Goal: Task Accomplishment & Management: Complete application form

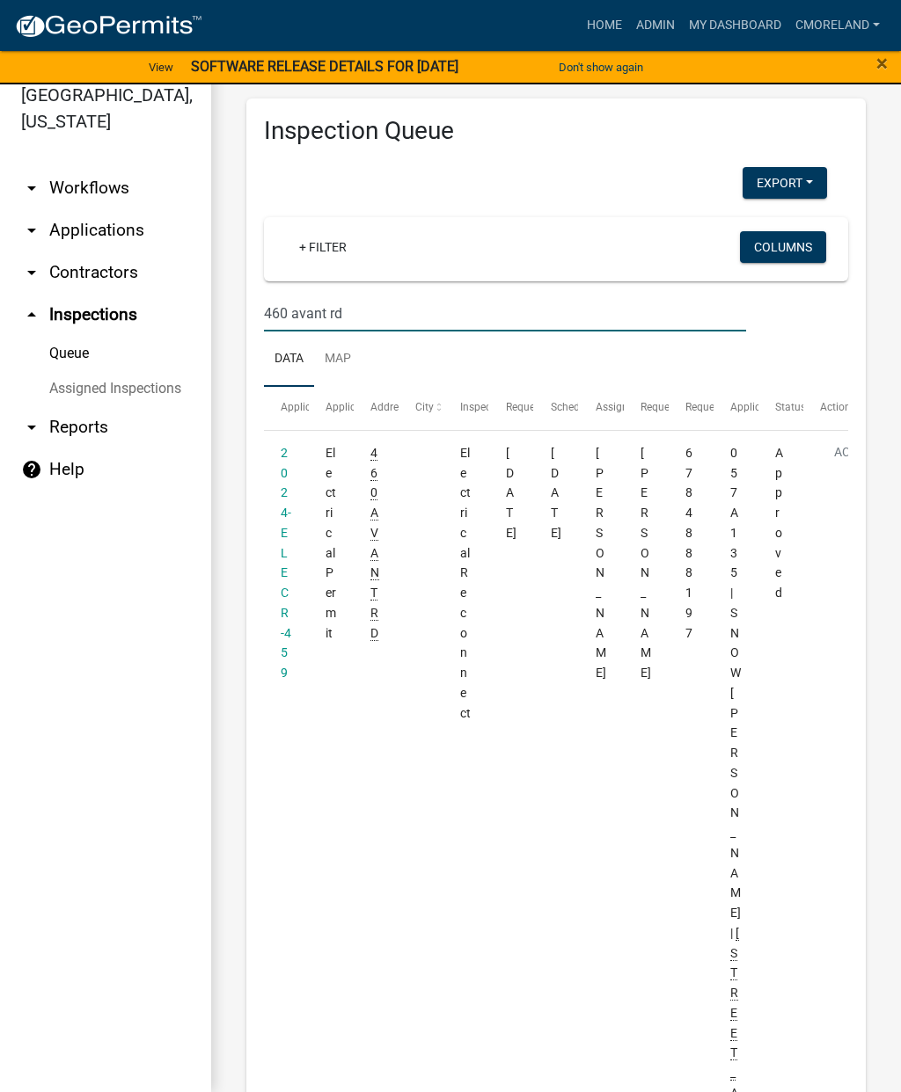
click at [609, 22] on link "Home" at bounding box center [604, 25] width 49 height 33
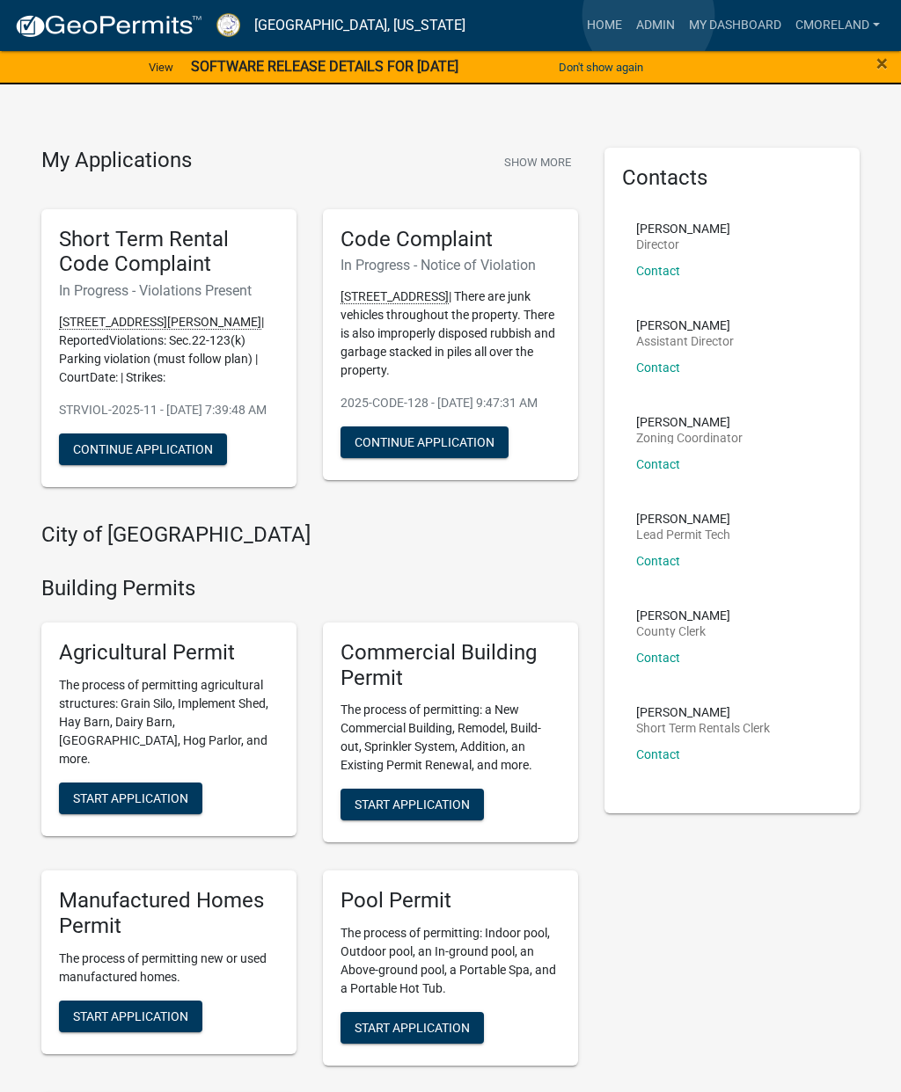
click at [649, 17] on link "Admin" at bounding box center [655, 25] width 53 height 33
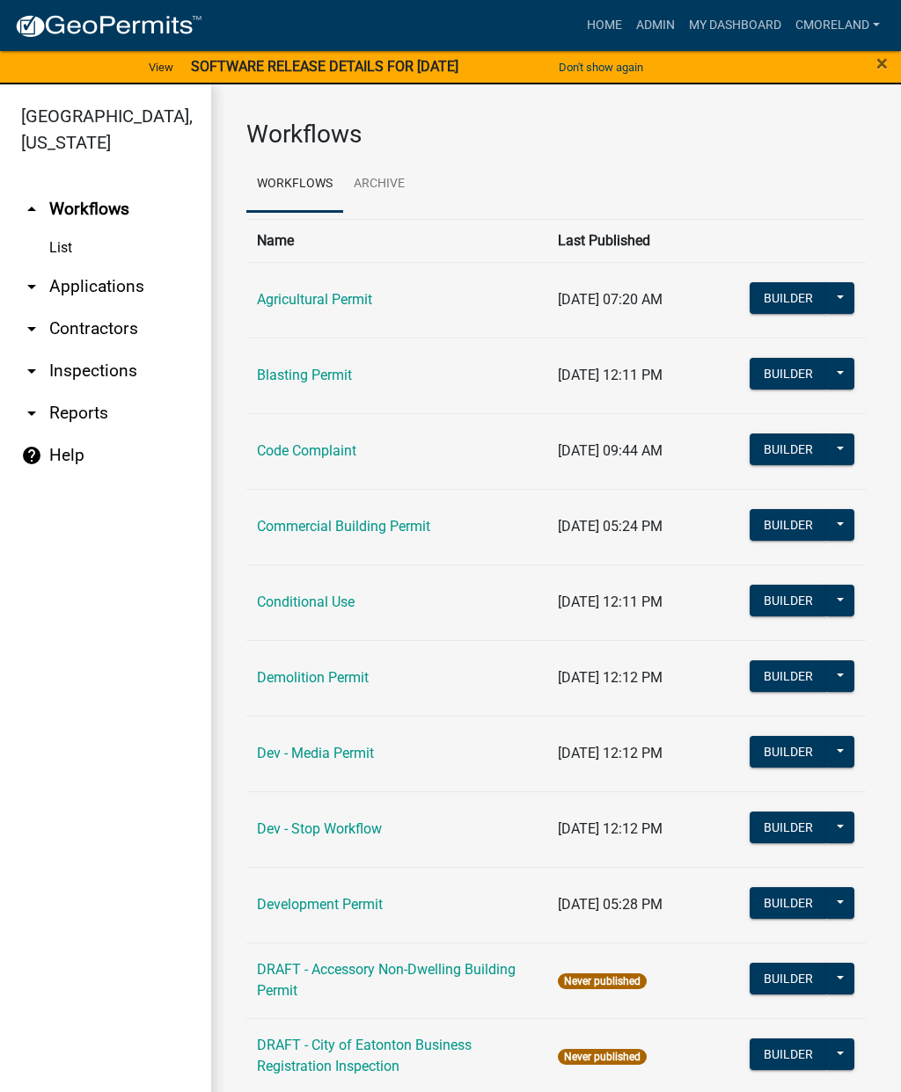
click at [106, 367] on link "arrow_drop_down Inspections" at bounding box center [105, 371] width 211 height 42
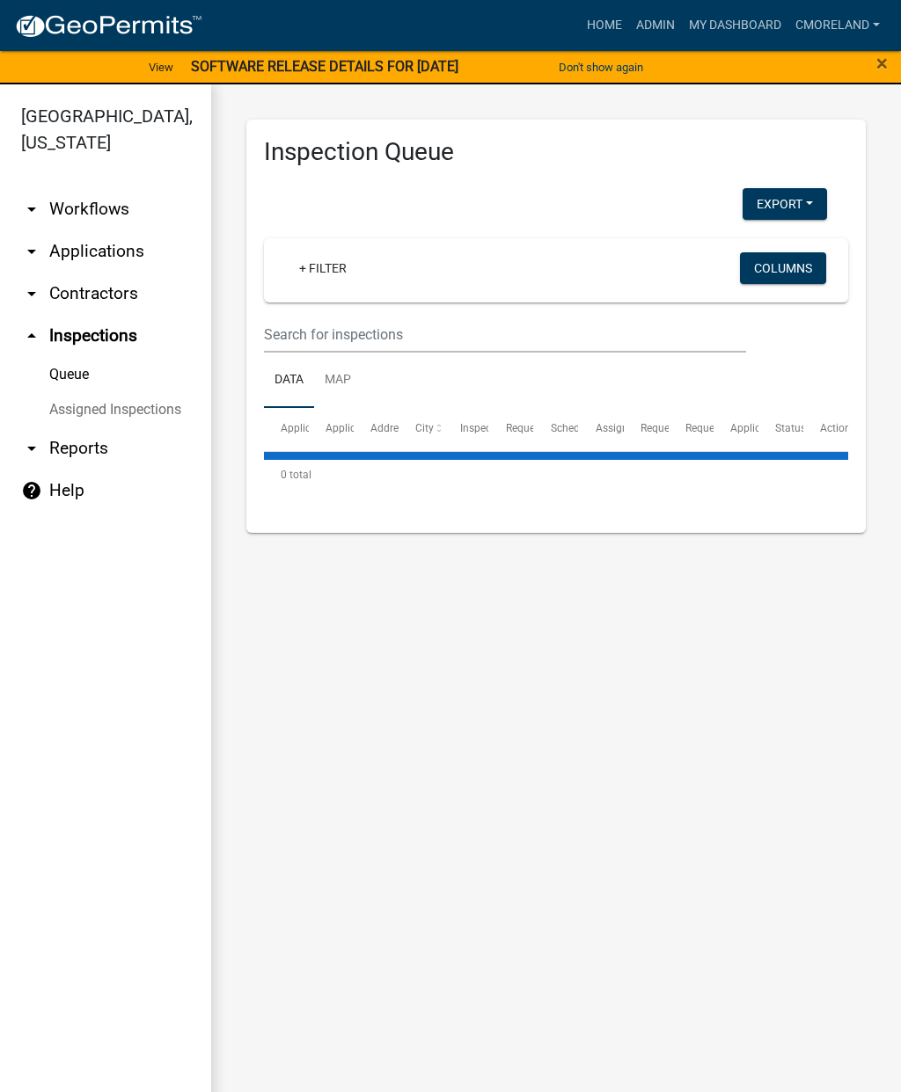
select select "2: 50"
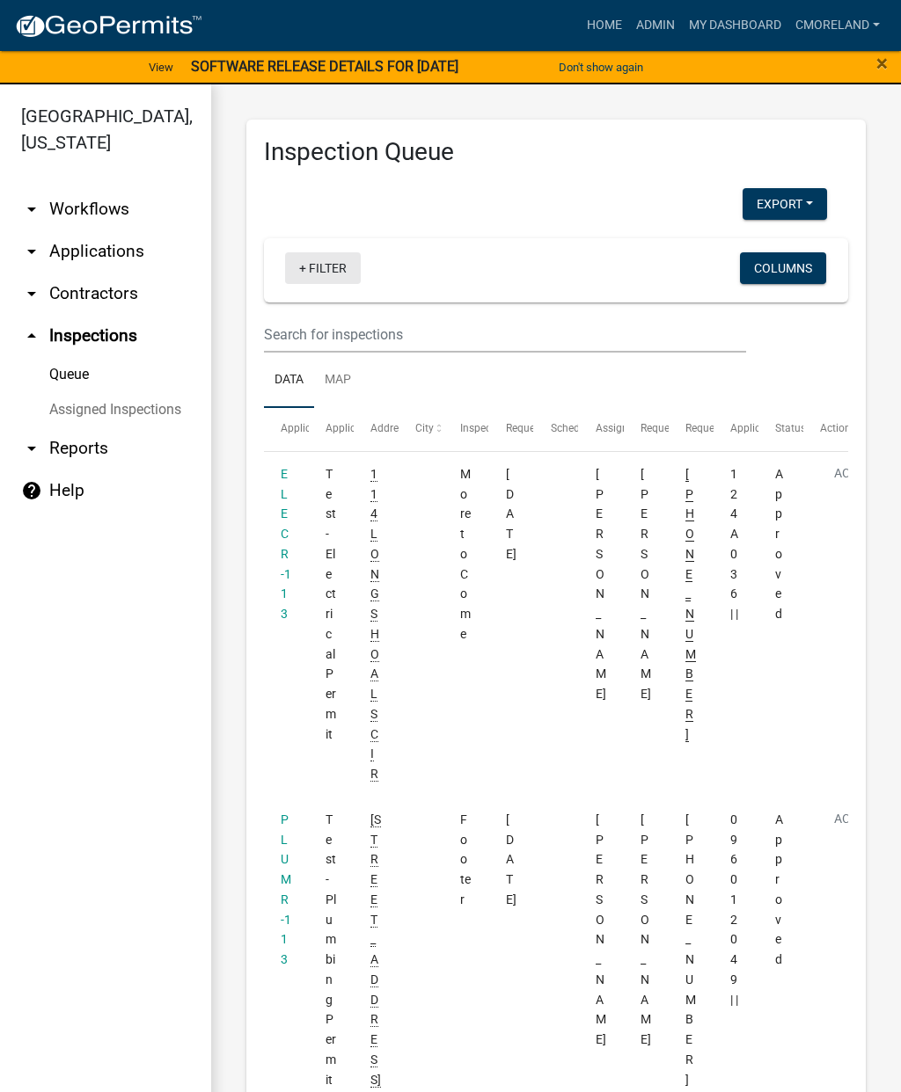
click at [332, 257] on link "+ Filter" at bounding box center [323, 268] width 76 height 32
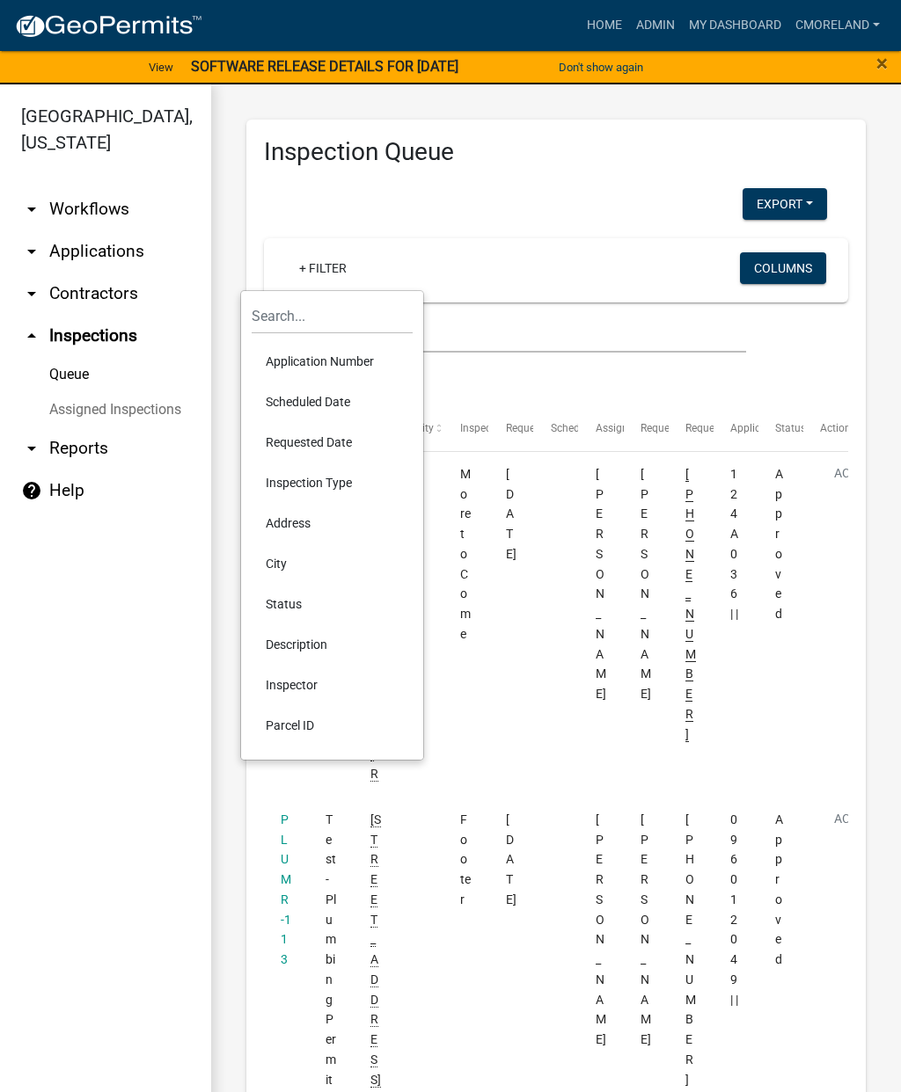
click at [312, 395] on li "Scheduled Date" at bounding box center [332, 402] width 161 height 40
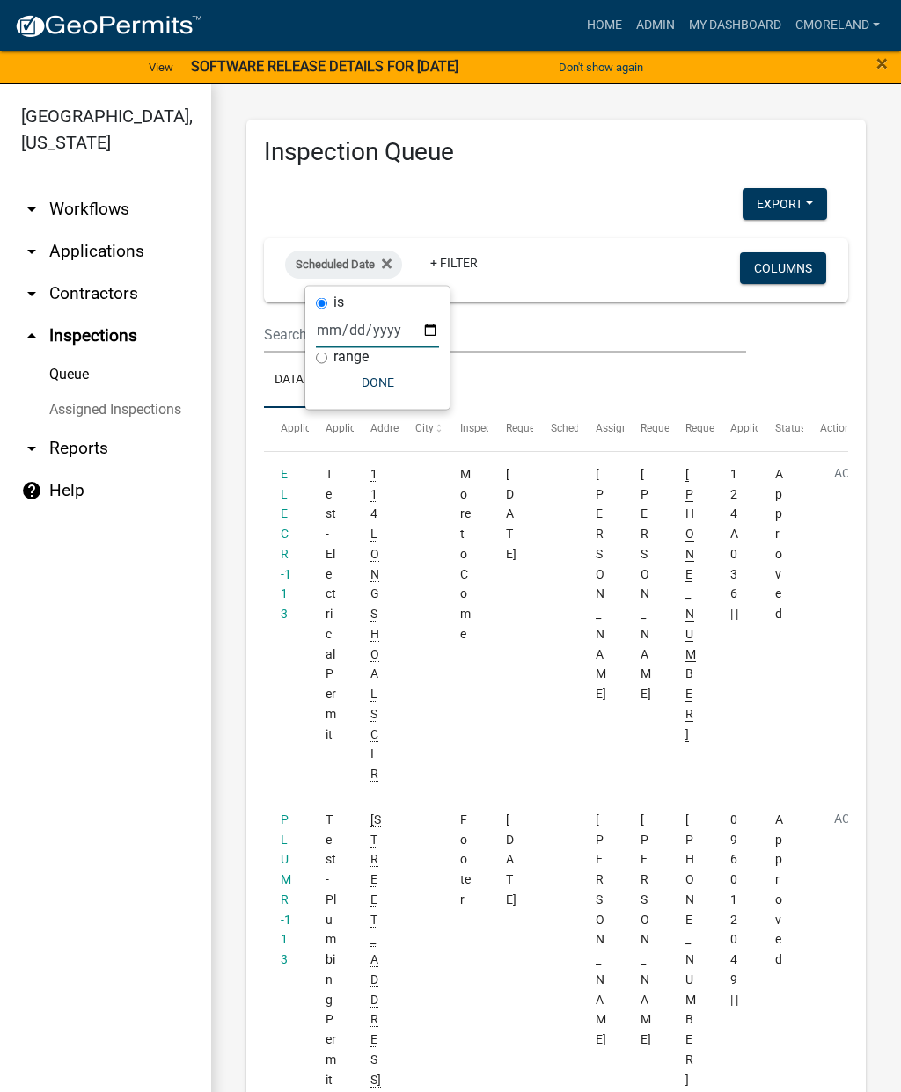
click at [359, 313] on input "date" at bounding box center [377, 330] width 123 height 36
type input "[DATE]"
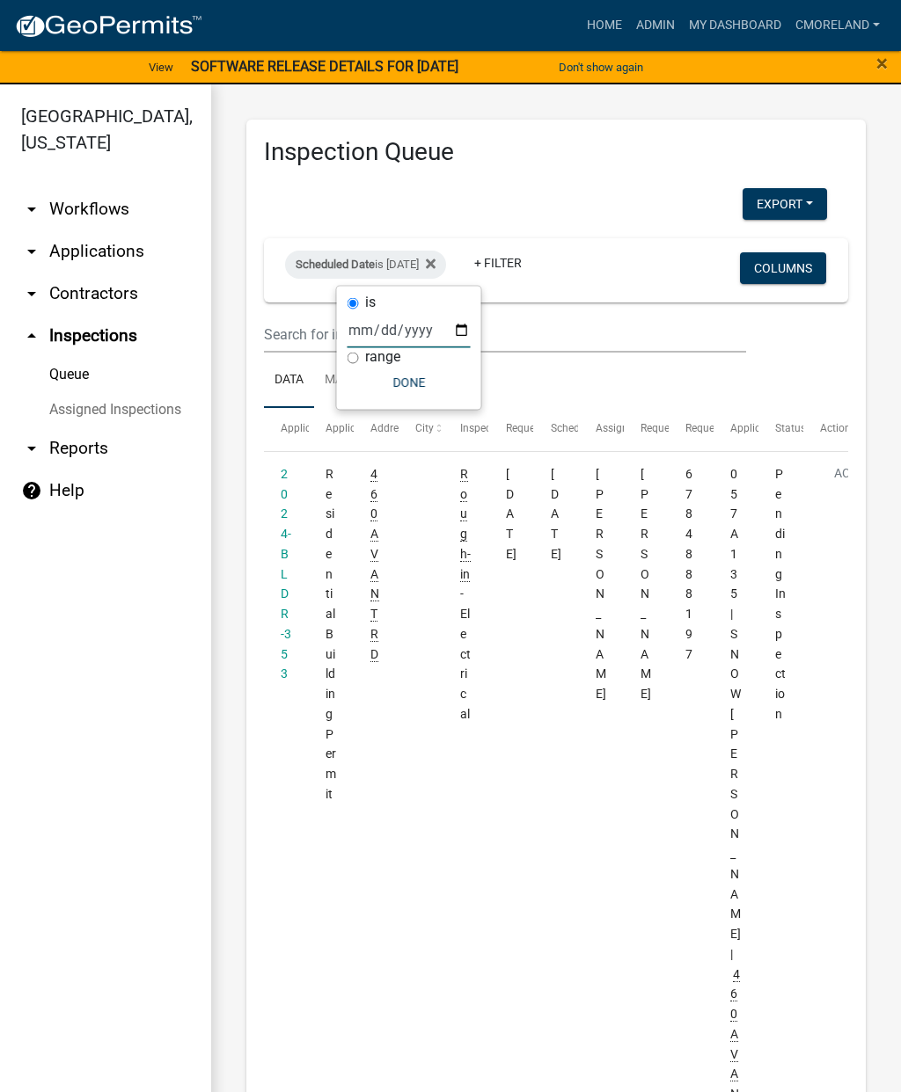
click at [392, 374] on button "Done" at bounding box center [408, 383] width 123 height 32
click at [536, 256] on link "+ Filter" at bounding box center [498, 263] width 76 height 32
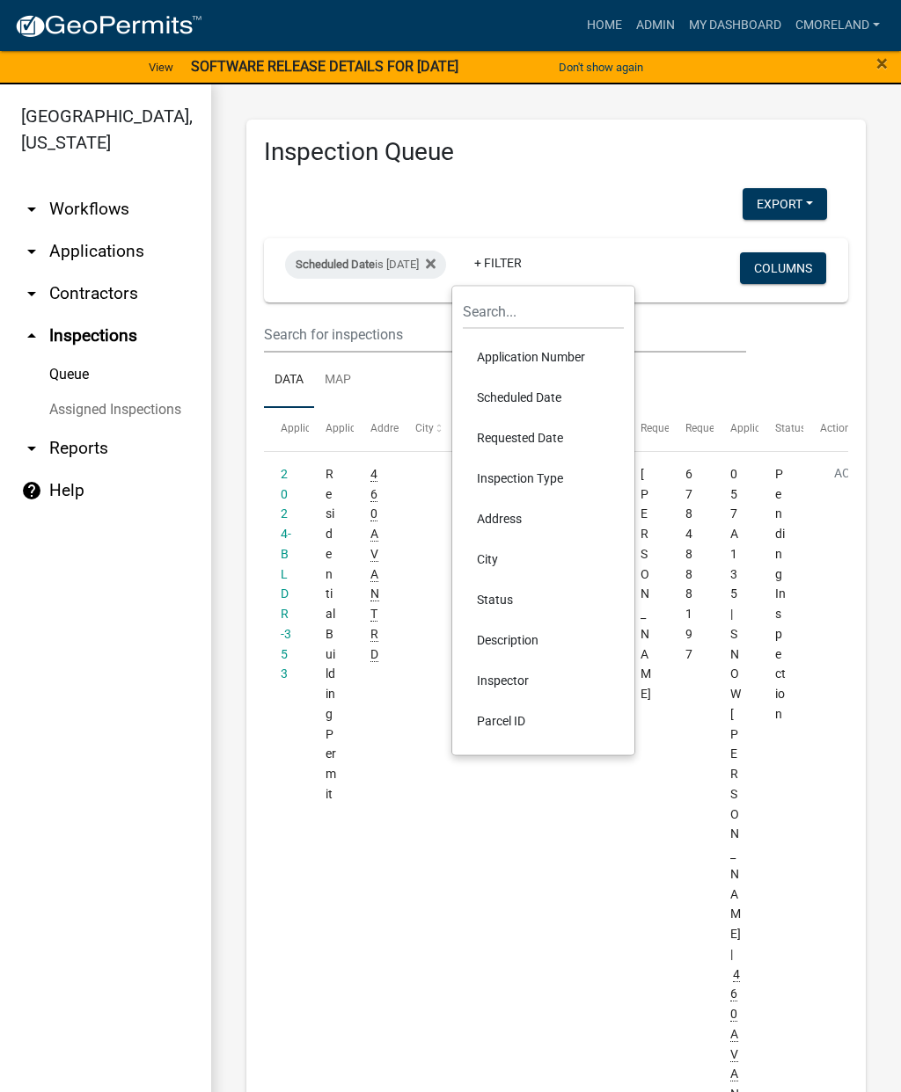
click at [507, 674] on li "Inspector" at bounding box center [543, 681] width 161 height 40
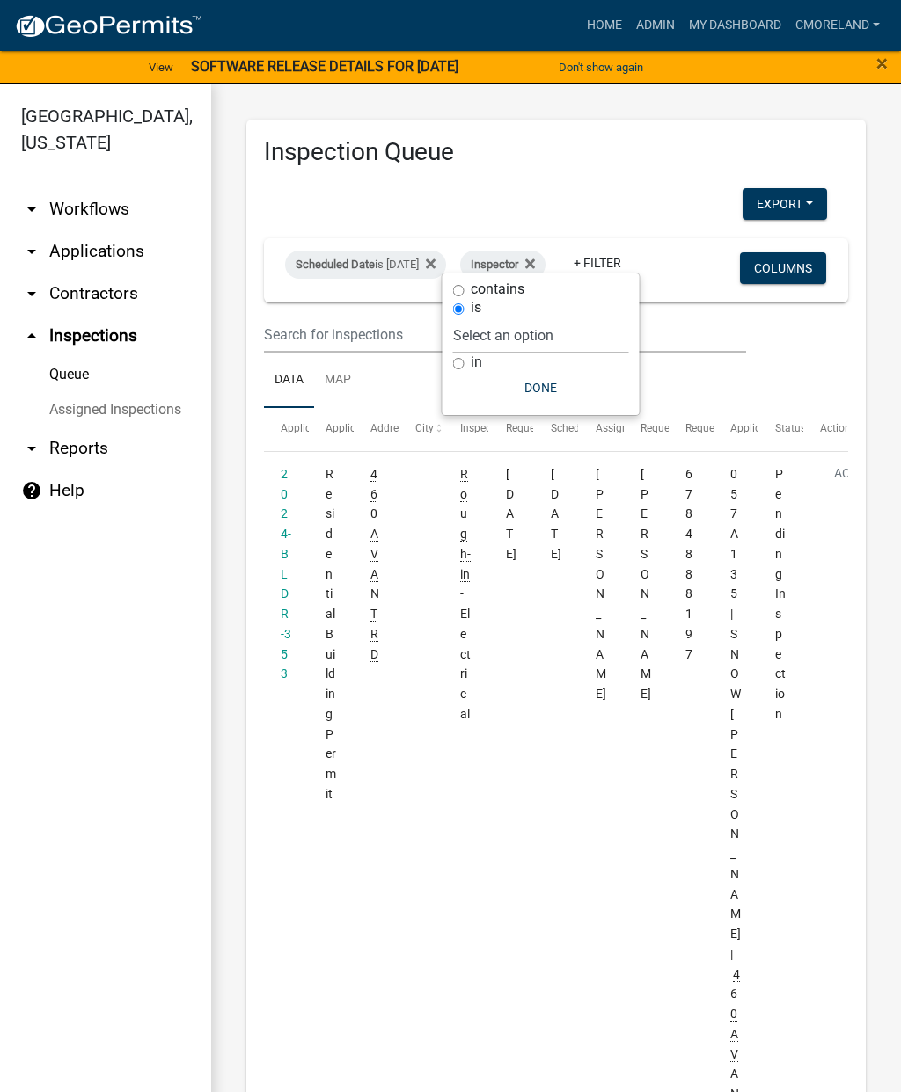
click at [602, 320] on select "Select an option None [PERSON_NAME] [PERSON_NAME] [PERSON_NAME] Quistan [PERSON…" at bounding box center [541, 336] width 176 height 36
select select "a0ea4169-8540-4a2c-b9f4-cf4c1ffdeb95"
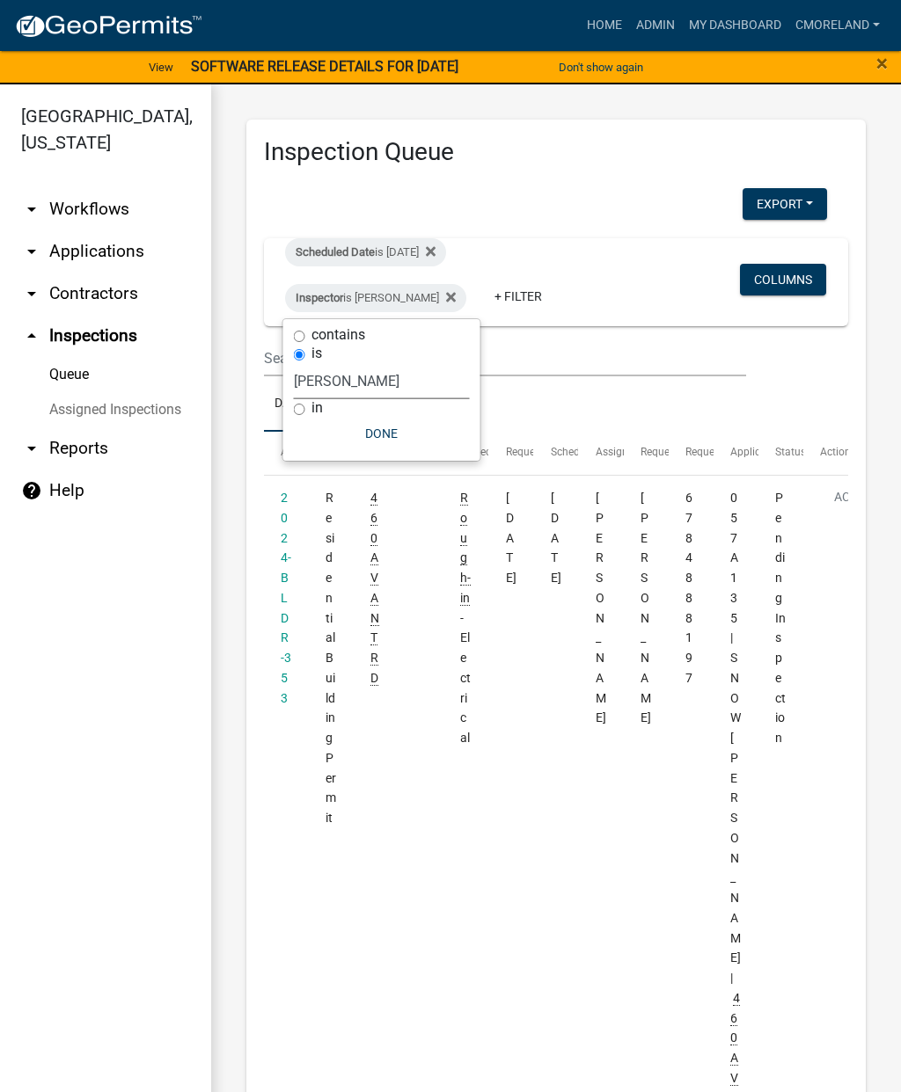
click at [383, 432] on button "Done" at bounding box center [382, 434] width 176 height 32
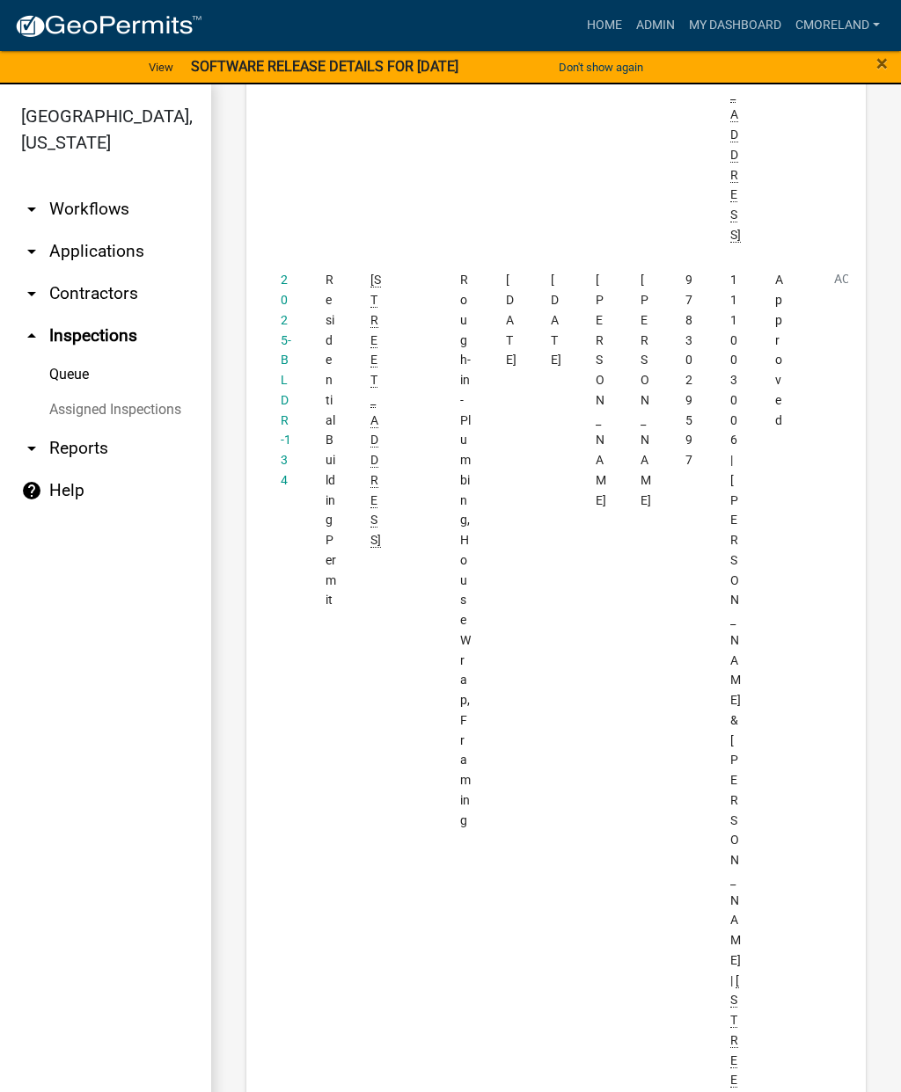
scroll to position [2389, 0]
click at [285, 287] on link "2025-BLDR-134" at bounding box center [286, 386] width 11 height 215
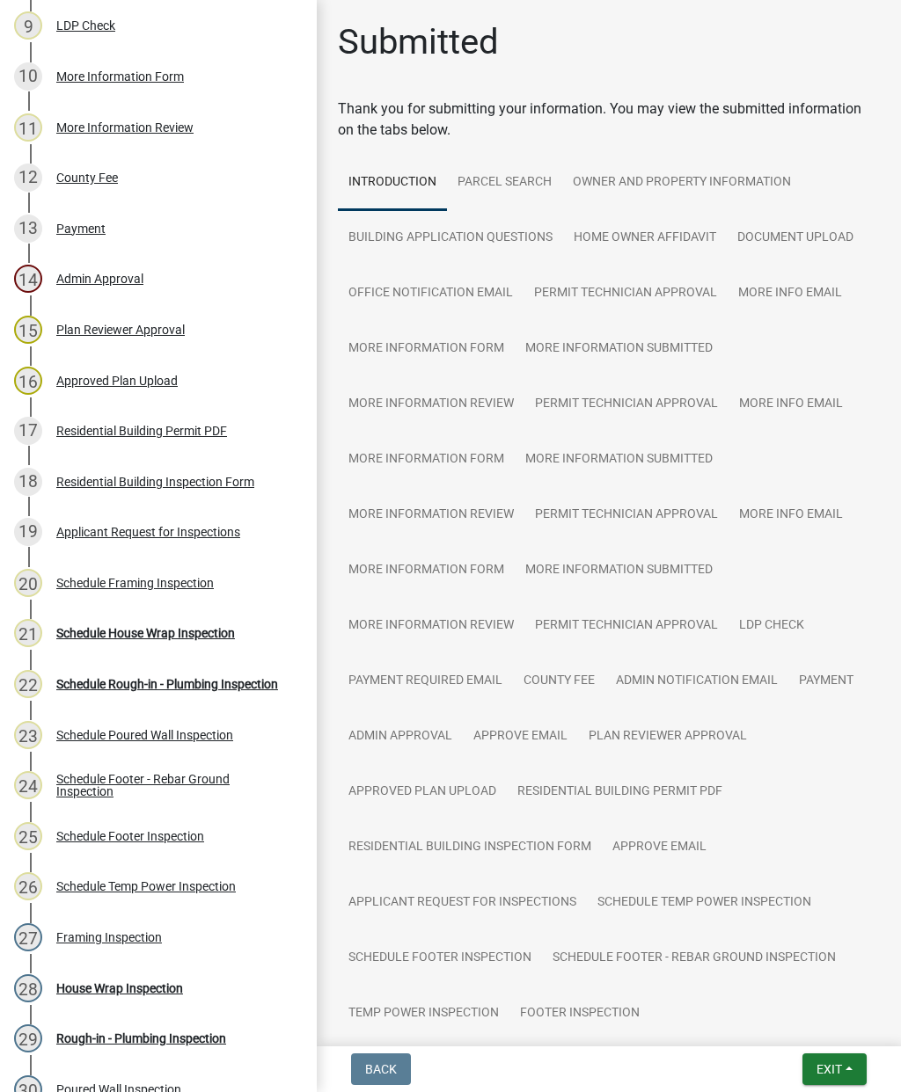
scroll to position [707, 0]
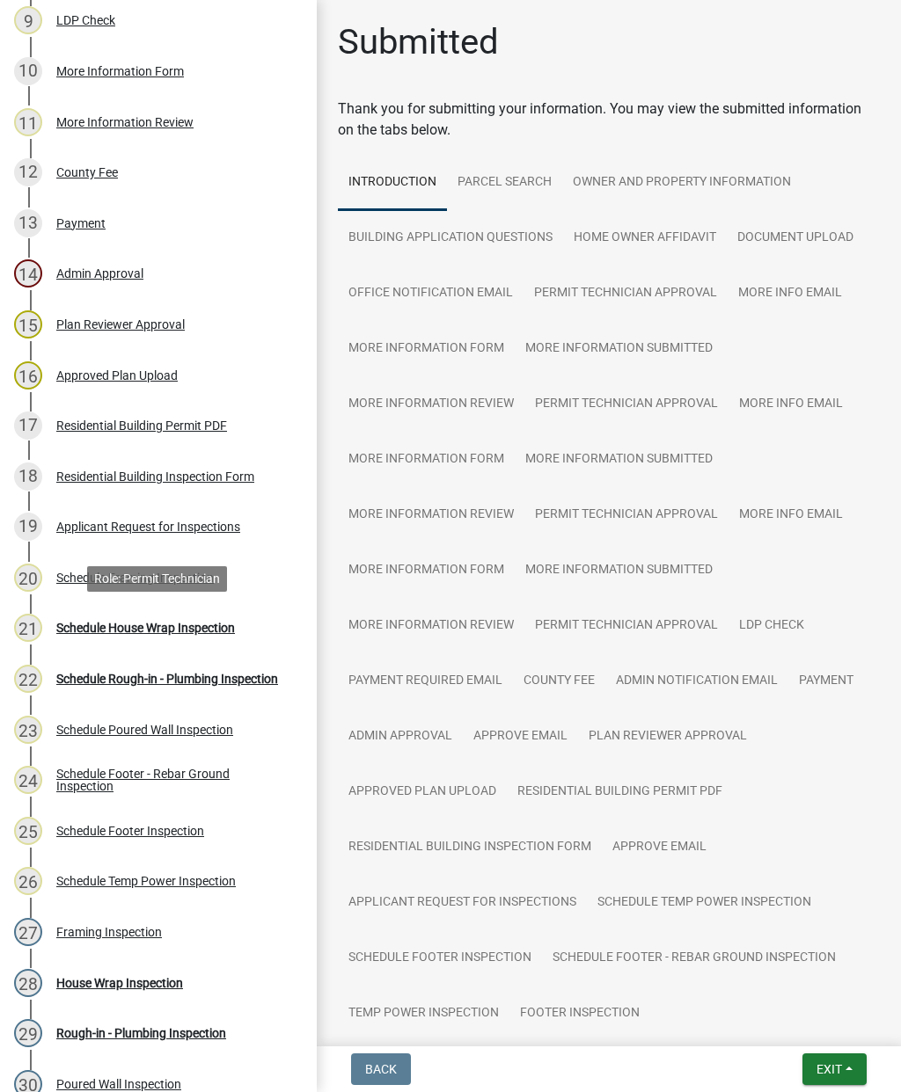
click at [177, 634] on div "Schedule House Wrap Inspection" at bounding box center [145, 628] width 179 height 12
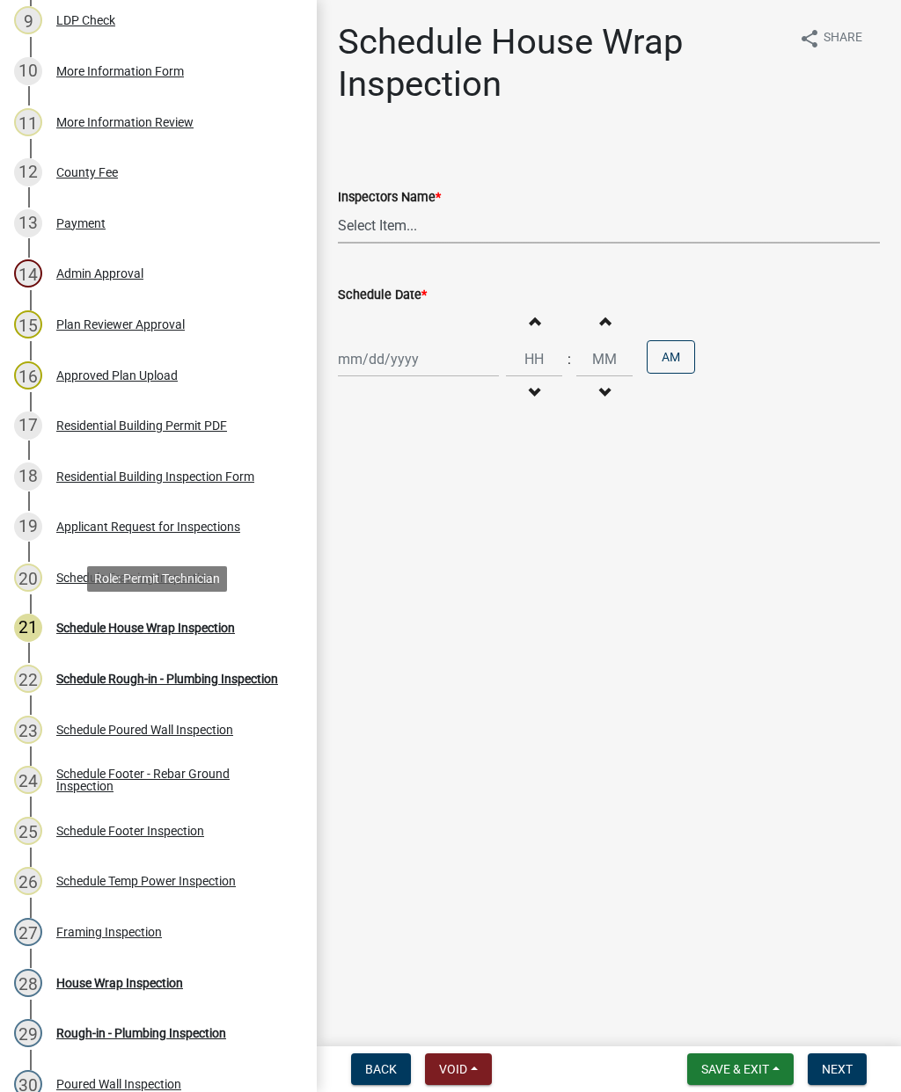
click at [477, 209] on select "Select Item... mrivera ([PERSON_NAME]) [PERSON_NAME] ([PERSON_NAME] ([PERSON_NA…" at bounding box center [609, 226] width 542 height 36
click at [461, 220] on select "Select Item... mrivera ([PERSON_NAME]) [PERSON_NAME] ([PERSON_NAME] ([PERSON_NA…" at bounding box center [609, 226] width 542 height 36
select select "a0ea4169-8540-4a2c-b9f4-cf4c1ffdeb95"
click at [395, 353] on div at bounding box center [418, 359] width 161 height 36
select select "9"
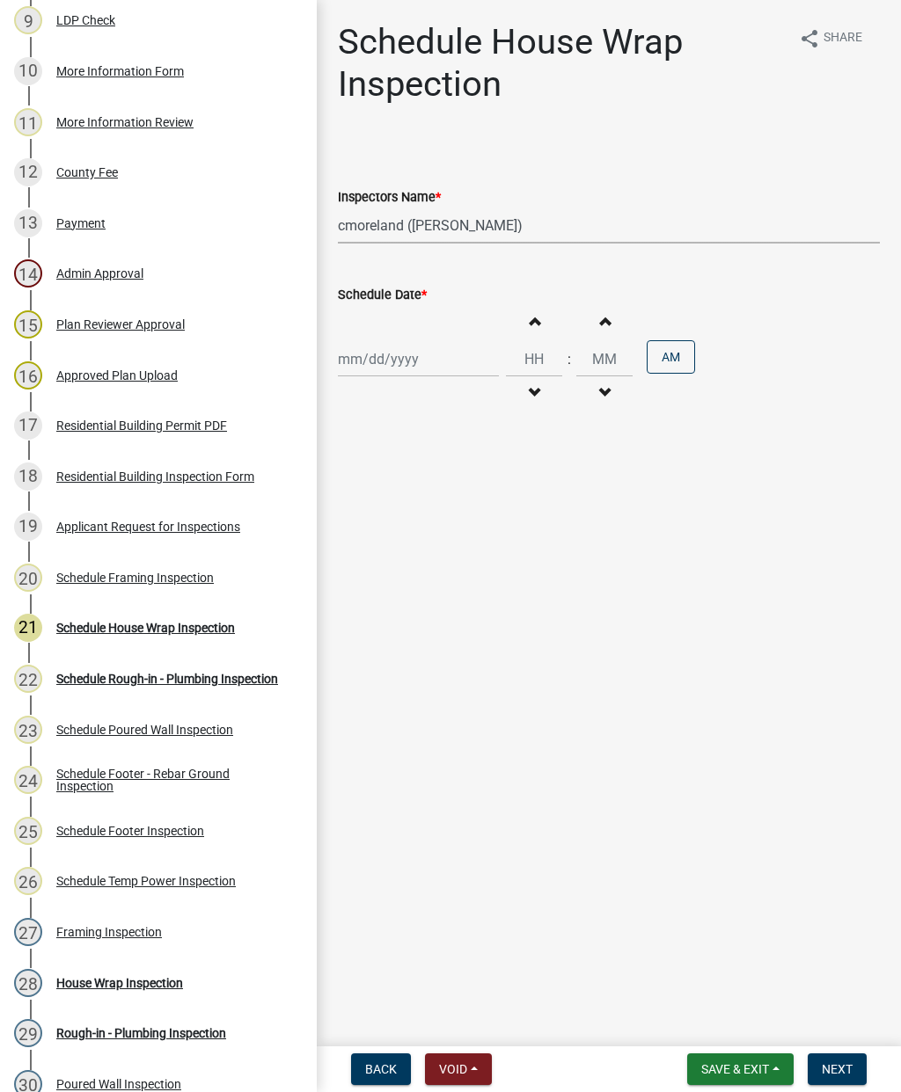
select select "2025"
click at [391, 478] on div "9" at bounding box center [383, 481] width 28 height 28
type input "[DATE]"
click at [843, 1060] on button "Next" at bounding box center [836, 1070] width 59 height 32
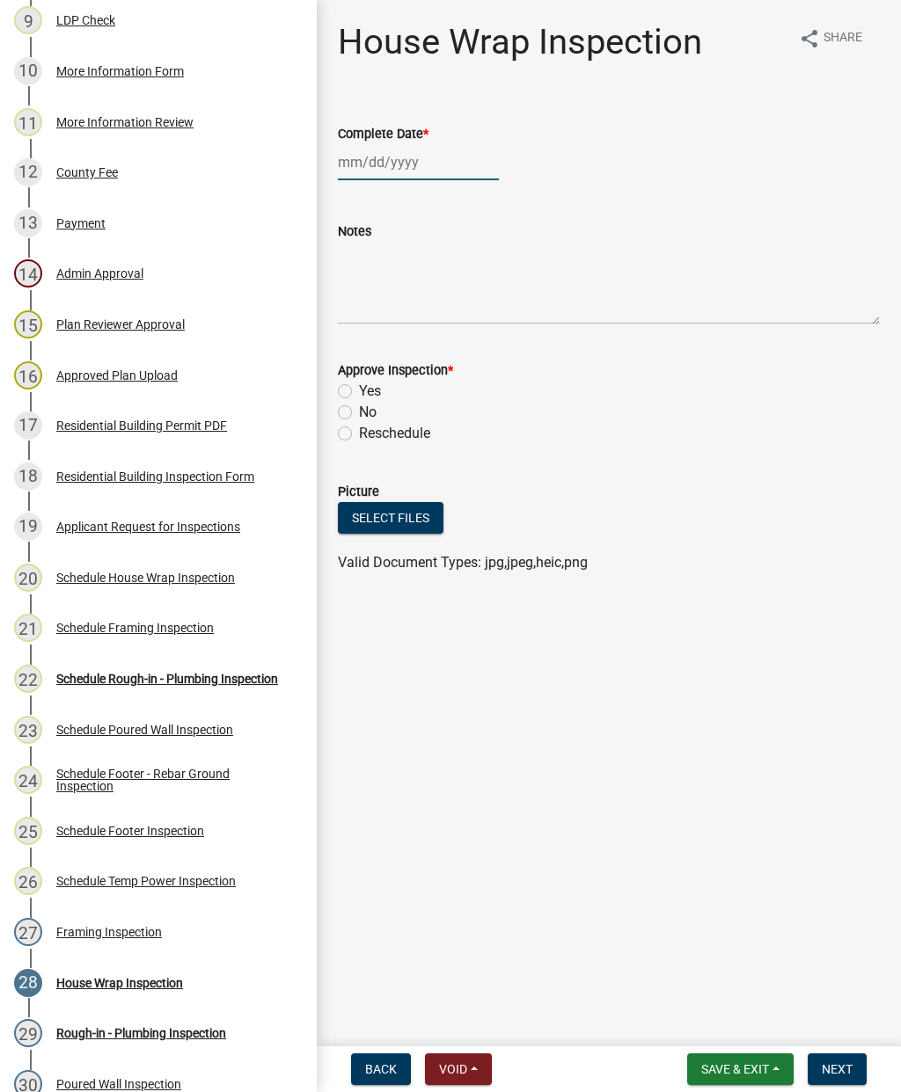
click at [395, 146] on div at bounding box center [418, 162] width 161 height 36
select select "9"
select select "2025"
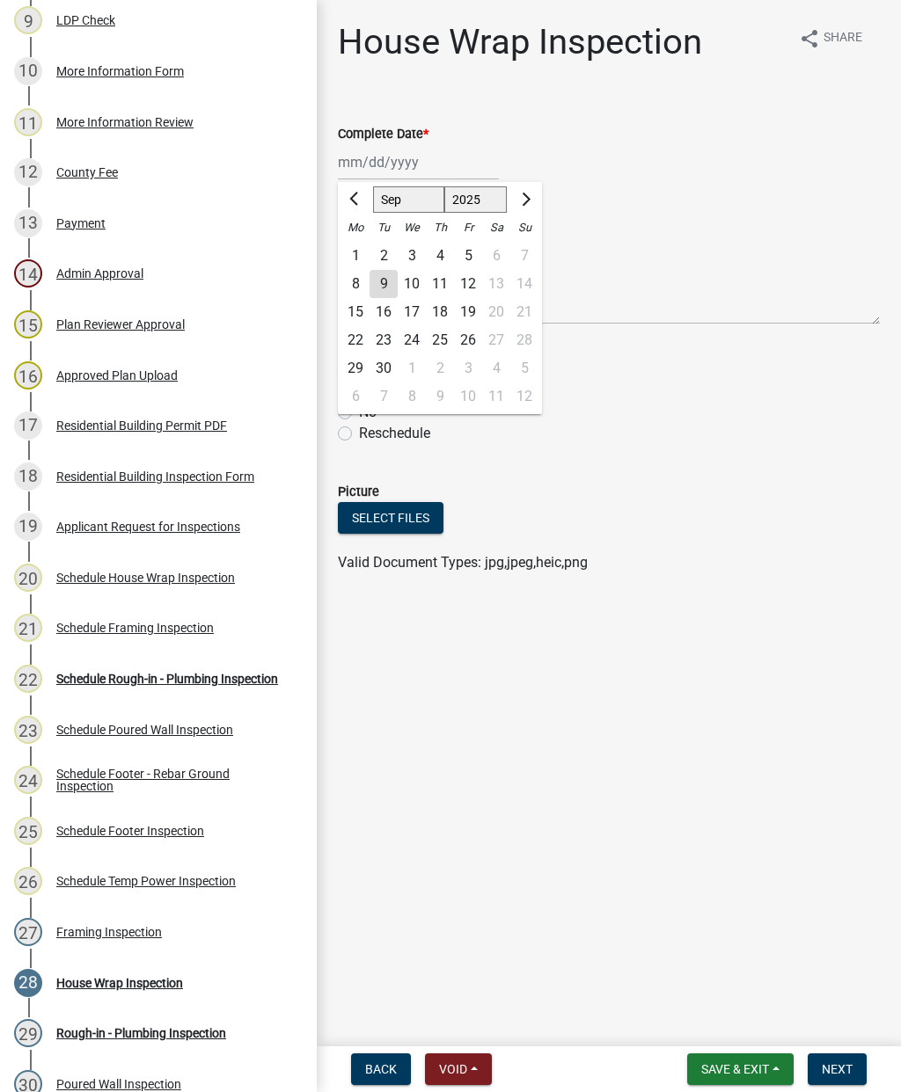
click at [397, 287] on div "9" at bounding box center [383, 284] width 28 height 28
type input "[DATE]"
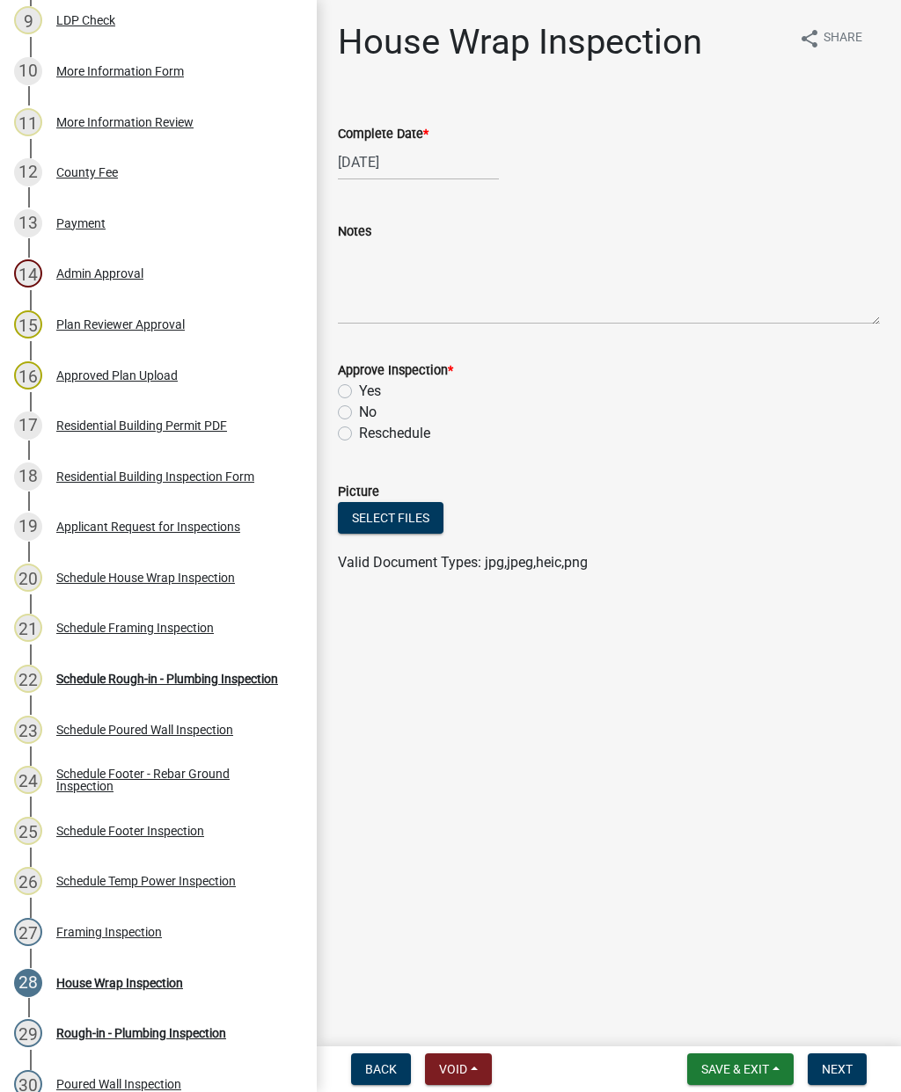
click at [374, 390] on label "Yes" at bounding box center [370, 391] width 22 height 21
click at [370, 390] on input "Yes" at bounding box center [364, 386] width 11 height 11
radio input "true"
click at [843, 1075] on span "Next" at bounding box center [836, 1069] width 31 height 14
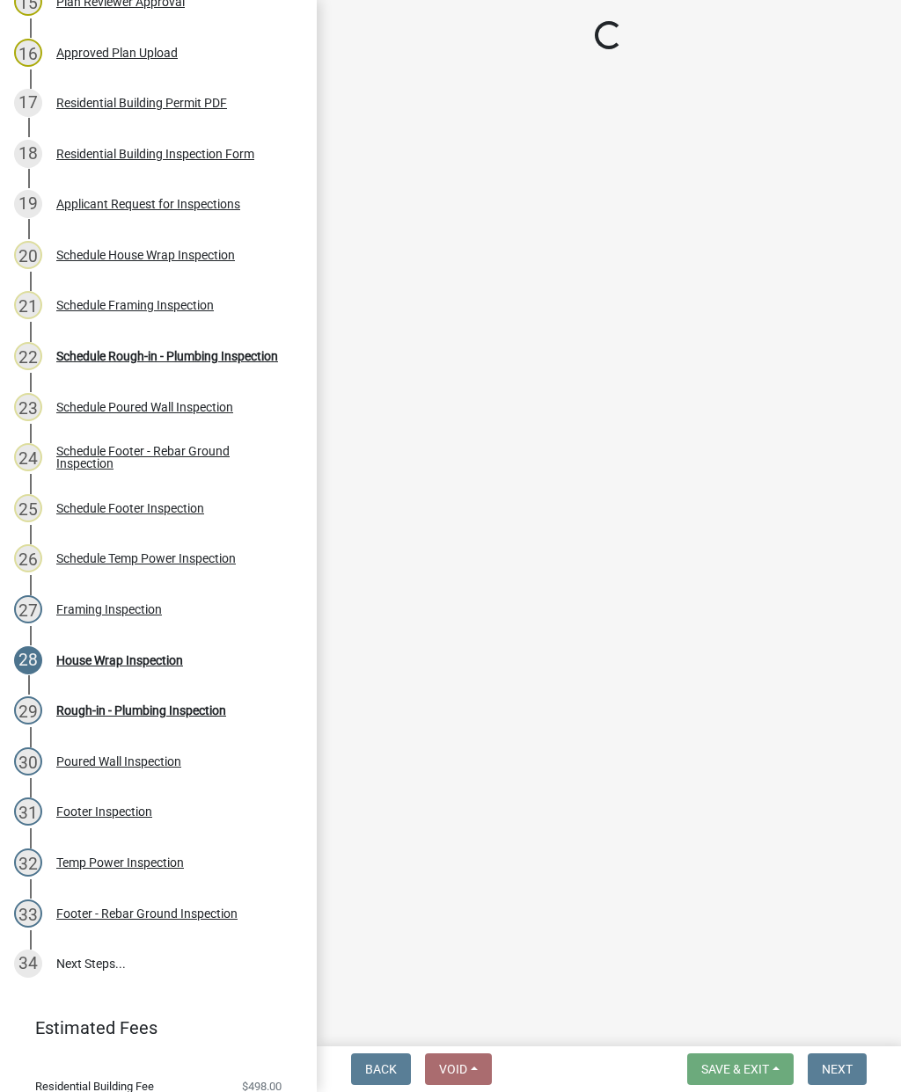
scroll to position [1031, 0]
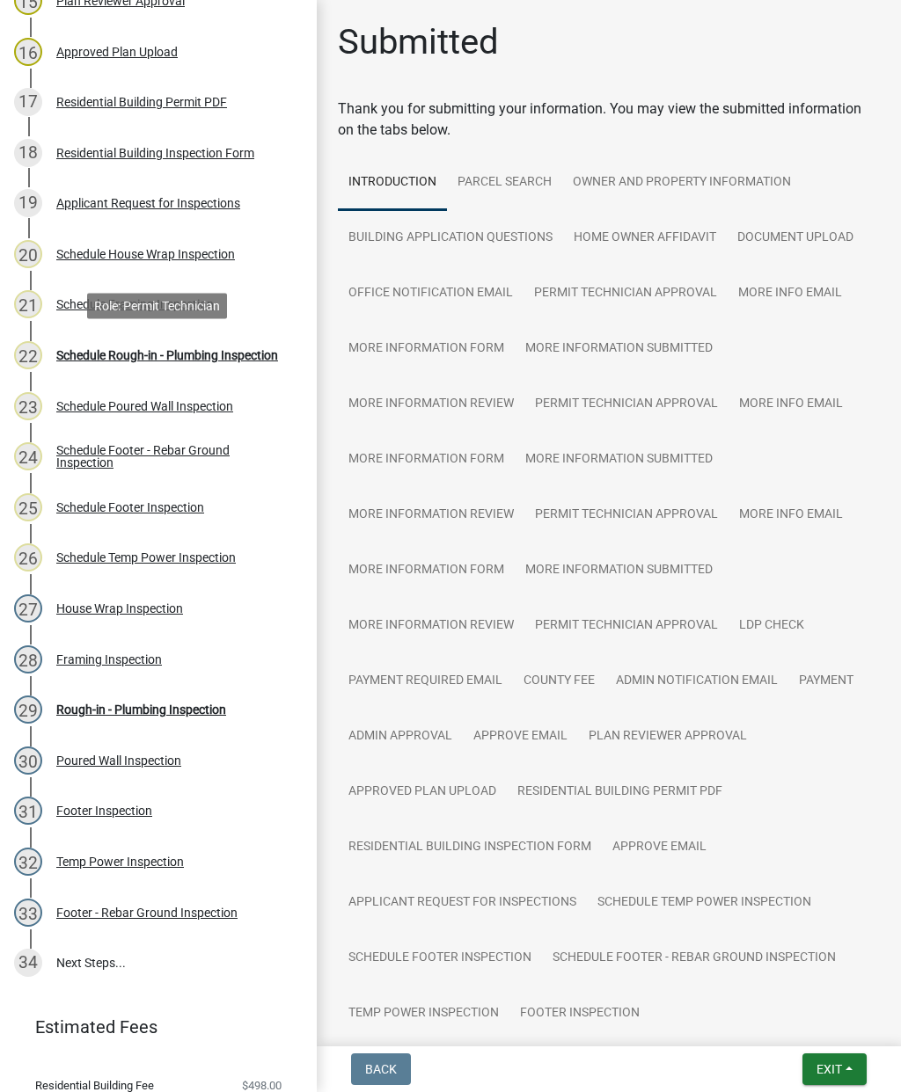
click at [121, 349] on div "Schedule Rough-in - Plumbing Inspection" at bounding box center [167, 355] width 222 height 12
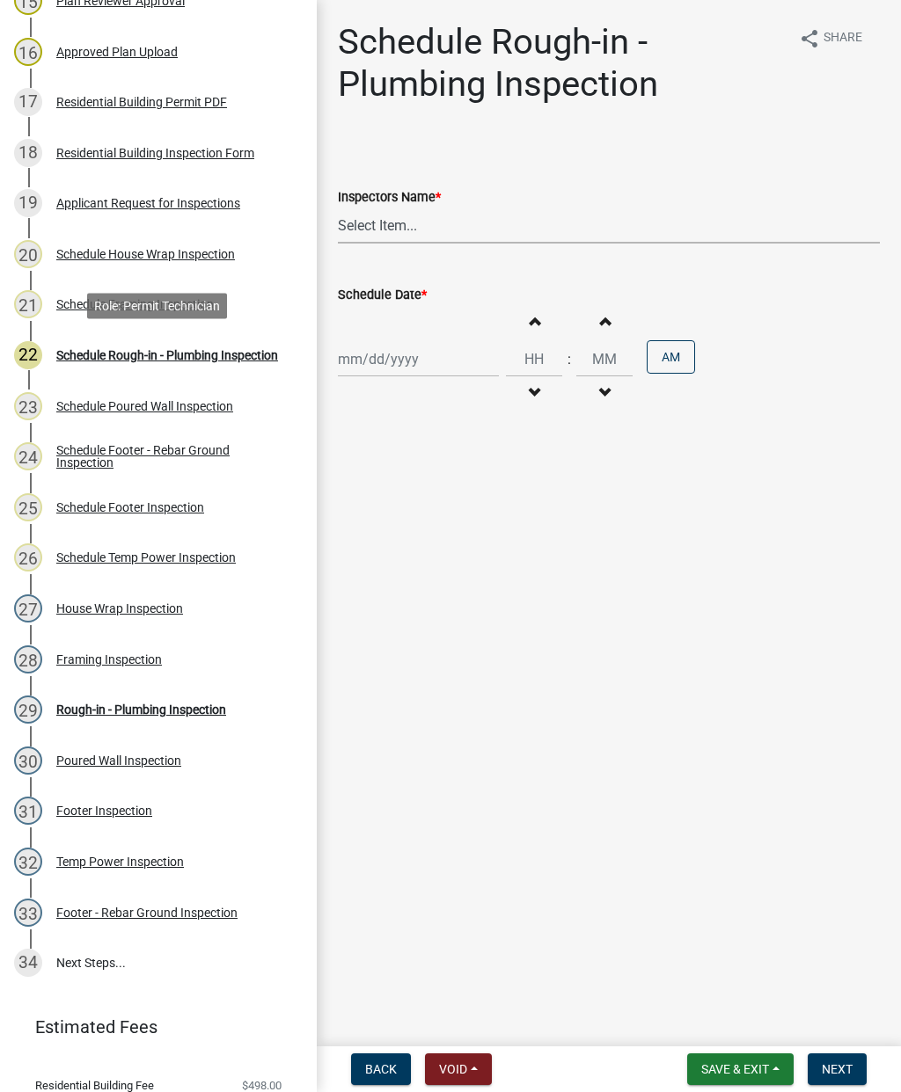
click at [411, 213] on select "Select Item... mrivera ([PERSON_NAME]) [PERSON_NAME] ([PERSON_NAME] ([PERSON_NA…" at bounding box center [609, 226] width 542 height 36
select select "a0ea4169-8540-4a2c-b9f4-cf4c1ffdeb95"
click at [398, 356] on div at bounding box center [418, 359] width 161 height 36
select select "9"
select select "2025"
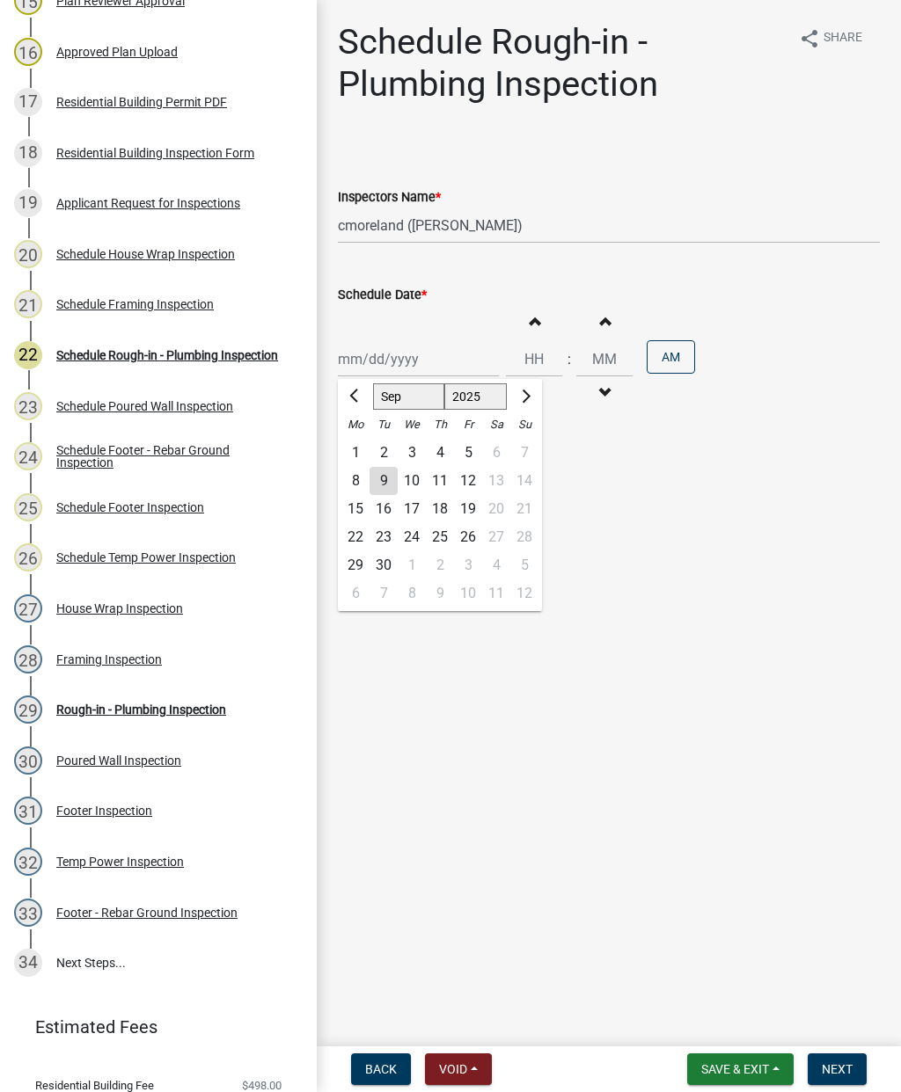
click at [388, 478] on div "9" at bounding box center [383, 481] width 28 height 28
type input "[DATE]"
click at [855, 1066] on button "Next" at bounding box center [836, 1070] width 59 height 32
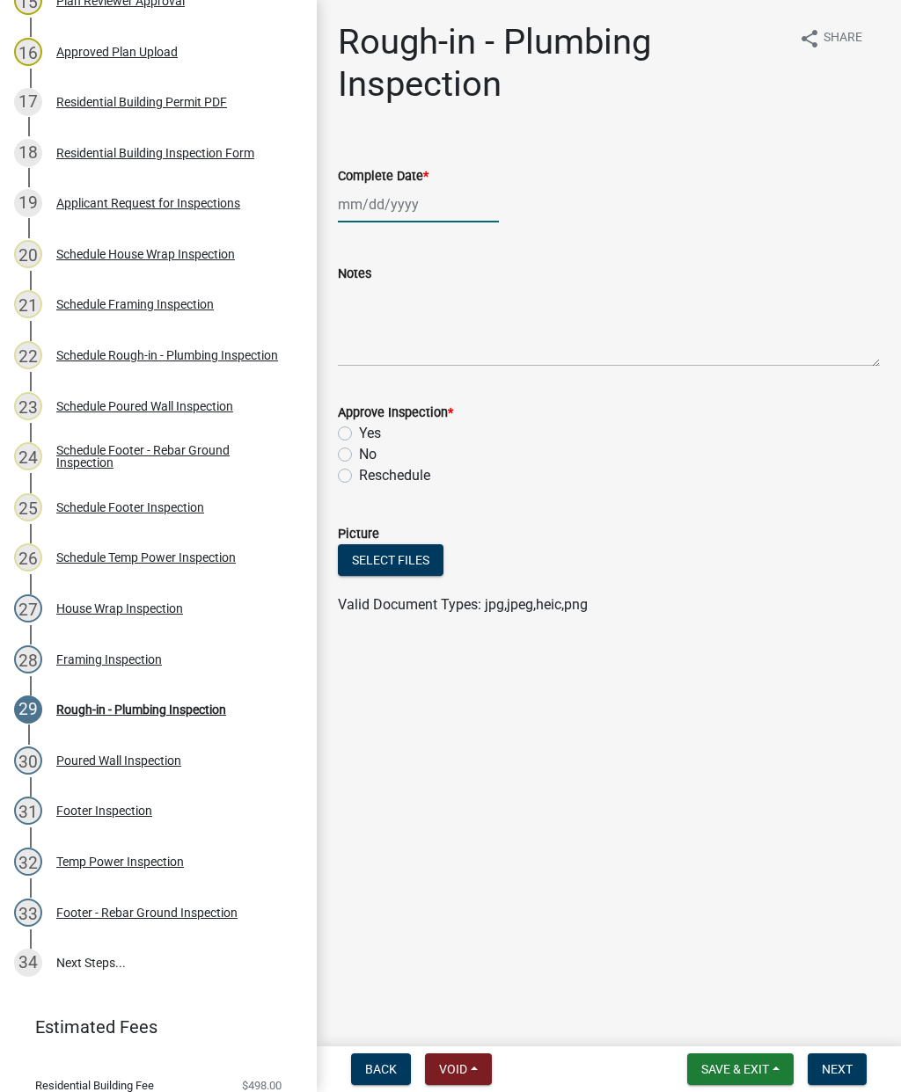
click at [416, 214] on div at bounding box center [418, 204] width 161 height 36
select select "9"
select select "2025"
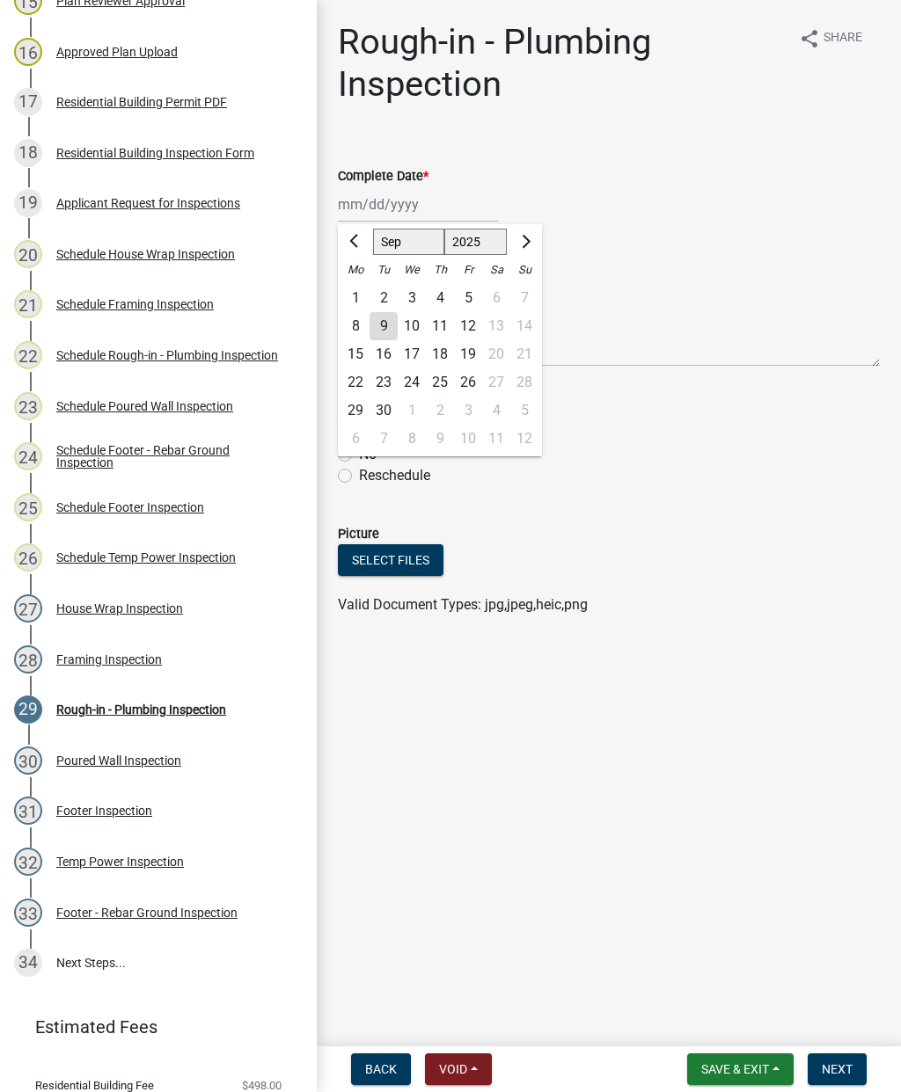
click at [395, 318] on div "9" at bounding box center [383, 326] width 28 height 28
type input "[DATE]"
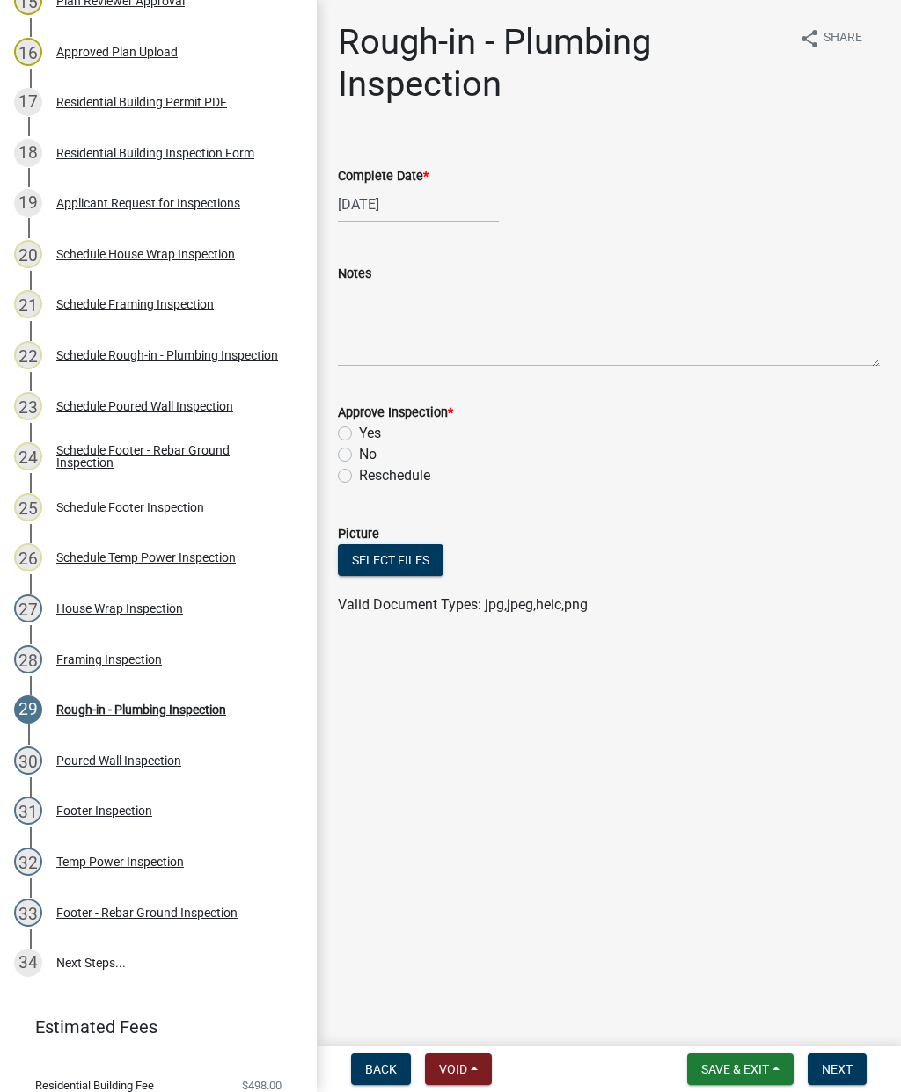
click at [359, 438] on label "Yes" at bounding box center [370, 433] width 22 height 21
click at [359, 434] on input "Yes" at bounding box center [364, 428] width 11 height 11
radio input "true"
click at [849, 1059] on button "Next" at bounding box center [836, 1070] width 59 height 32
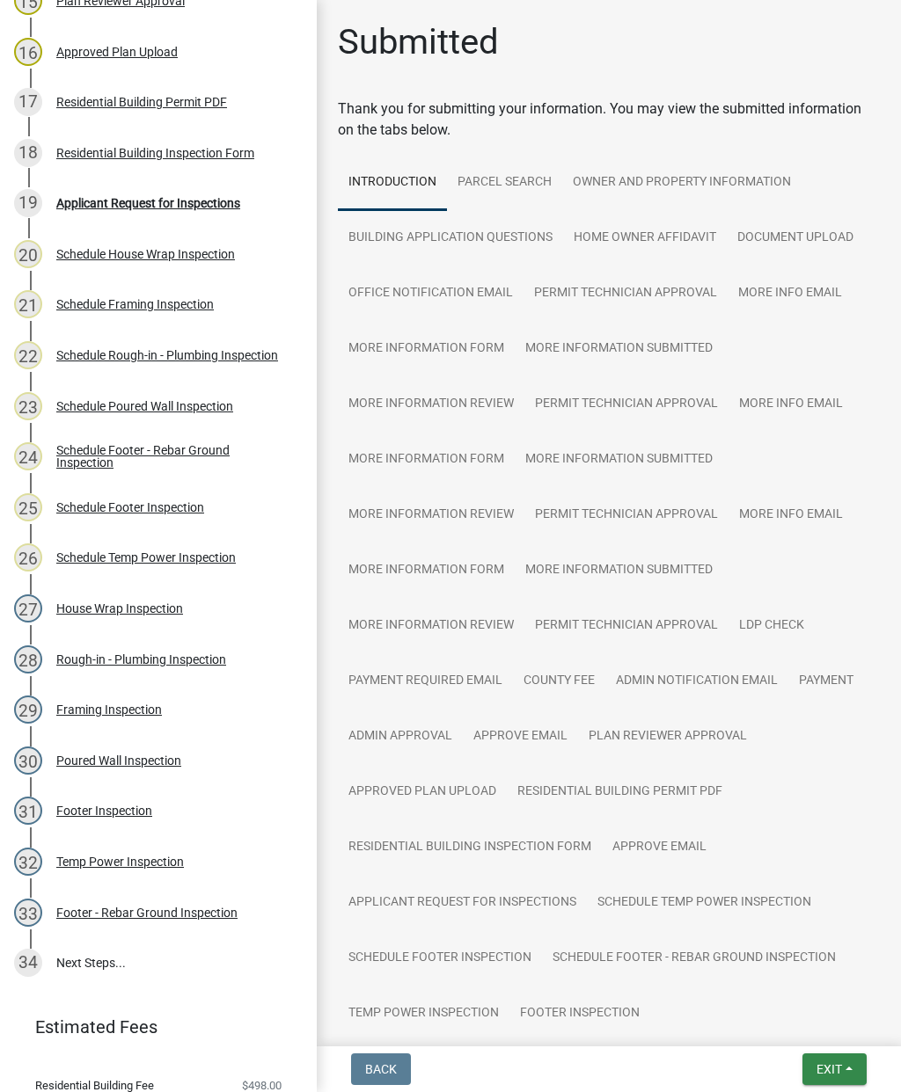
click at [838, 1064] on span "Exit" at bounding box center [829, 1069] width 26 height 14
click at [790, 1024] on button "Save & Exit" at bounding box center [796, 1024] width 141 height 42
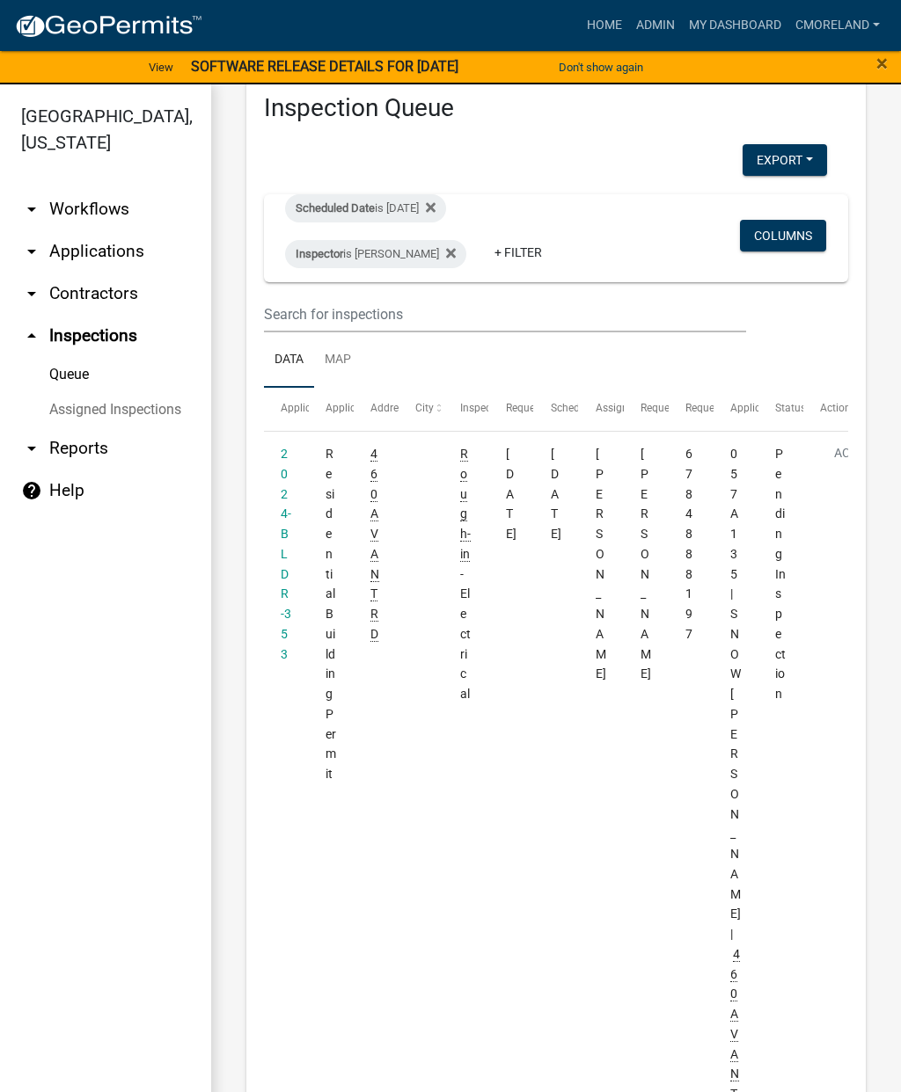
scroll to position [45, 0]
click at [302, 518] on datatable-body-cell "2024-BLDR-353" at bounding box center [286, 794] width 45 height 726
click at [283, 524] on link "2024-BLDR-353" at bounding box center [286, 553] width 11 height 215
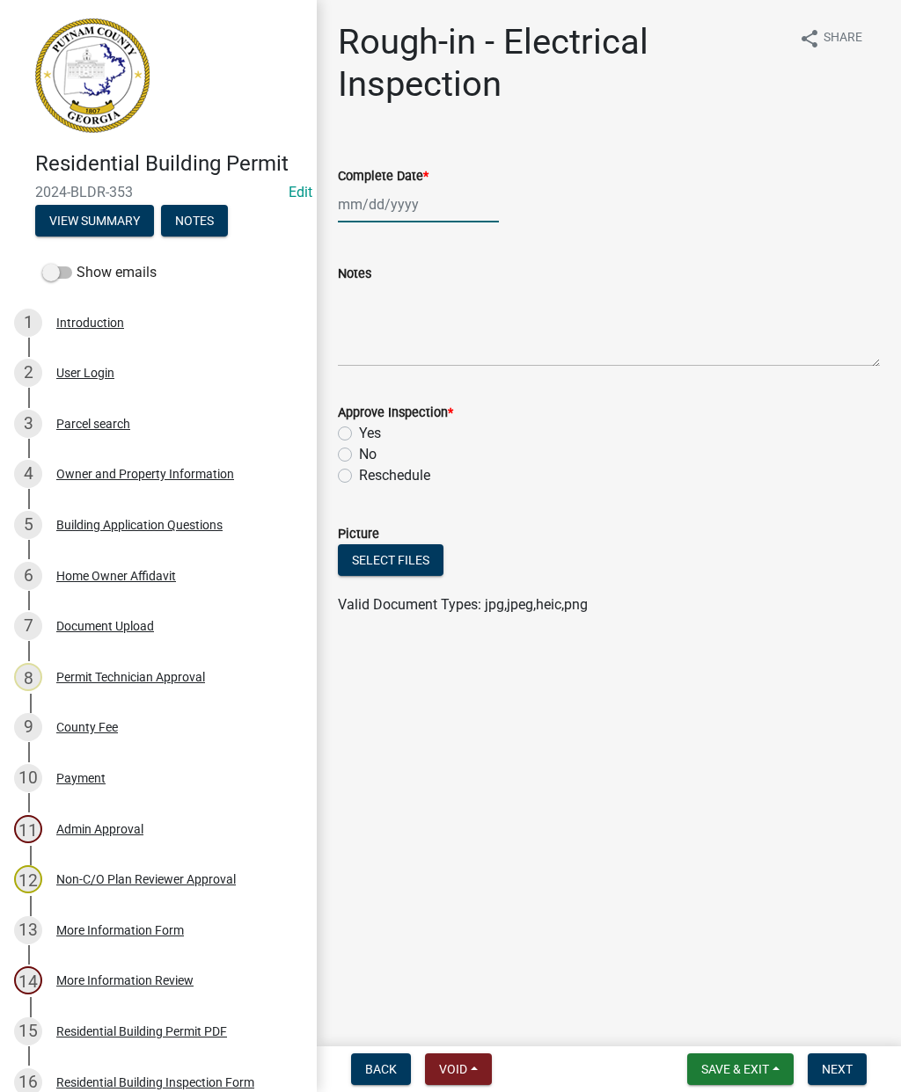
click at [415, 208] on div at bounding box center [418, 204] width 161 height 36
select select "9"
select select "2025"
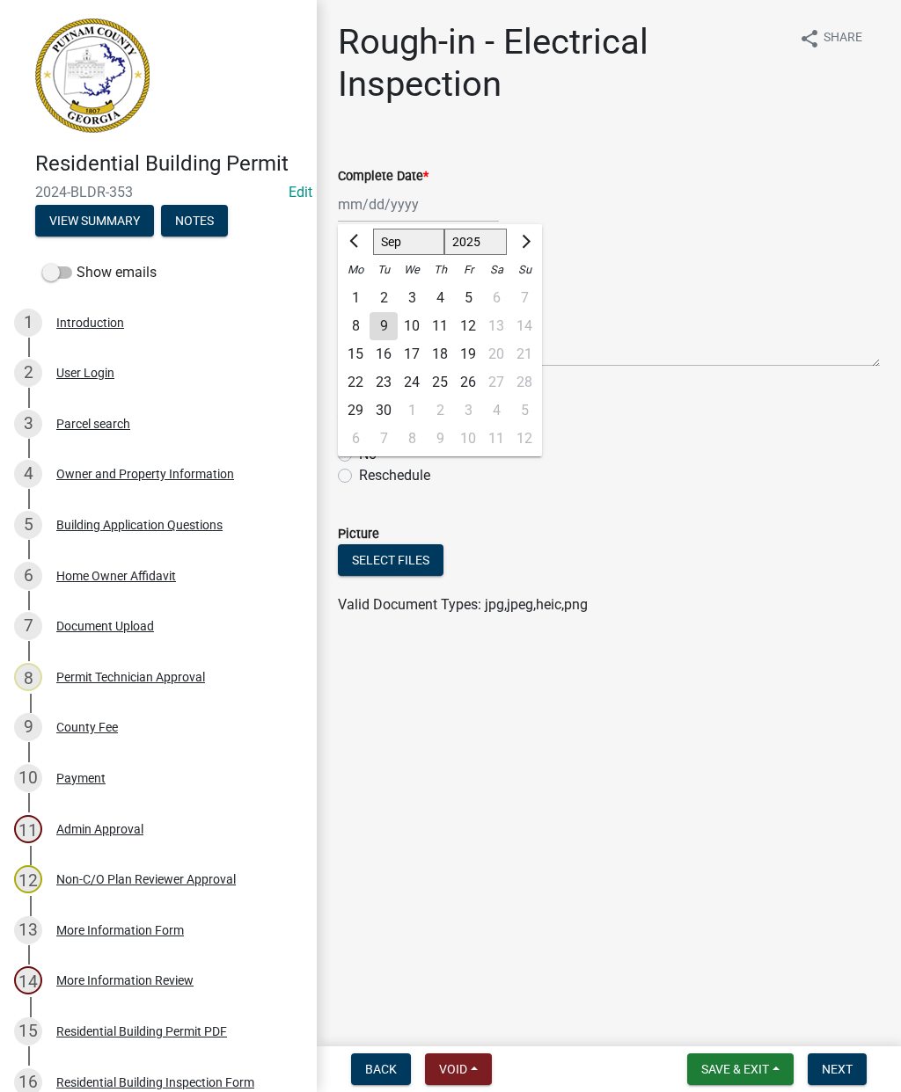
click at [393, 319] on div "9" at bounding box center [383, 326] width 28 height 28
type input "[DATE]"
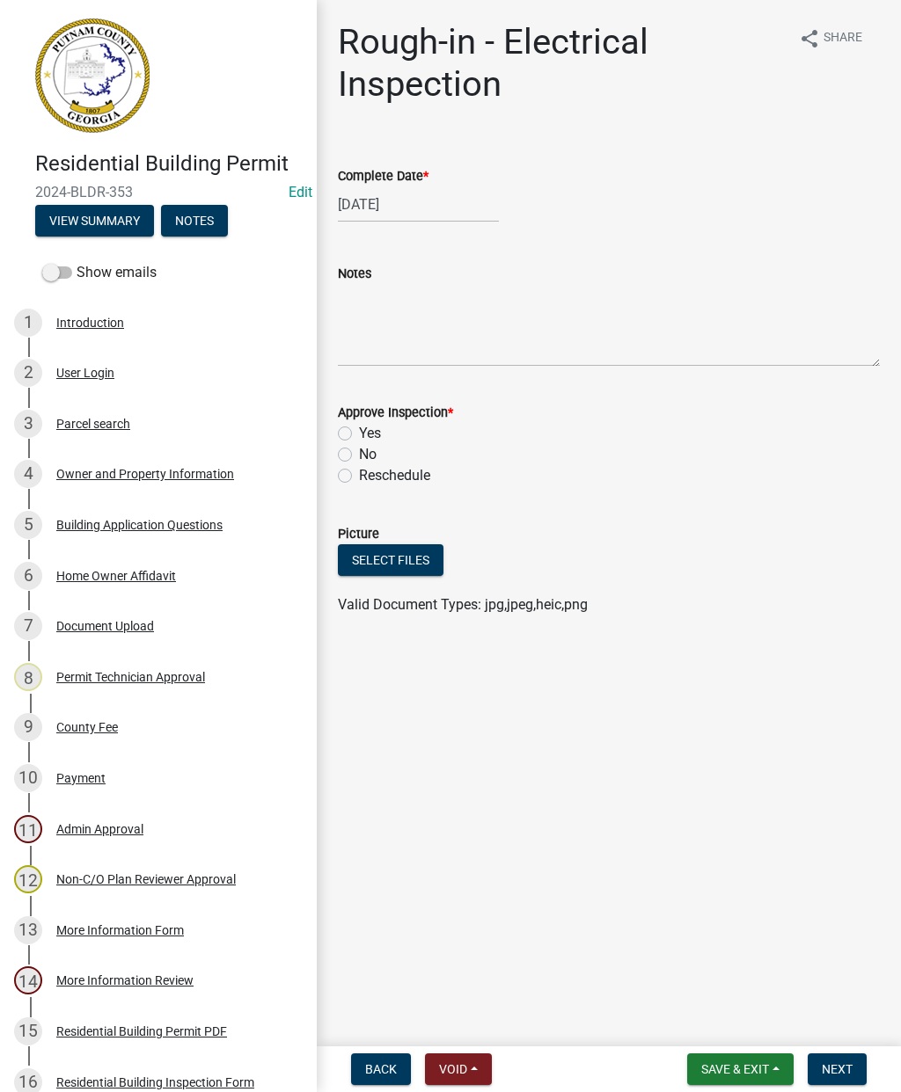
click at [359, 432] on label "Yes" at bounding box center [370, 433] width 22 height 21
click at [359, 432] on input "Yes" at bounding box center [364, 428] width 11 height 11
radio input "true"
click at [853, 1074] on button "Next" at bounding box center [836, 1070] width 59 height 32
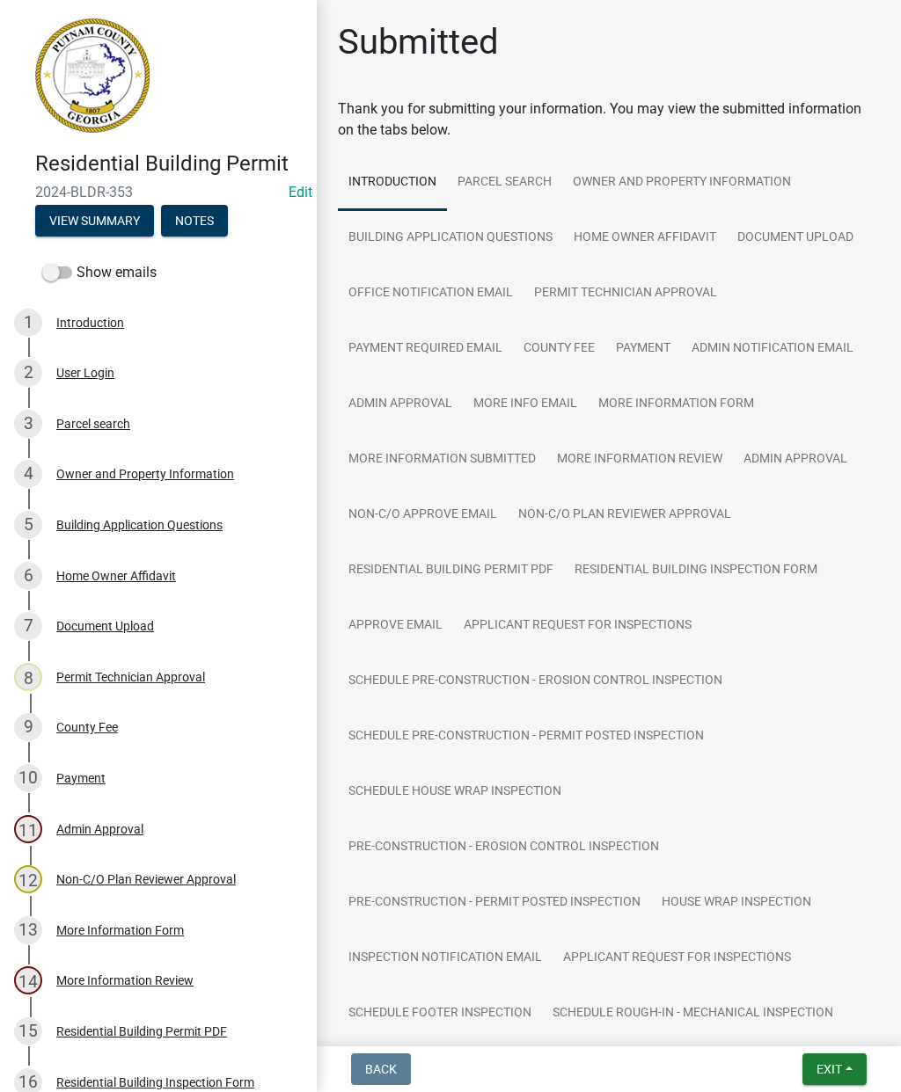
click at [837, 1063] on span "Exit" at bounding box center [829, 1069] width 26 height 14
click at [805, 1020] on button "Save & Exit" at bounding box center [796, 1024] width 141 height 42
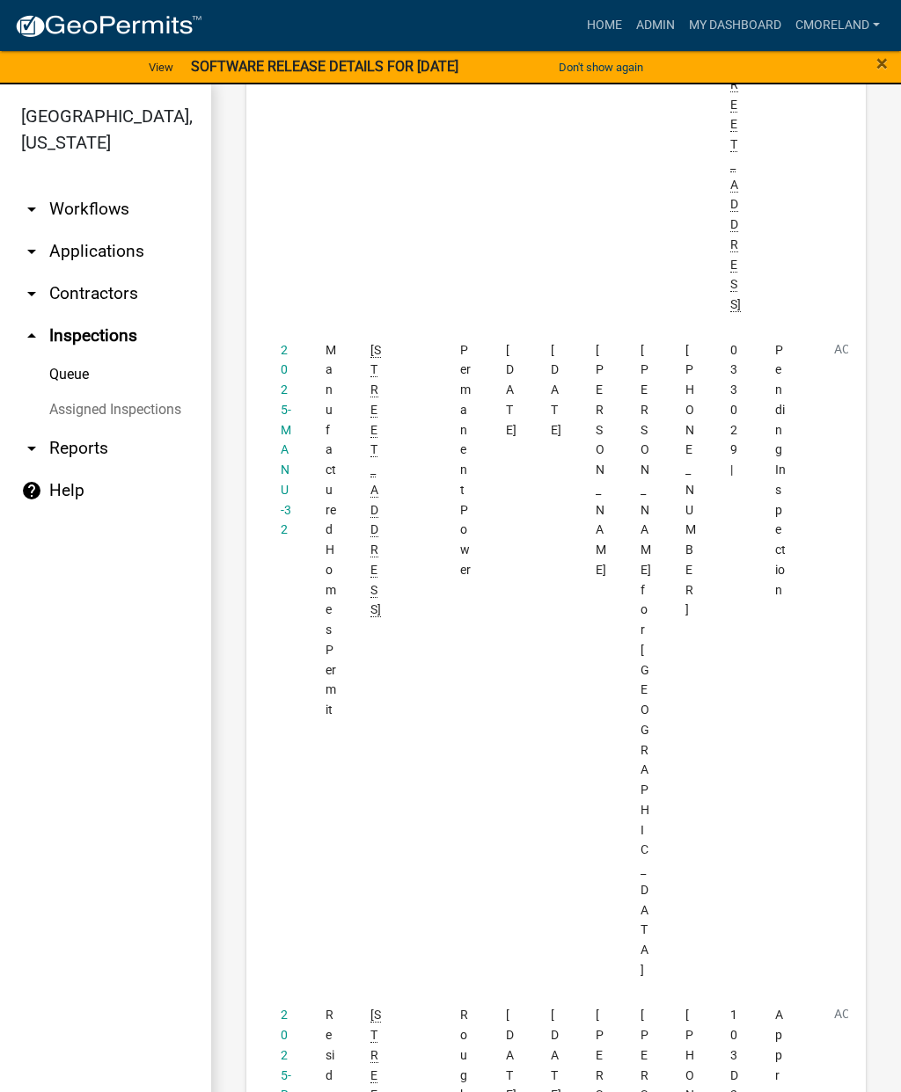
scroll to position [3277, 0]
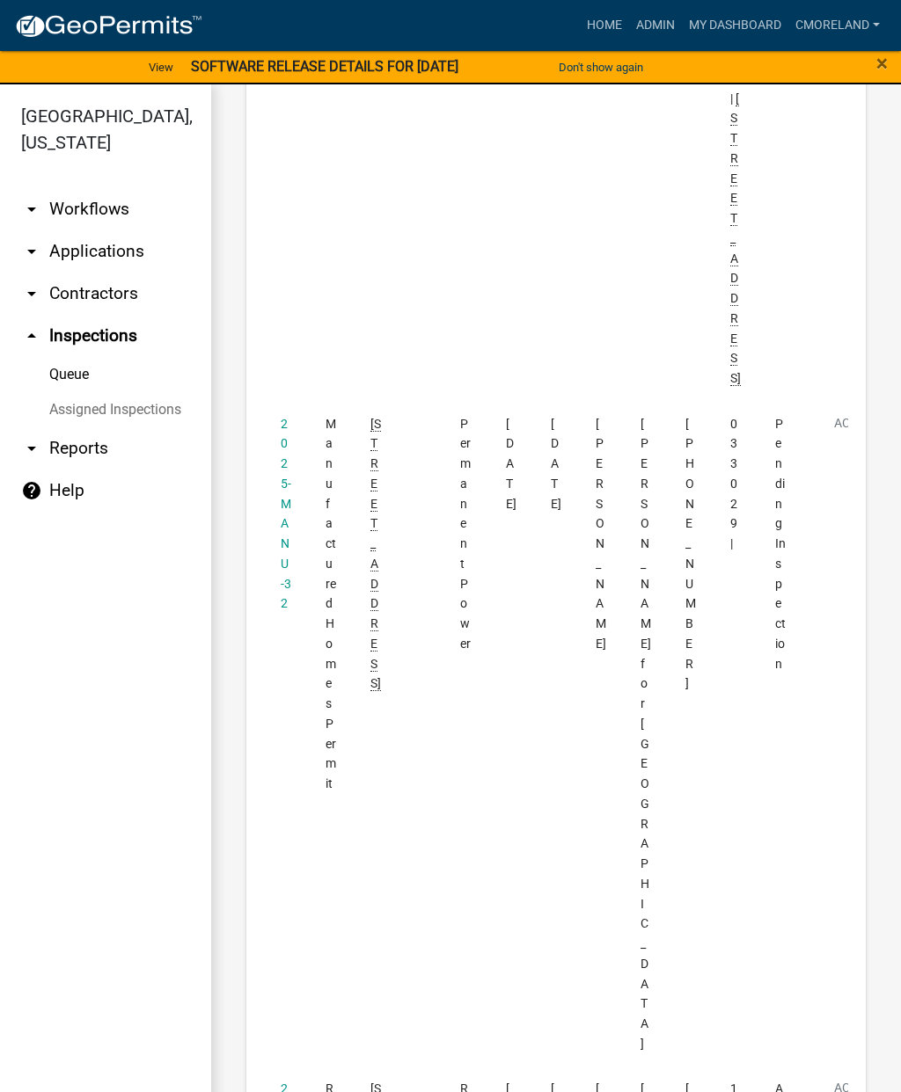
click at [282, 443] on link "2025-MANU-32" at bounding box center [286, 514] width 11 height 194
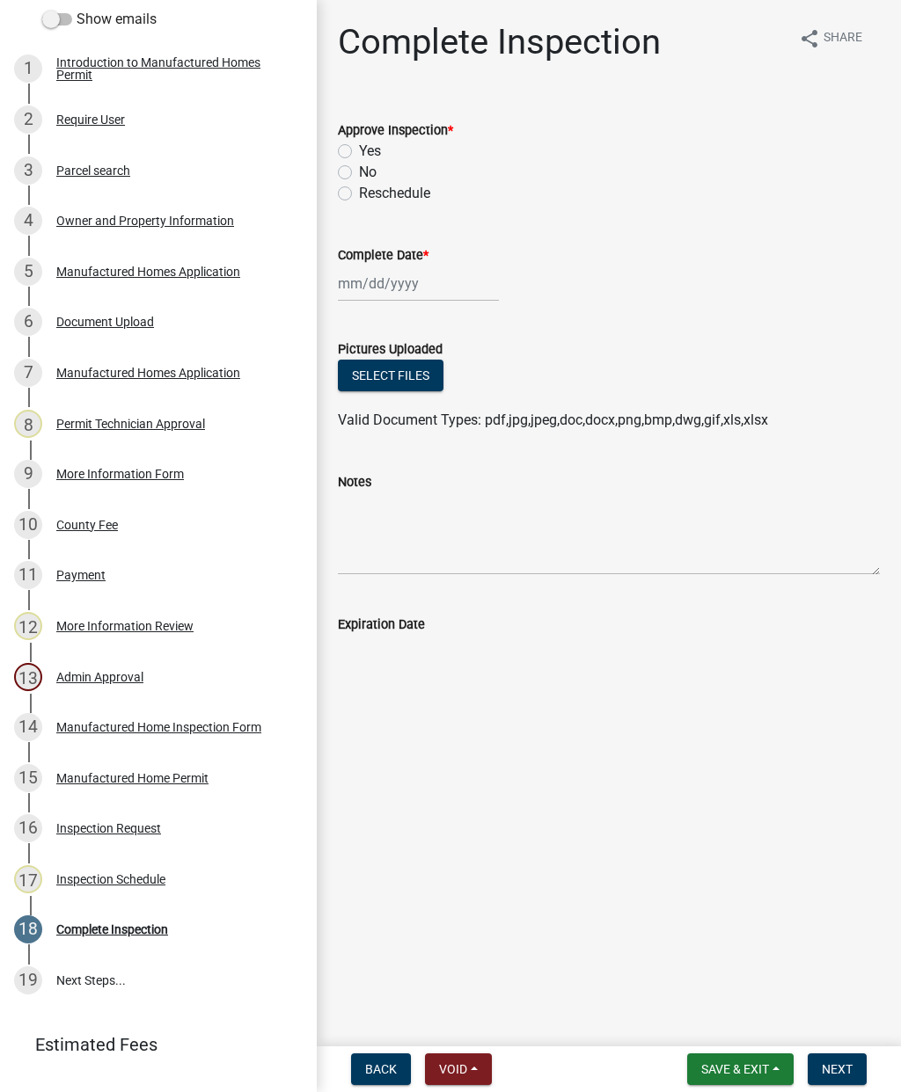
scroll to position [333, 0]
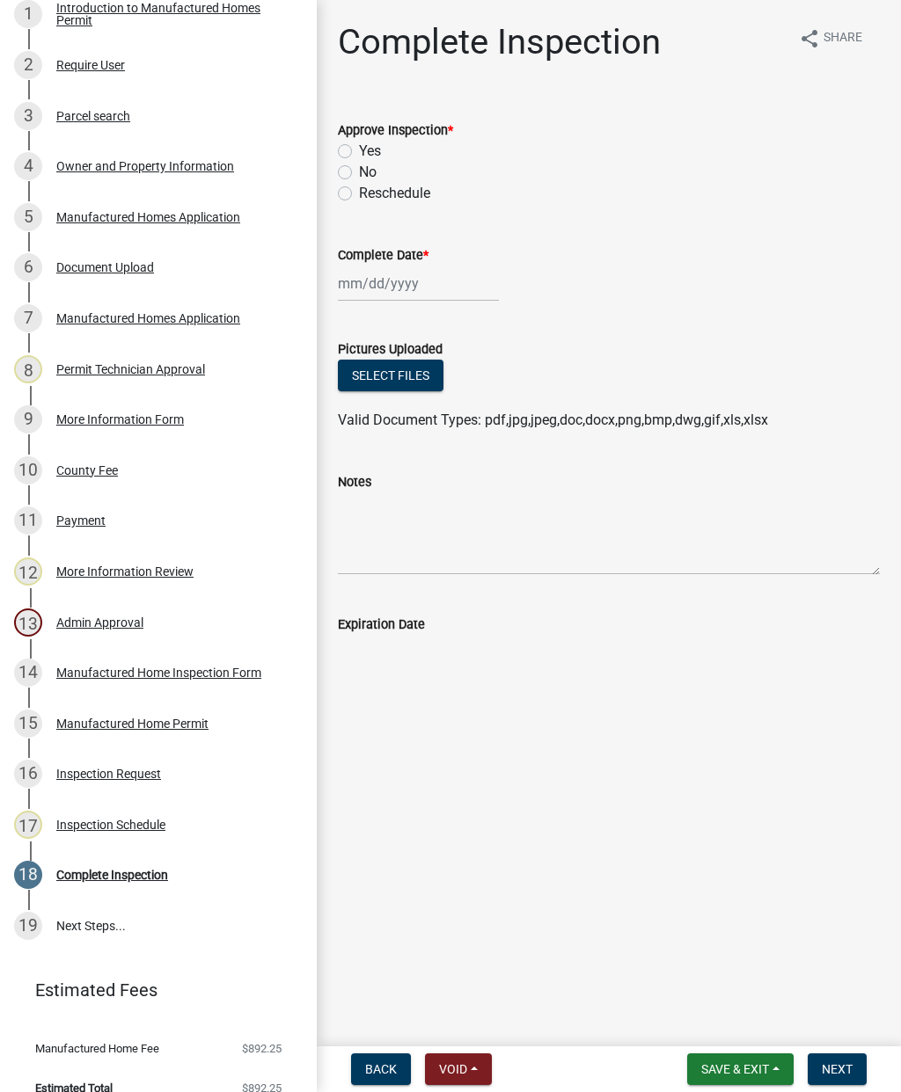
click at [143, 768] on div "Inspection Request" at bounding box center [108, 774] width 105 height 12
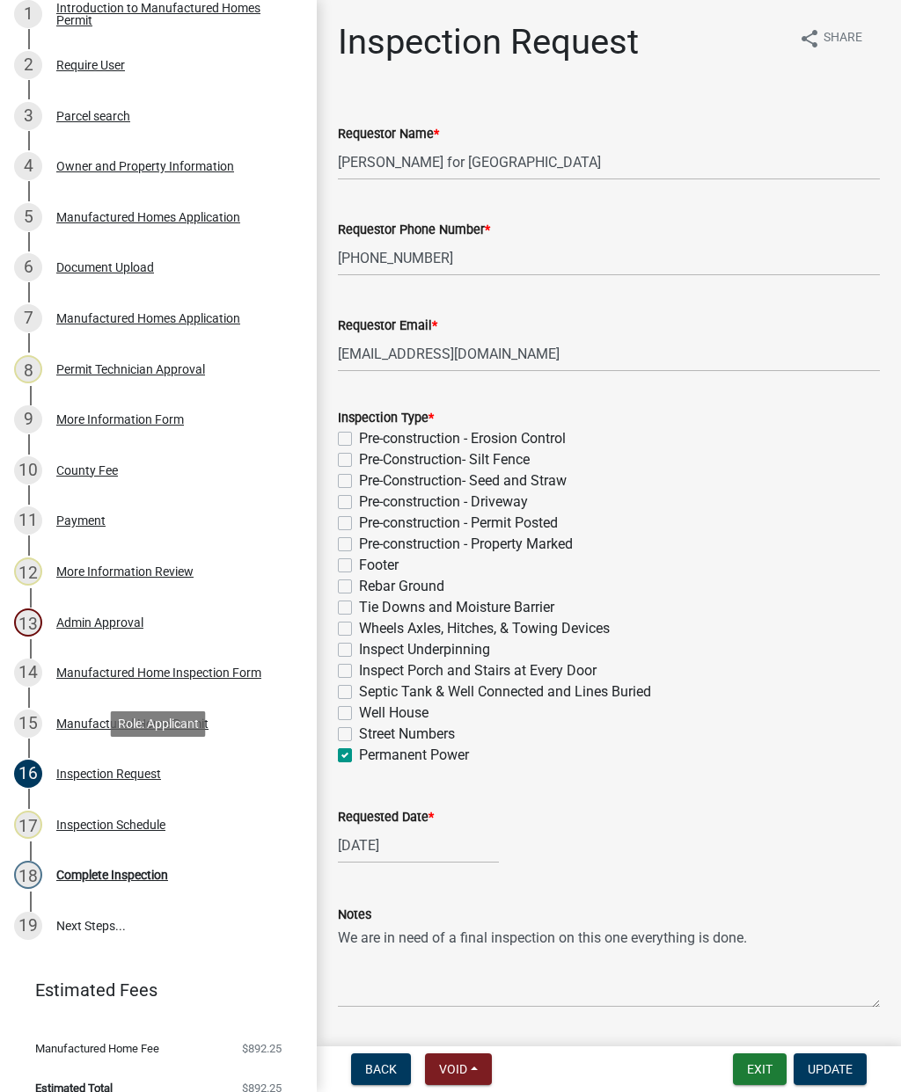
click at [354, 708] on div "Well House" at bounding box center [609, 713] width 542 height 21
click at [359, 710] on label "Well House" at bounding box center [393, 713] width 69 height 21
click at [359, 710] on input "Well House" at bounding box center [364, 708] width 11 height 11
checkbox input "true"
checkbox input "false"
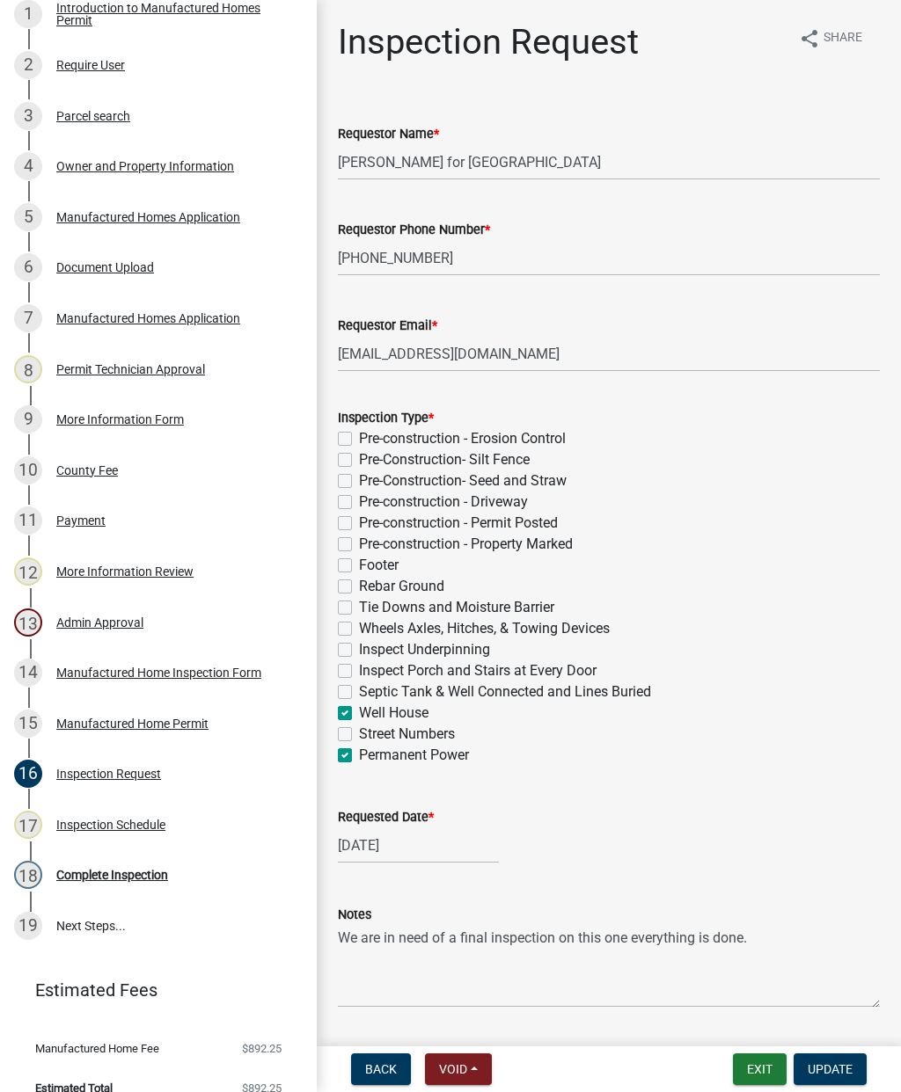
checkbox input "false"
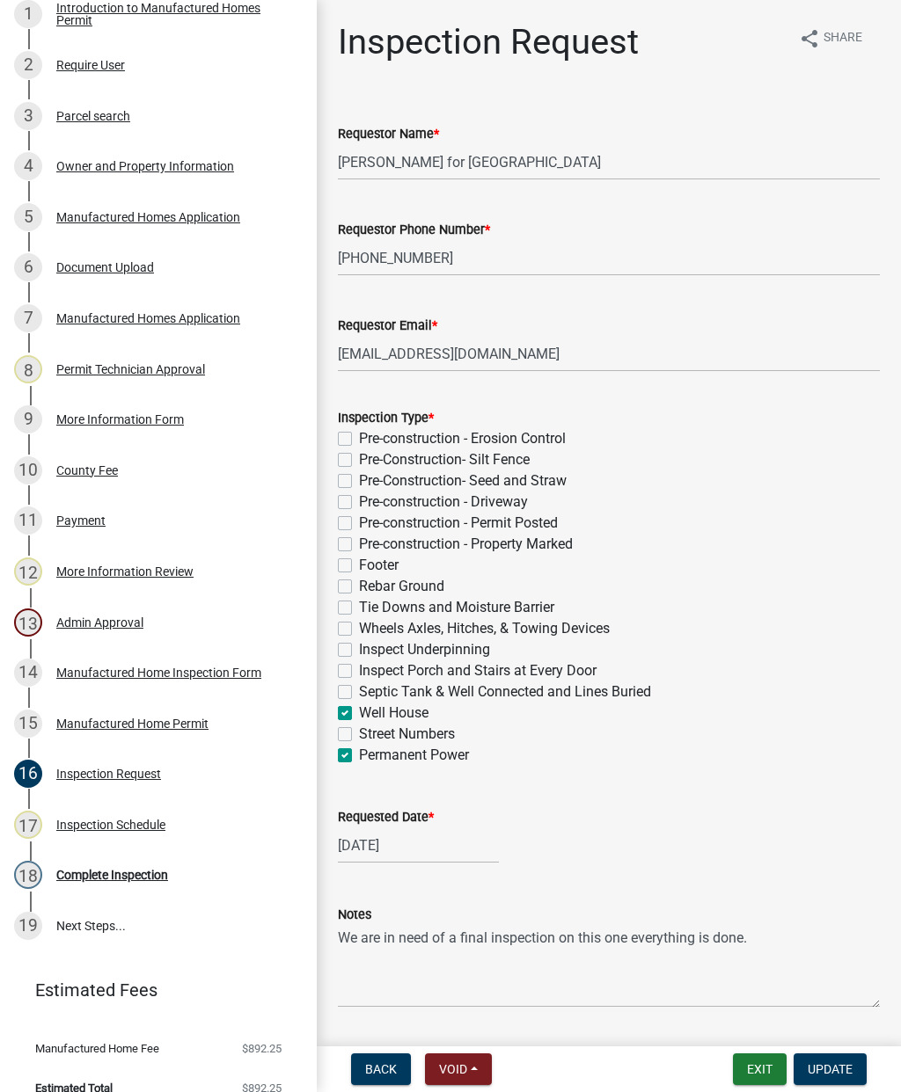
checkbox input "false"
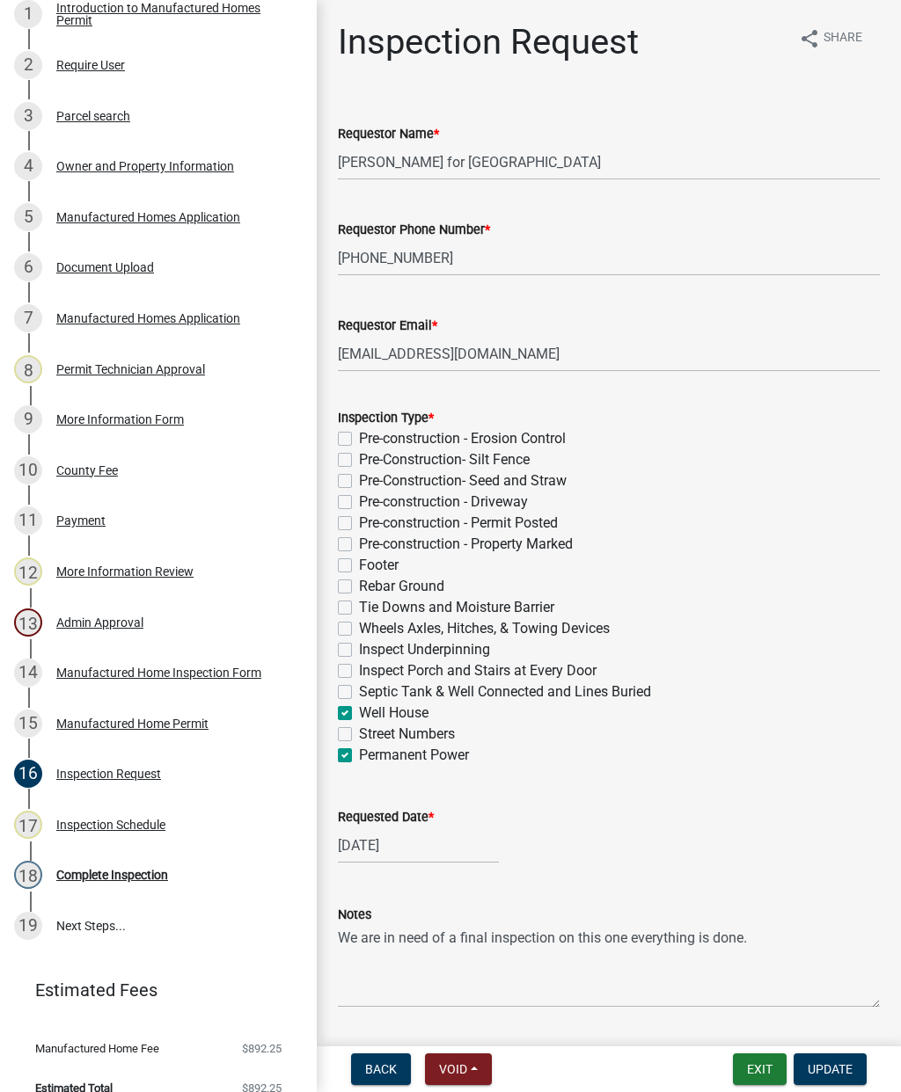
checkbox input "false"
checkbox input "true"
checkbox input "false"
checkbox input "true"
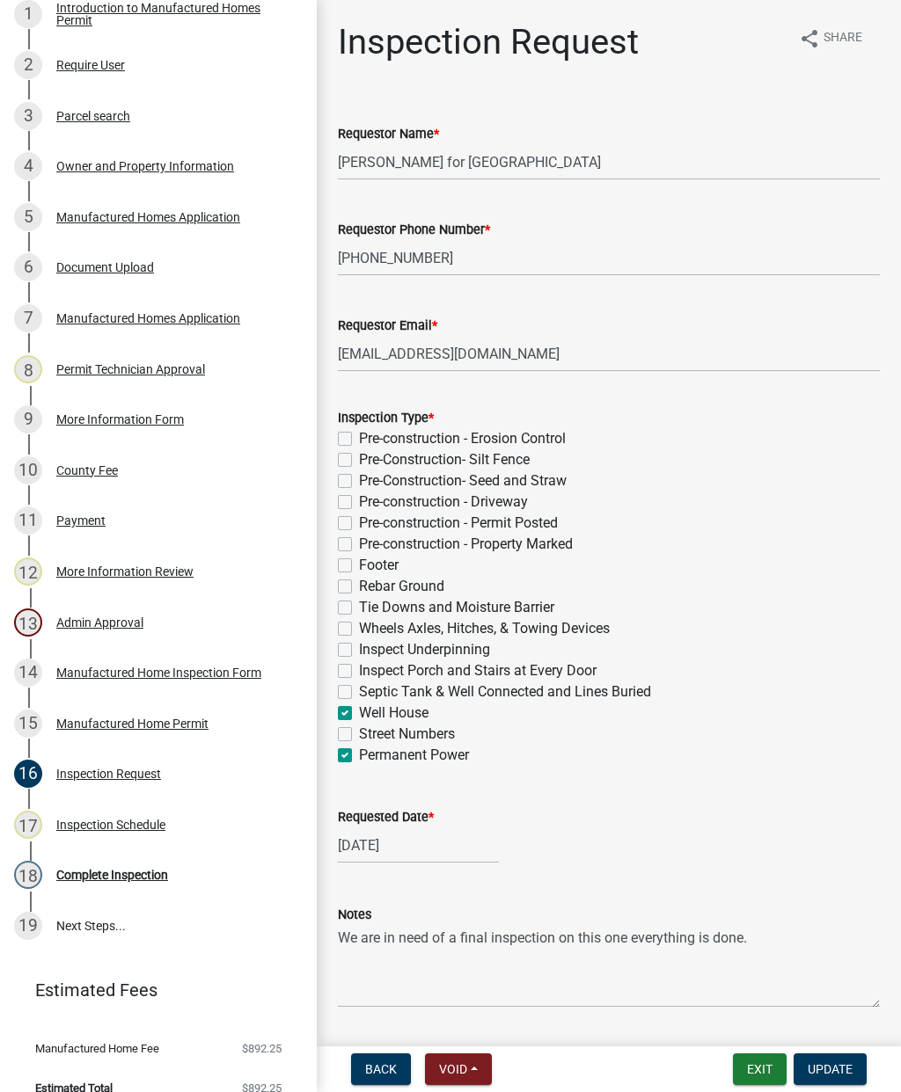
click at [359, 690] on label "Septic Tank & Well Connected and Lines Buried" at bounding box center [505, 692] width 292 height 21
click at [359, 690] on input "Septic Tank & Well Connected and Lines Buried" at bounding box center [364, 687] width 11 height 11
checkbox input "true"
checkbox input "false"
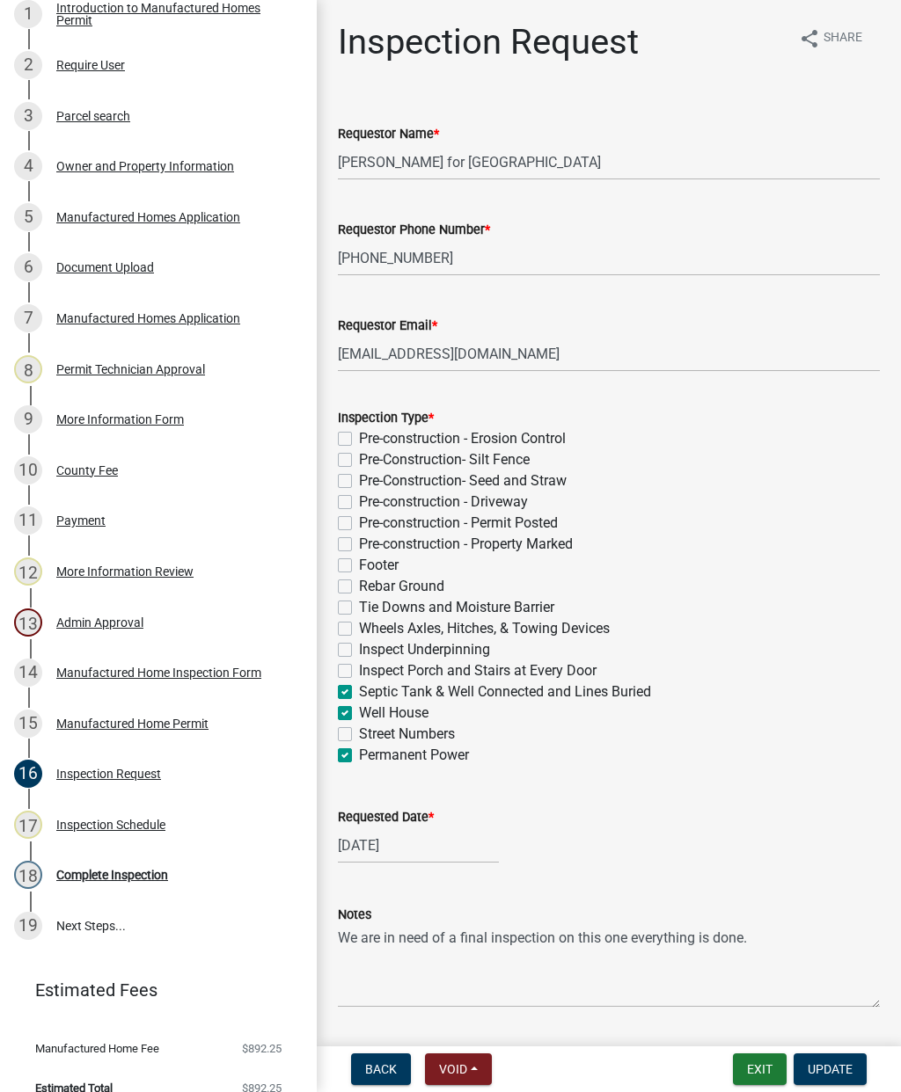
checkbox input "false"
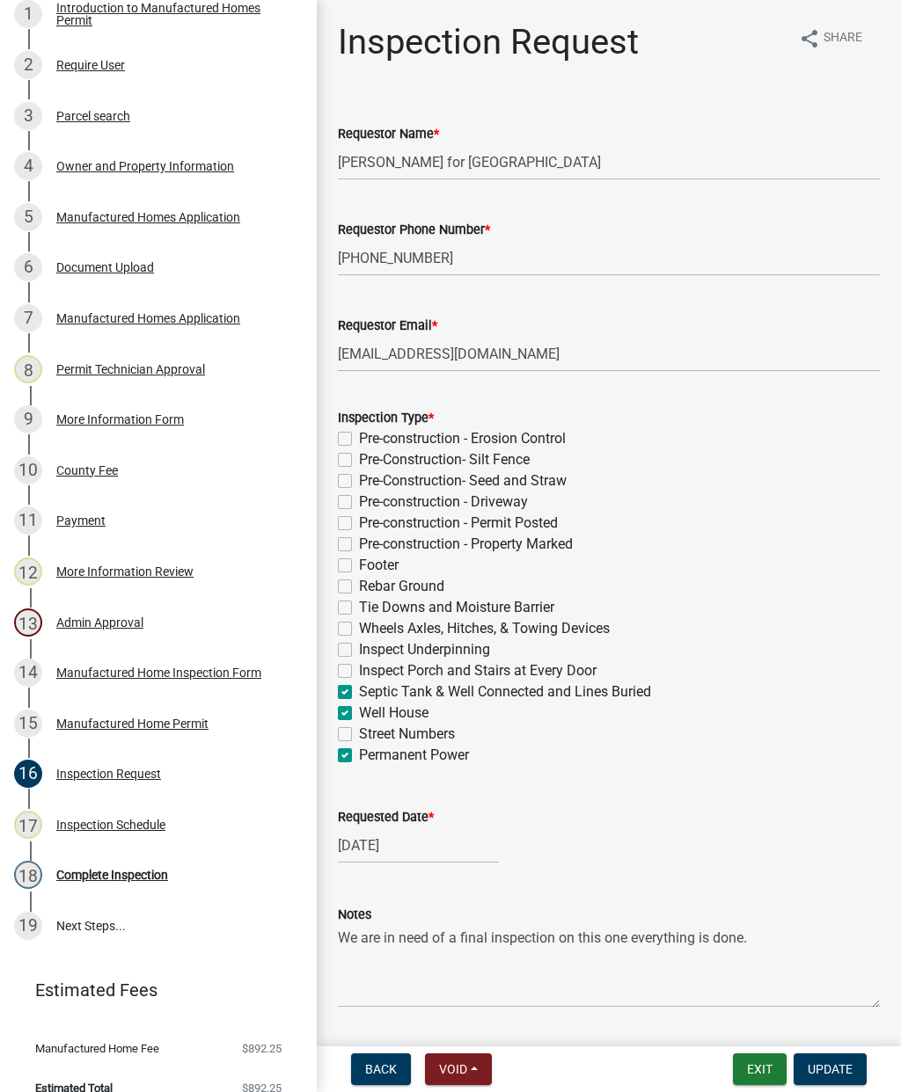
checkbox input "false"
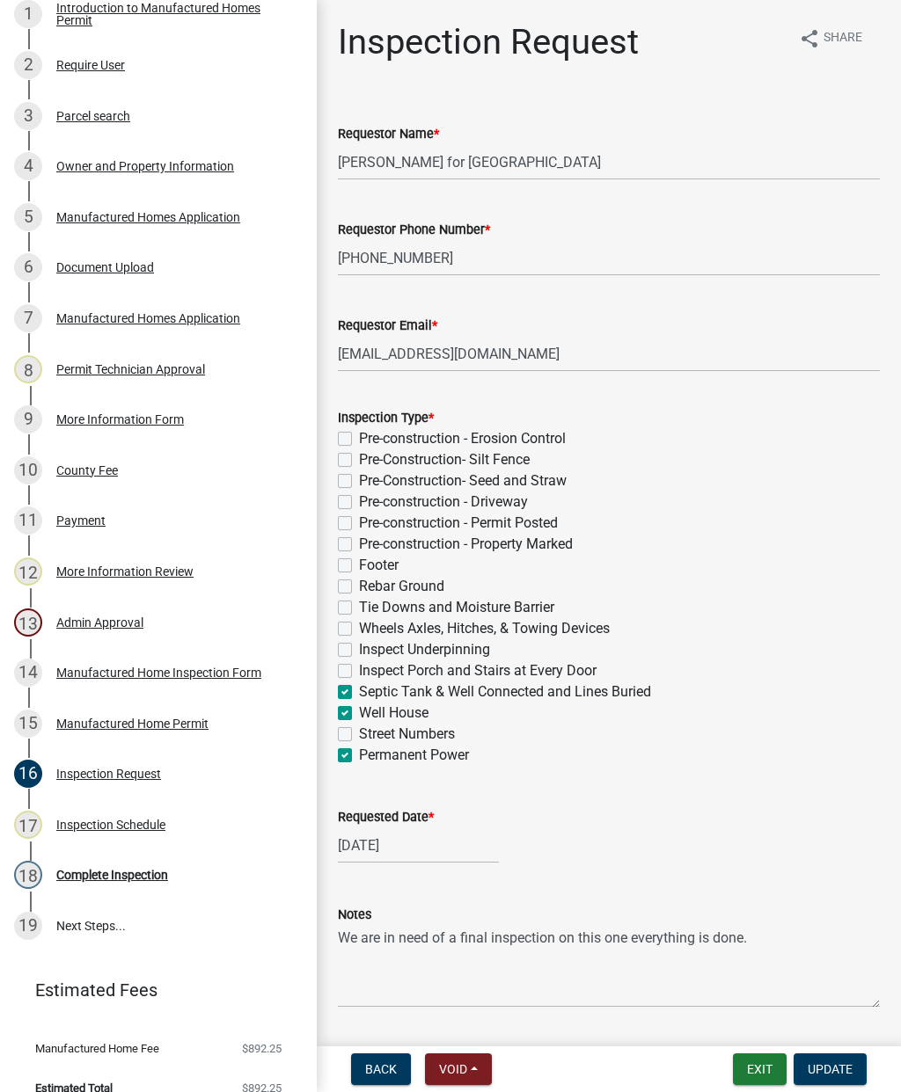
checkbox input "true"
checkbox input "false"
checkbox input "true"
click at [359, 718] on label "Well House" at bounding box center [393, 713] width 69 height 21
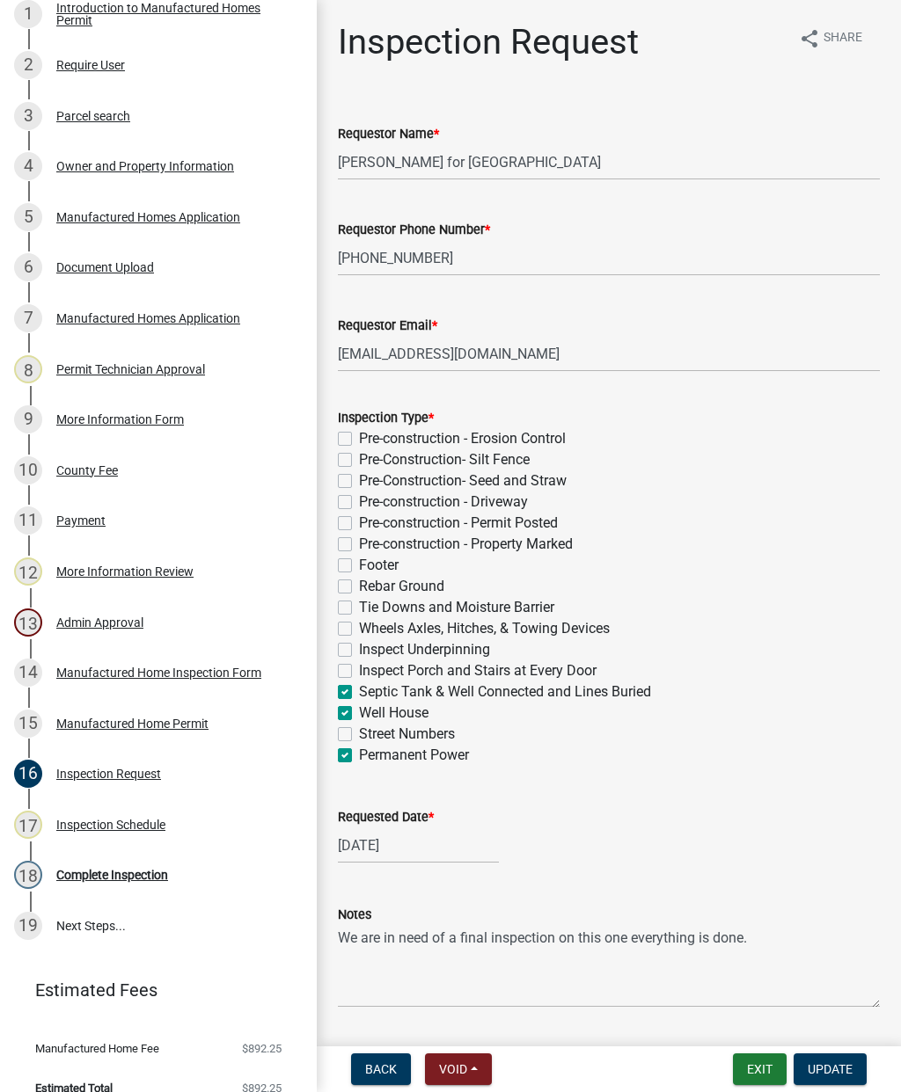
click at [359, 714] on input "Well House" at bounding box center [364, 708] width 11 height 11
checkbox input "false"
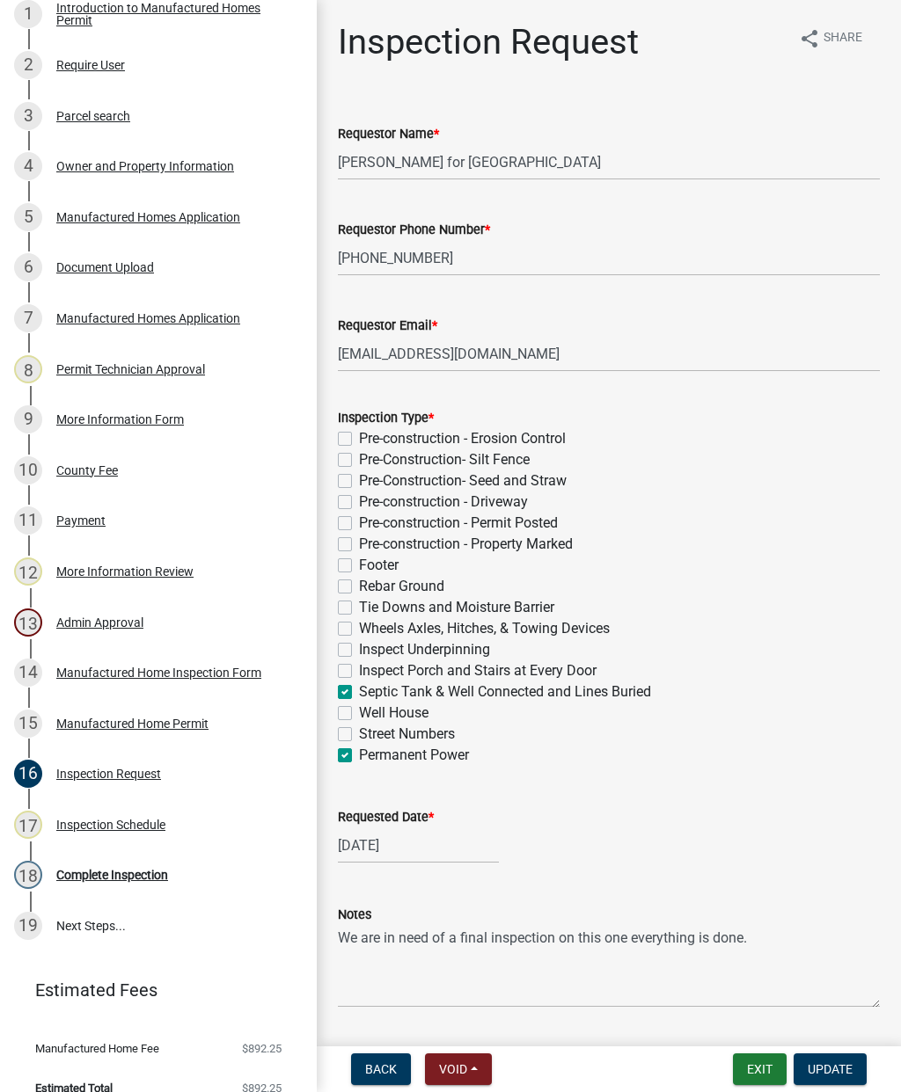
checkbox input "false"
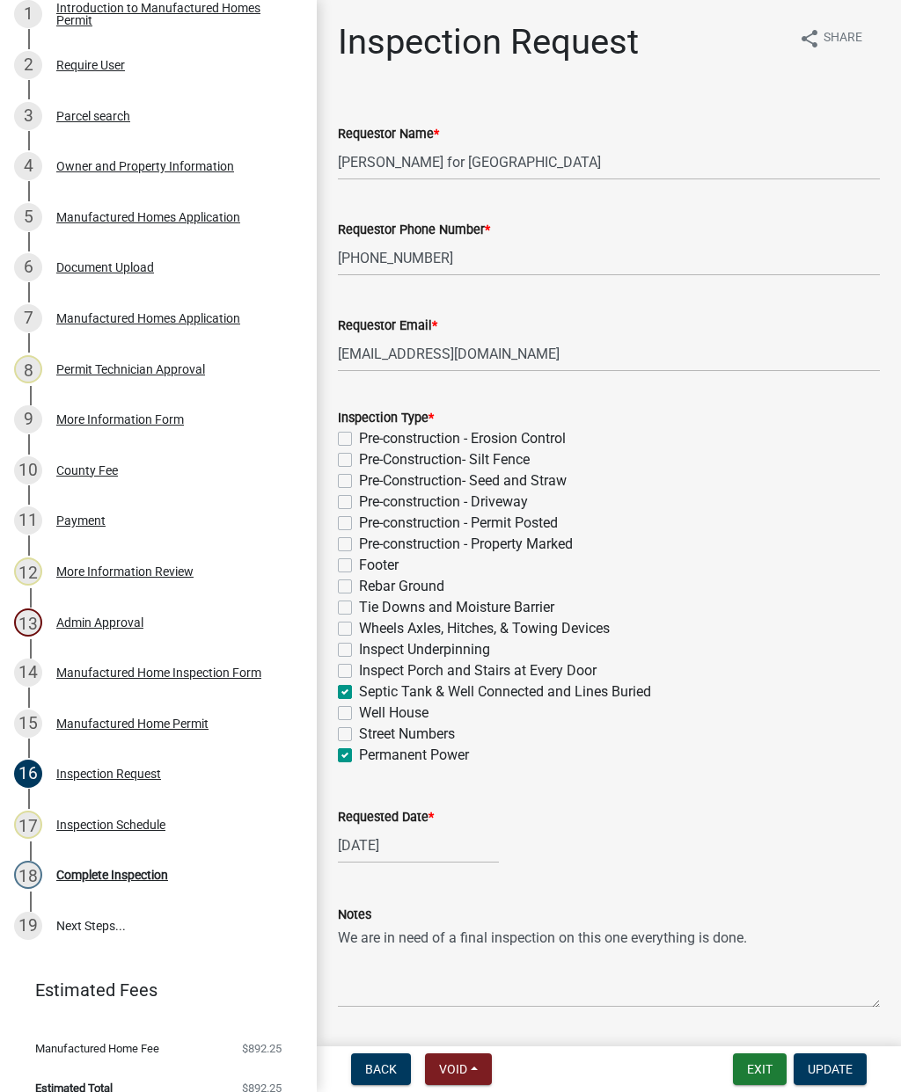
checkbox input "false"
checkbox input "true"
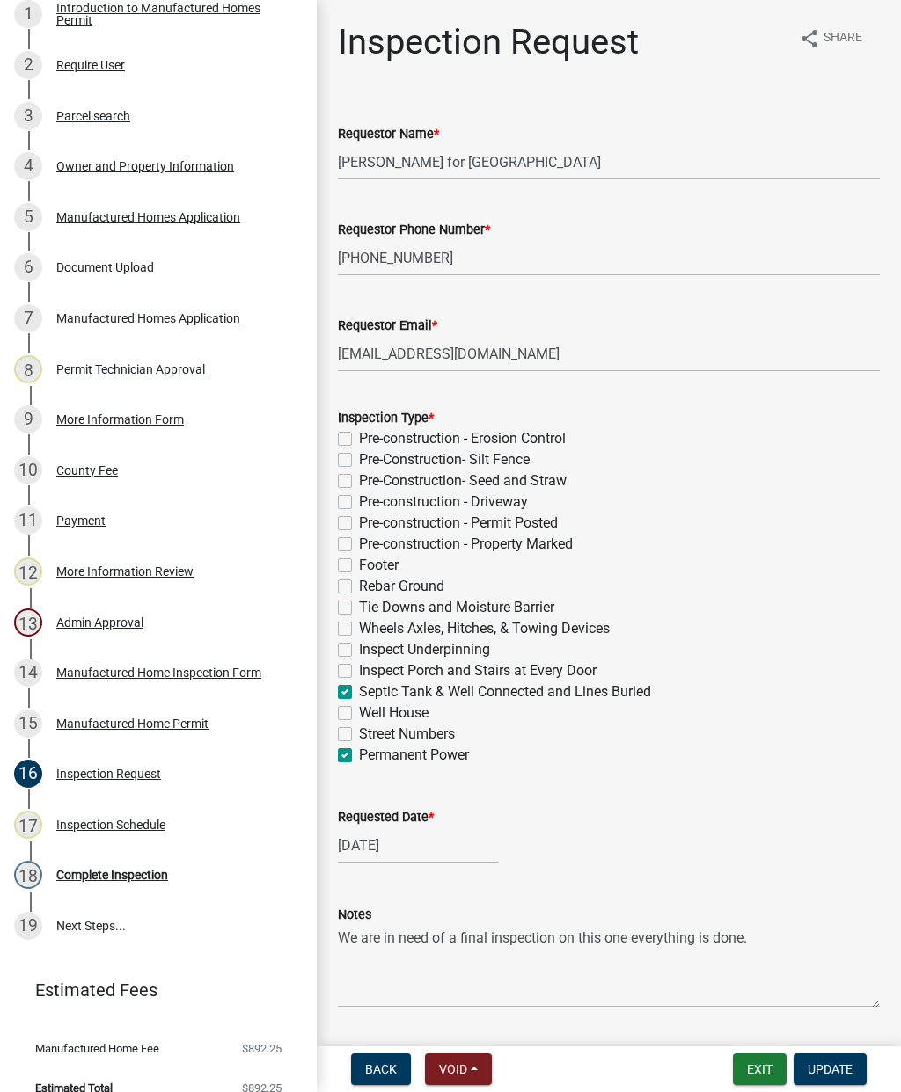
checkbox input "false"
checkbox input "true"
click at [359, 709] on label "Well House" at bounding box center [393, 713] width 69 height 21
click at [359, 709] on input "Well House" at bounding box center [364, 708] width 11 height 11
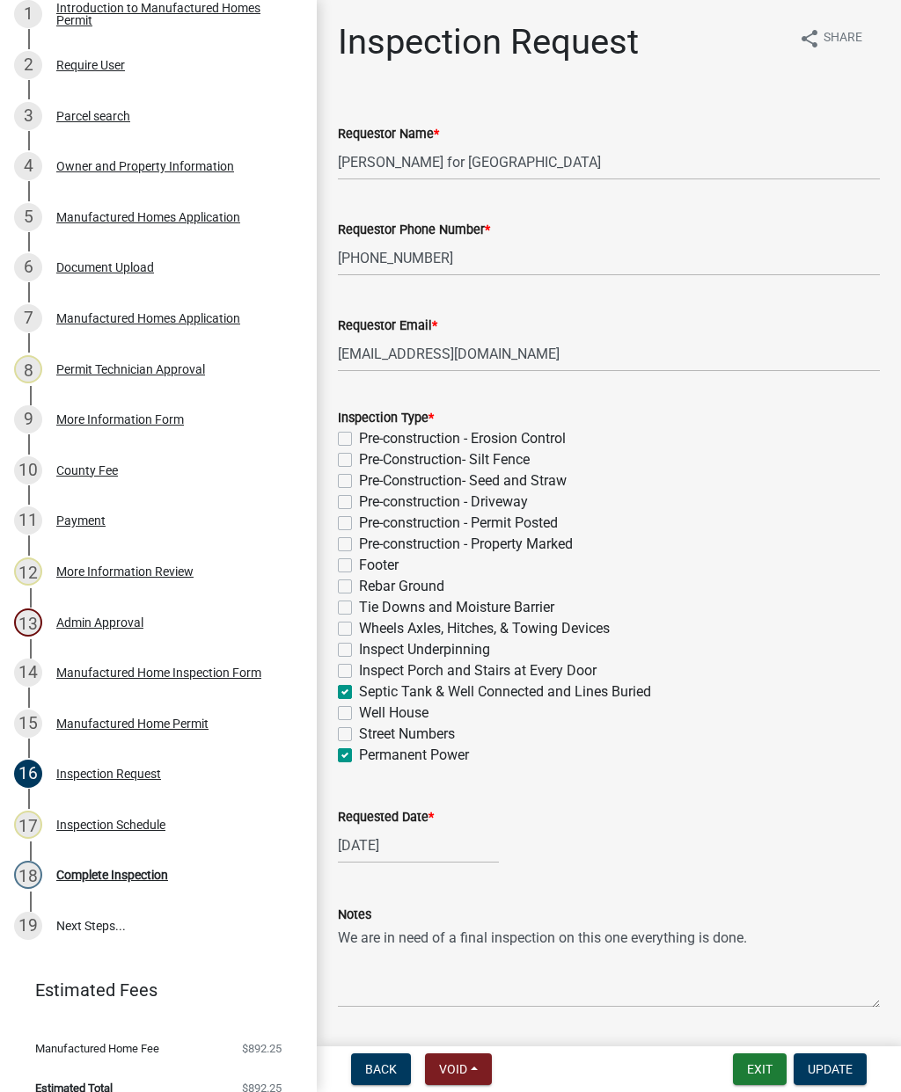
checkbox input "true"
checkbox input "false"
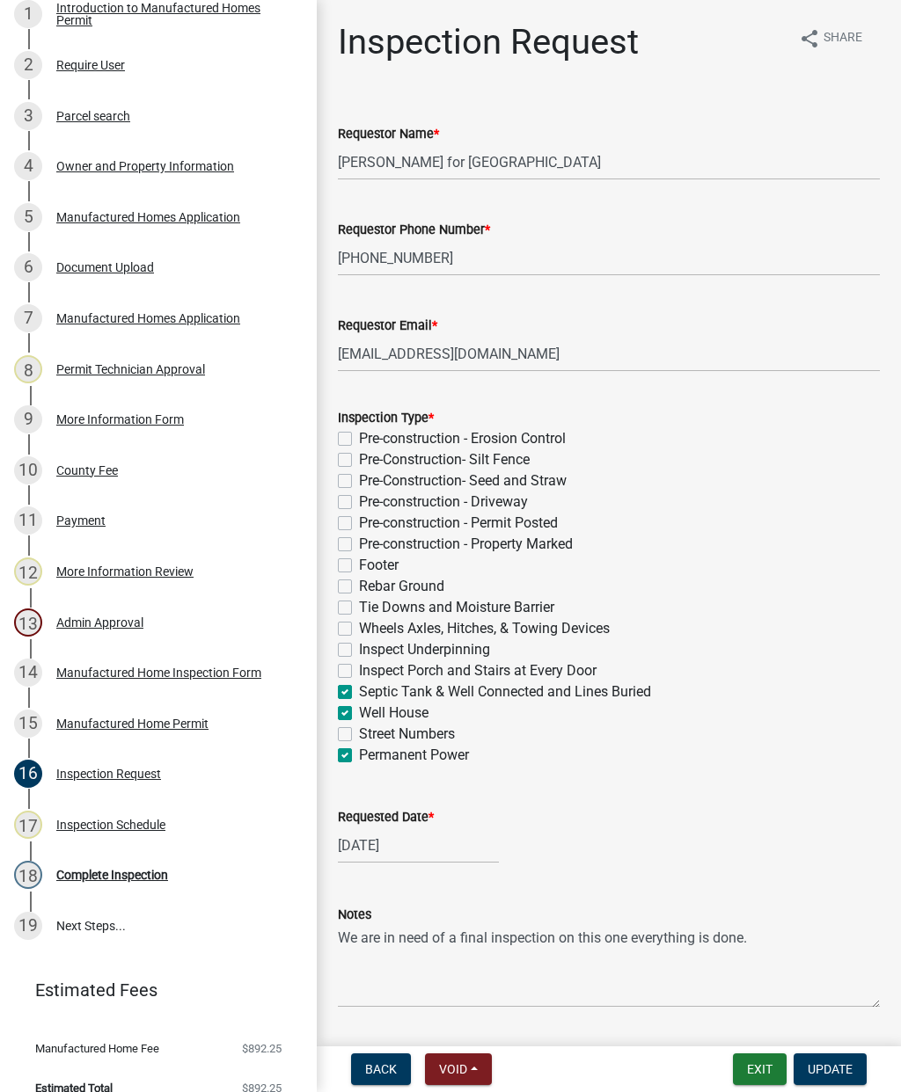
checkbox input "false"
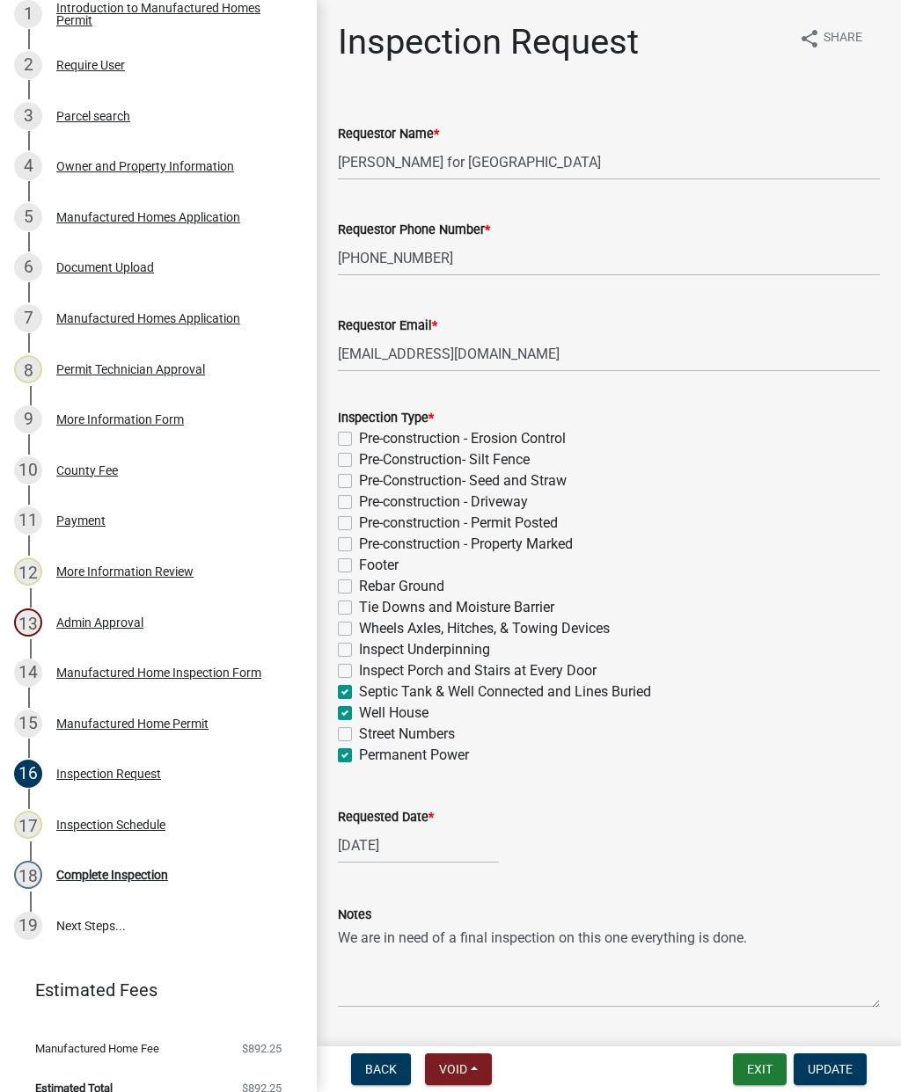
checkbox input "false"
checkbox input "true"
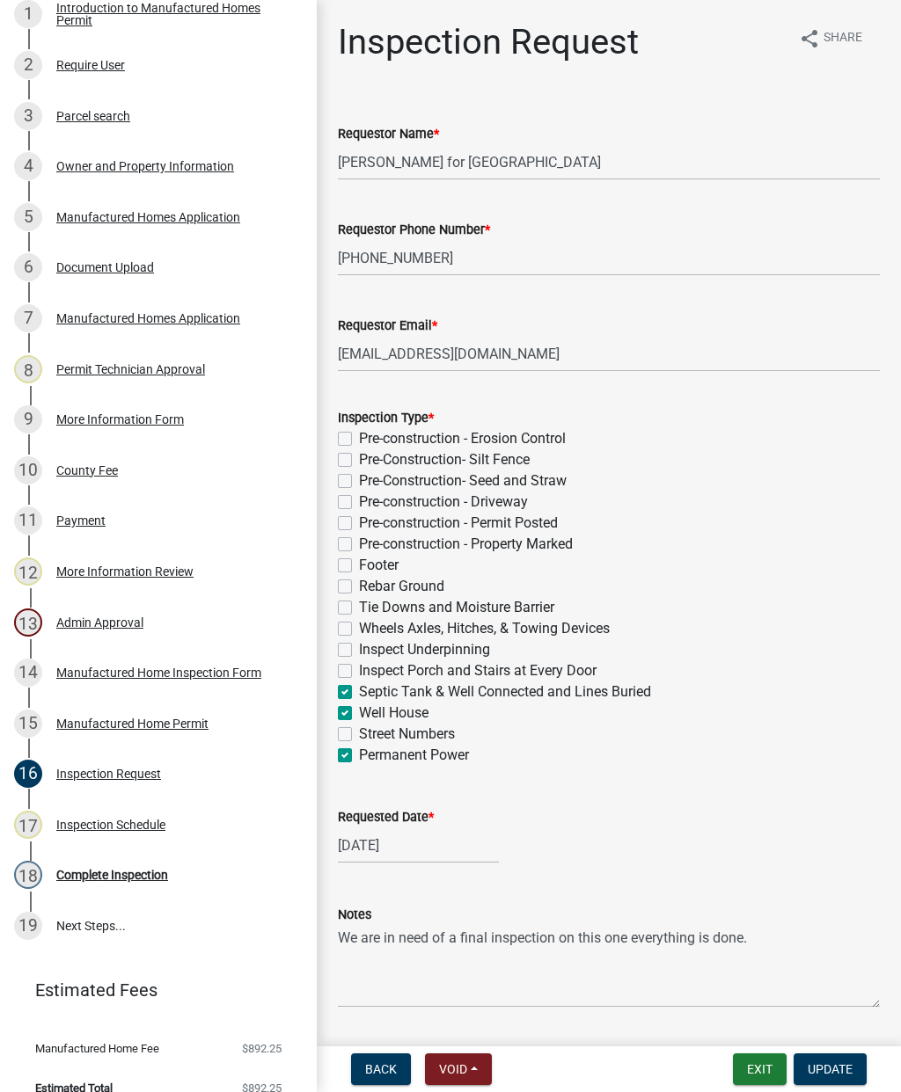
checkbox input "false"
checkbox input "true"
click at [359, 733] on label "Street Numbers" at bounding box center [407, 734] width 96 height 21
click at [359, 733] on input "Street Numbers" at bounding box center [364, 729] width 11 height 11
checkbox input "true"
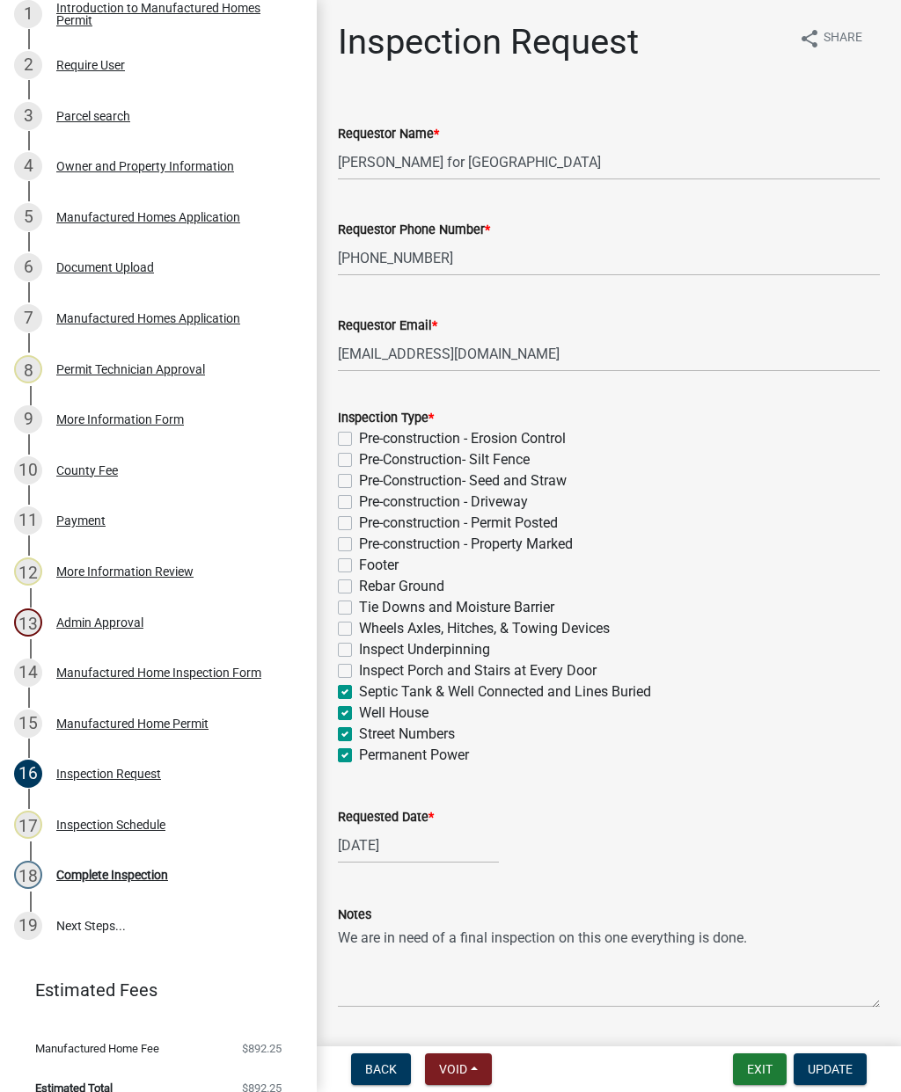
checkbox input "false"
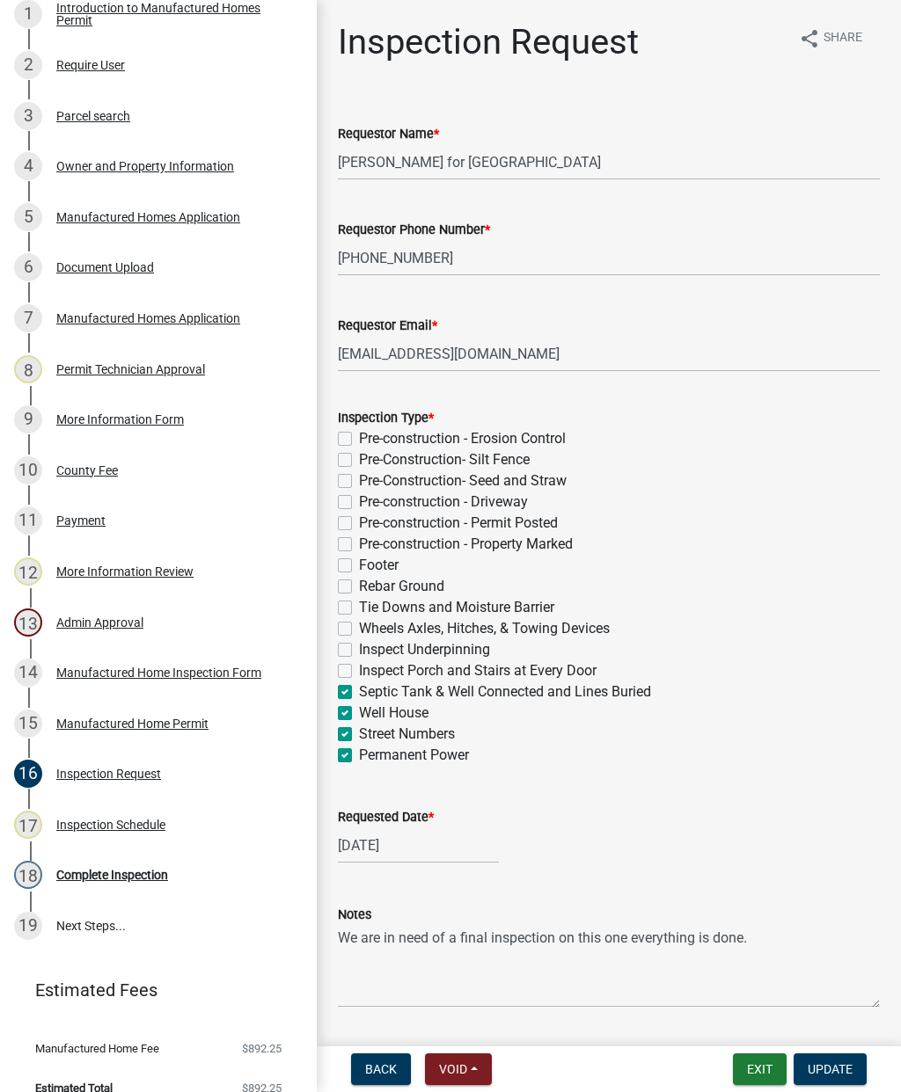
checkbox input "false"
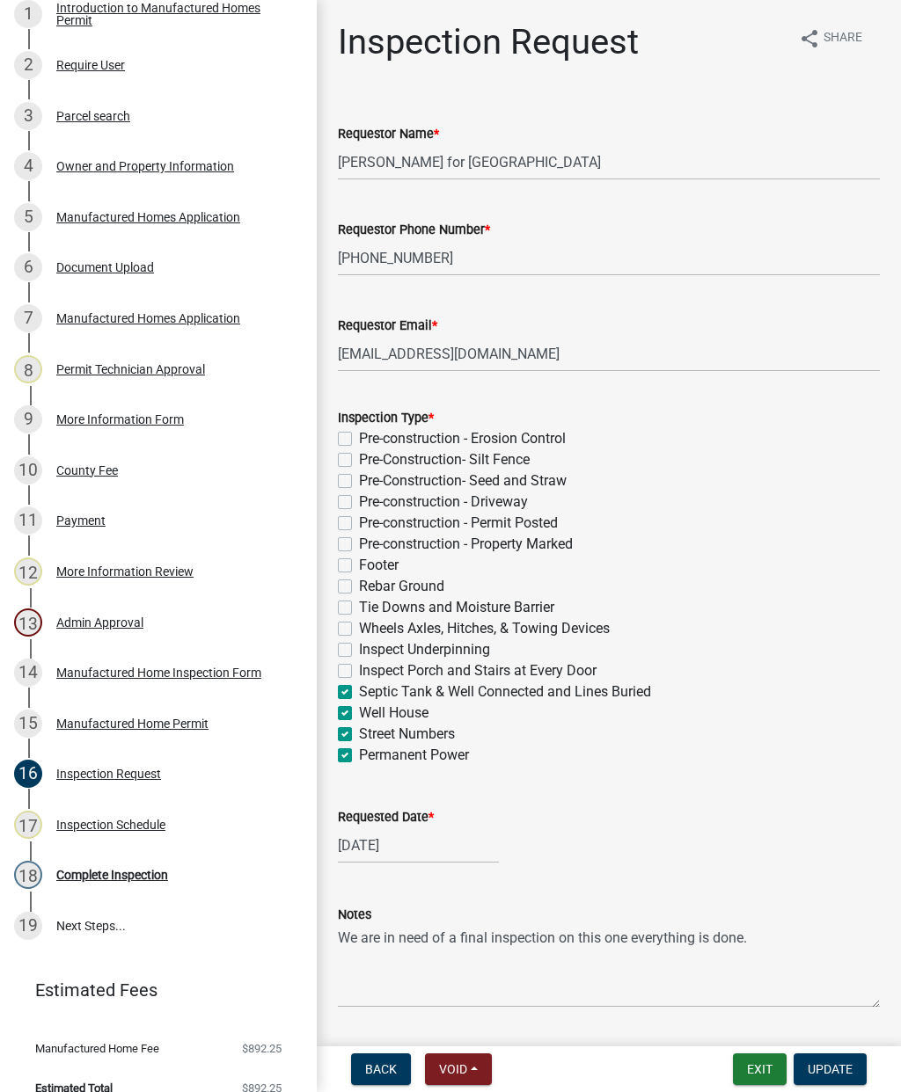
checkbox input "false"
checkbox input "true"
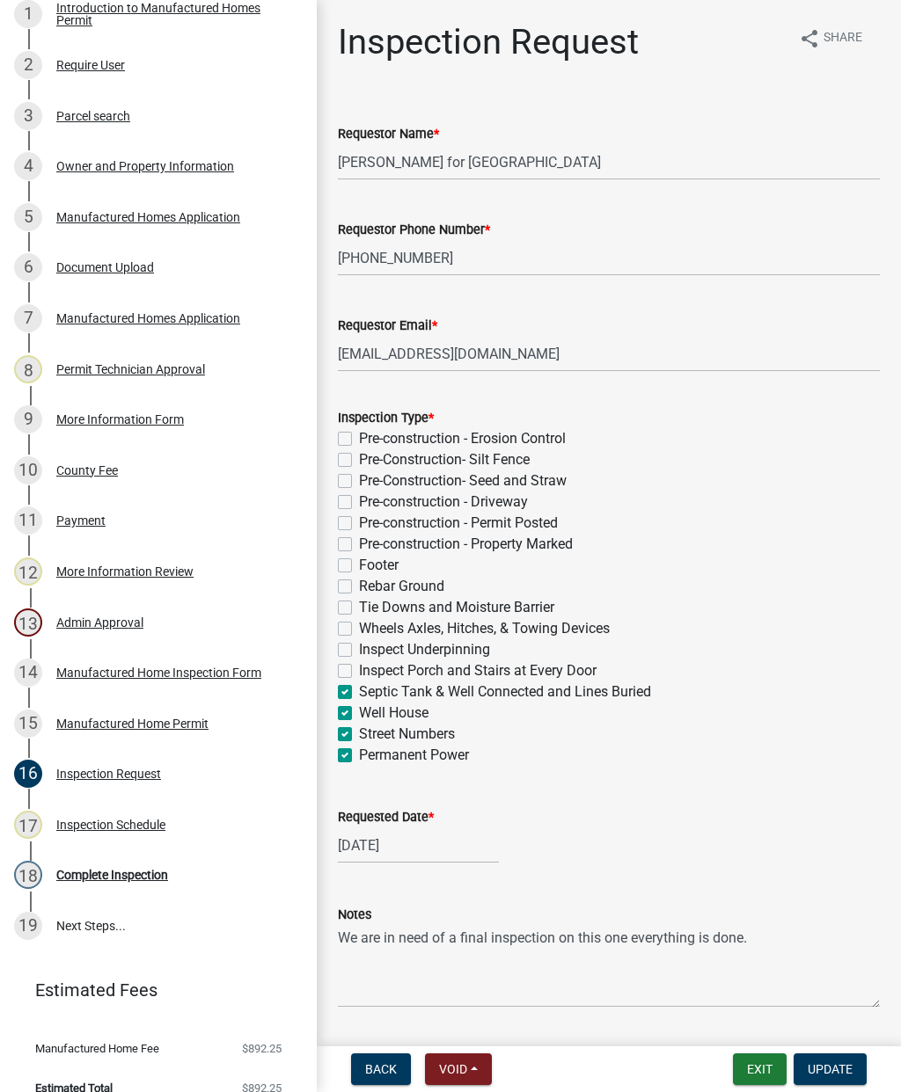
click at [359, 755] on label "Permanent Power" at bounding box center [414, 755] width 110 height 21
click at [359, 755] on input "Permanent Power" at bounding box center [364, 750] width 11 height 11
checkbox input "false"
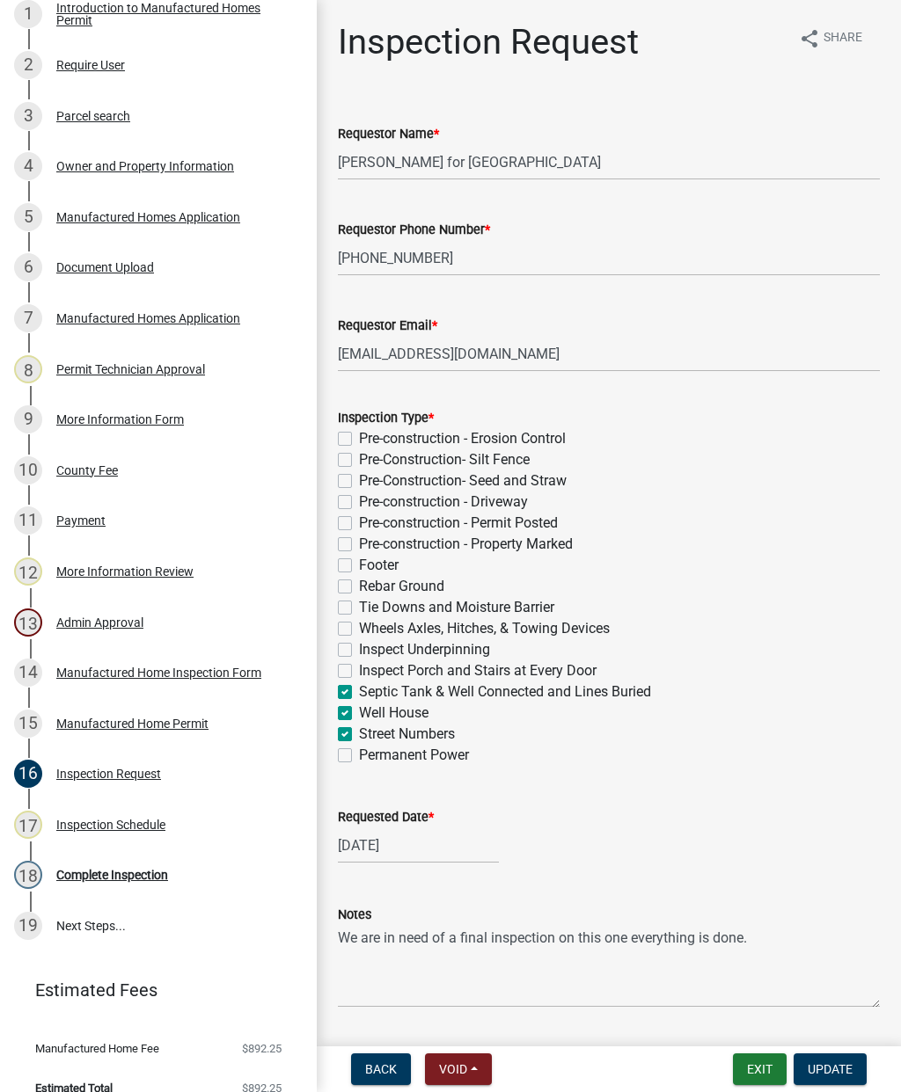
checkbox input "false"
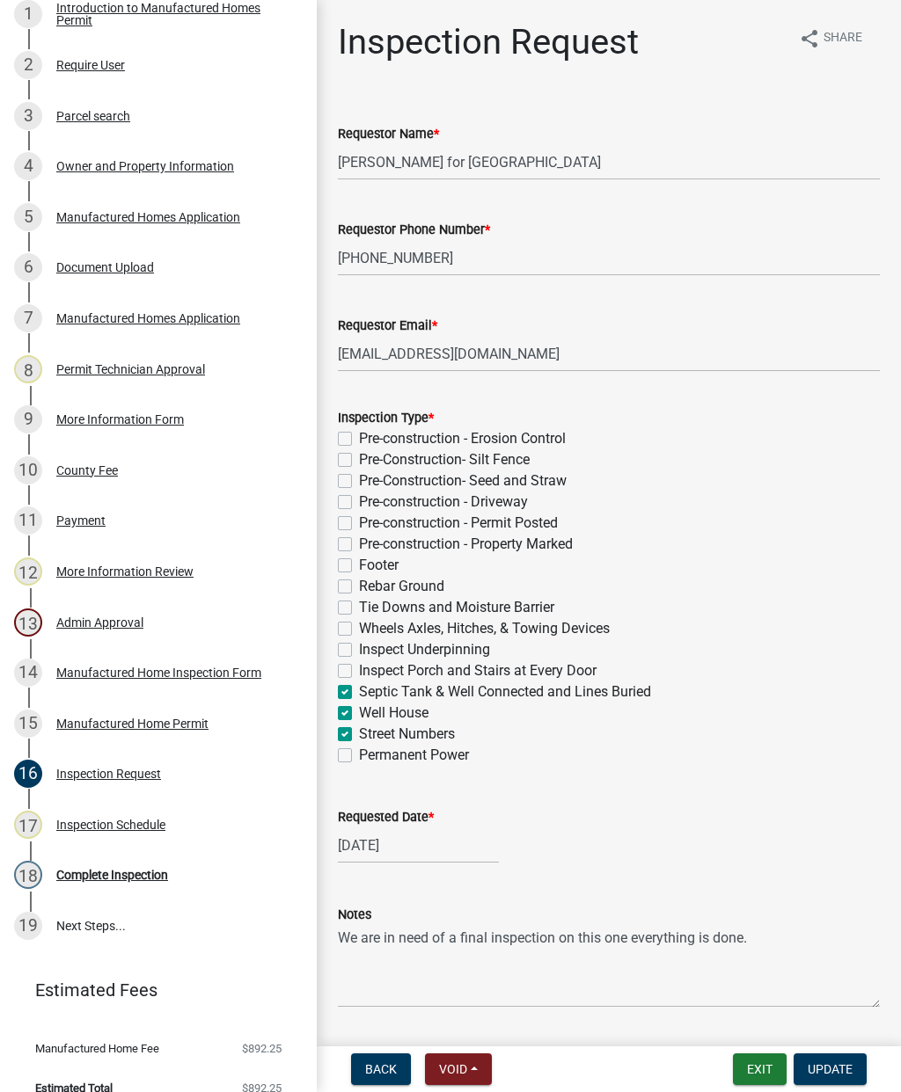
checkbox input "false"
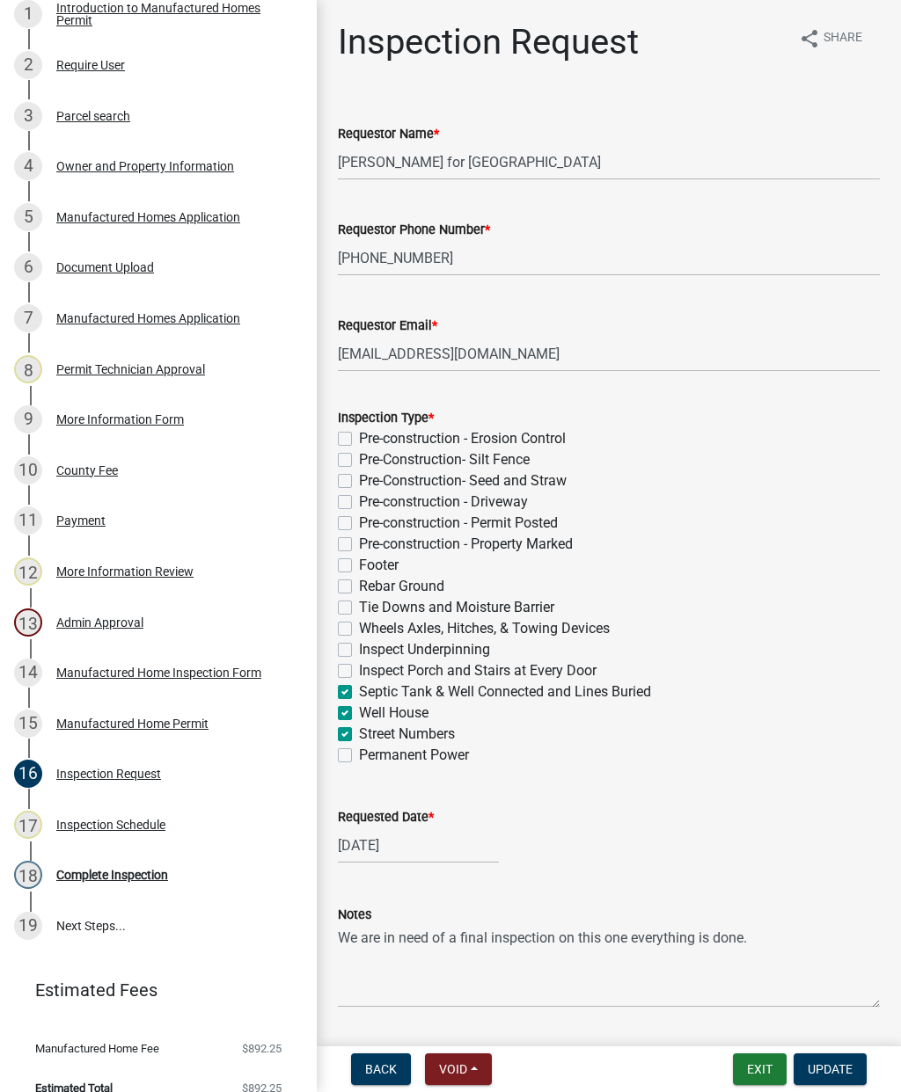
checkbox input "true"
checkbox input "false"
click at [359, 607] on label "Tie Downs and Moisture Barrier" at bounding box center [456, 607] width 195 height 21
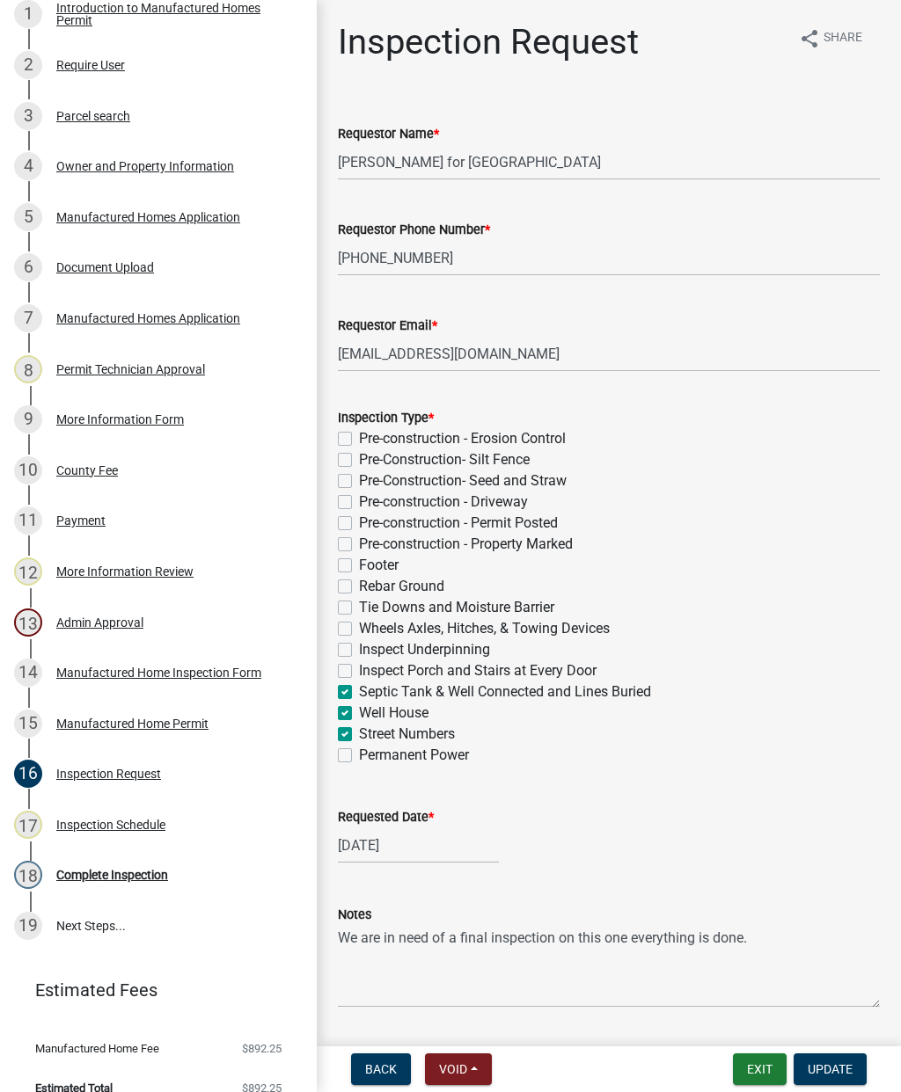
click at [359, 607] on input "Tie Downs and Moisture Barrier" at bounding box center [364, 602] width 11 height 11
checkbox input "true"
checkbox input "false"
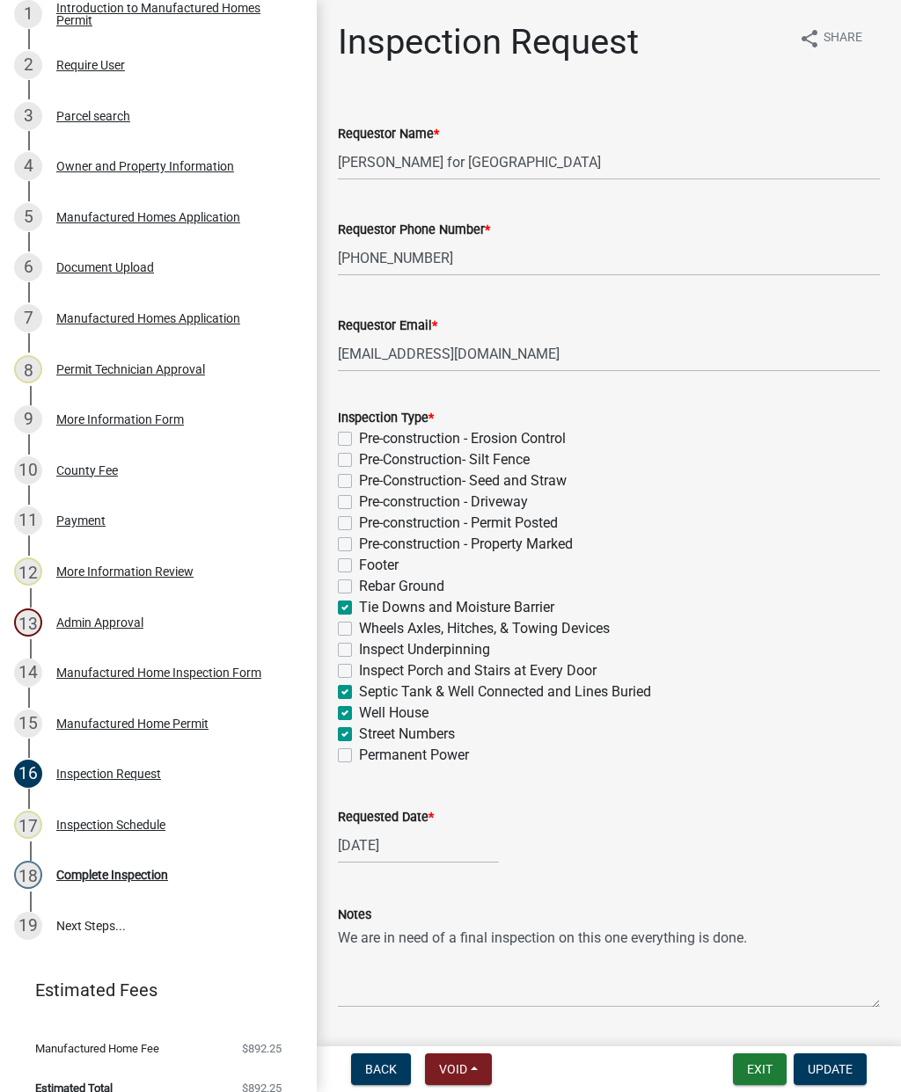
checkbox input "false"
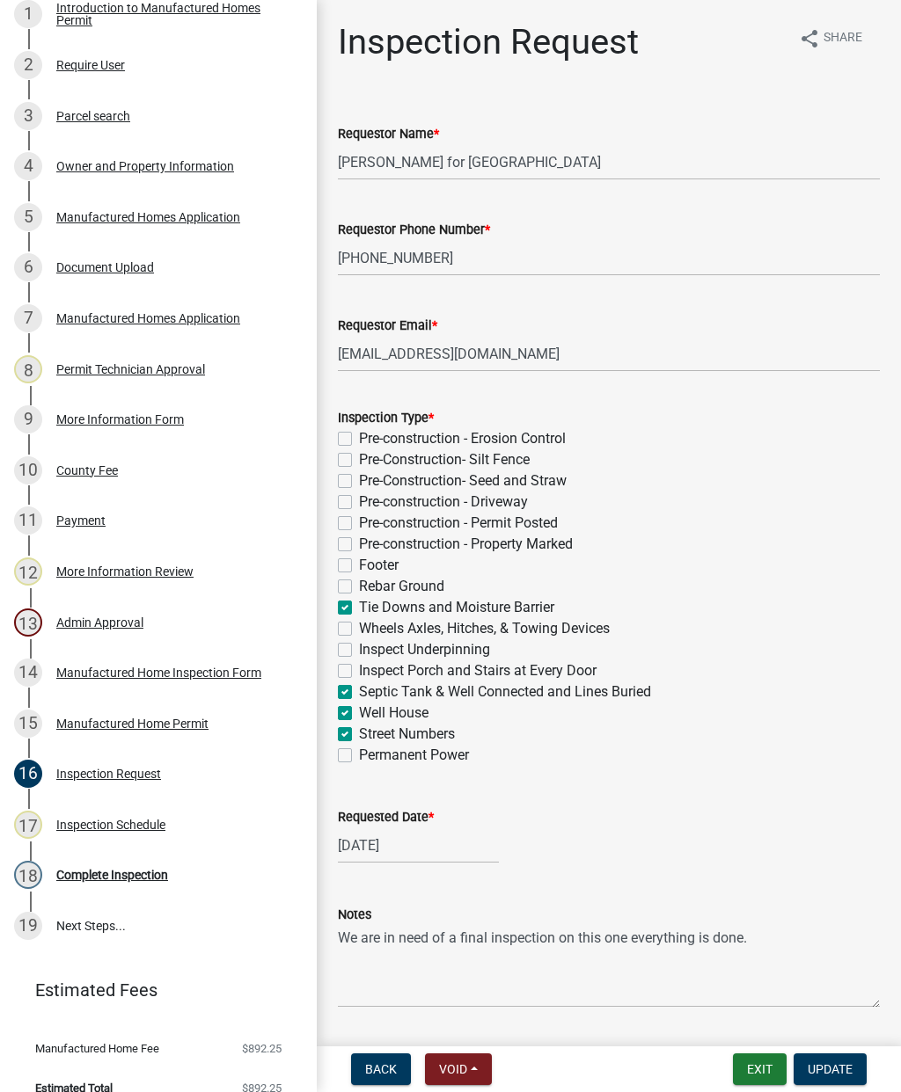
checkbox input "true"
checkbox input "false"
checkbox input "true"
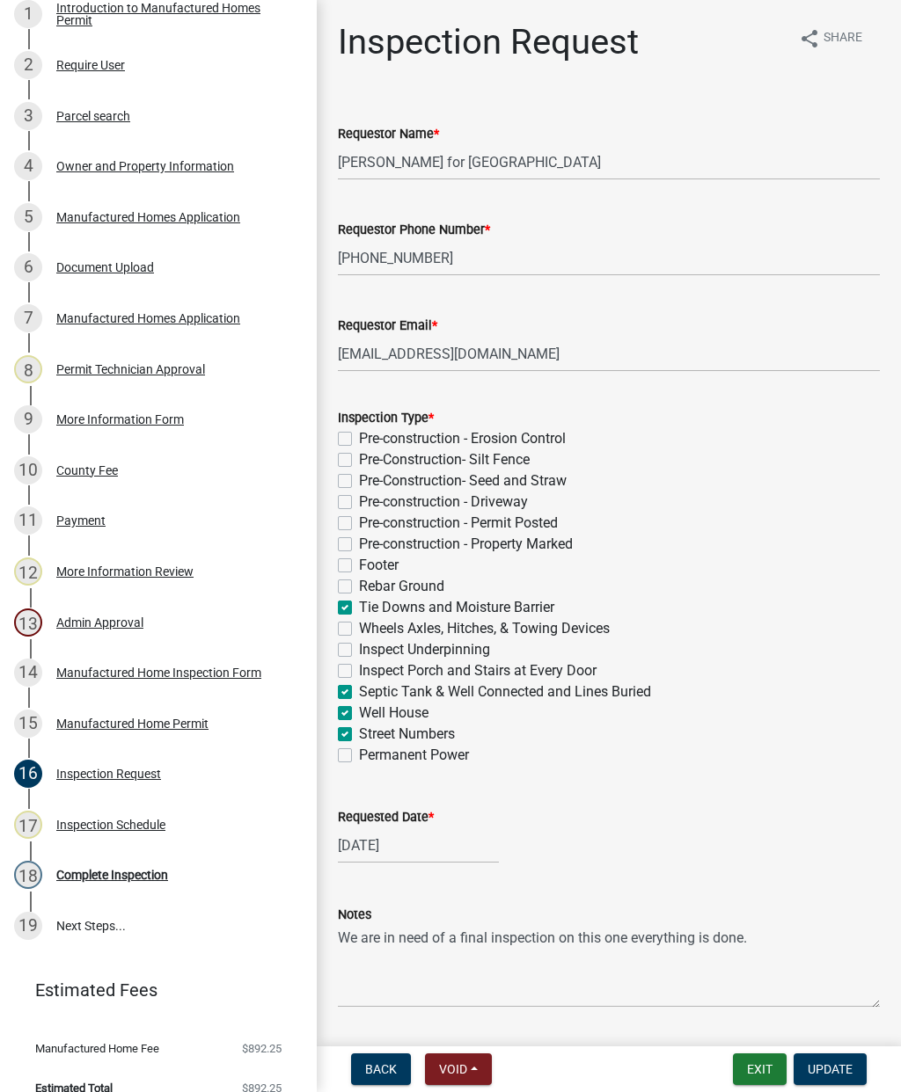
checkbox input "true"
checkbox input "false"
click at [359, 623] on label "Wheels Axles, Hitches, & Towing Devices" at bounding box center [484, 628] width 251 height 21
click at [359, 623] on input "Wheels Axles, Hitches, & Towing Devices" at bounding box center [364, 623] width 11 height 11
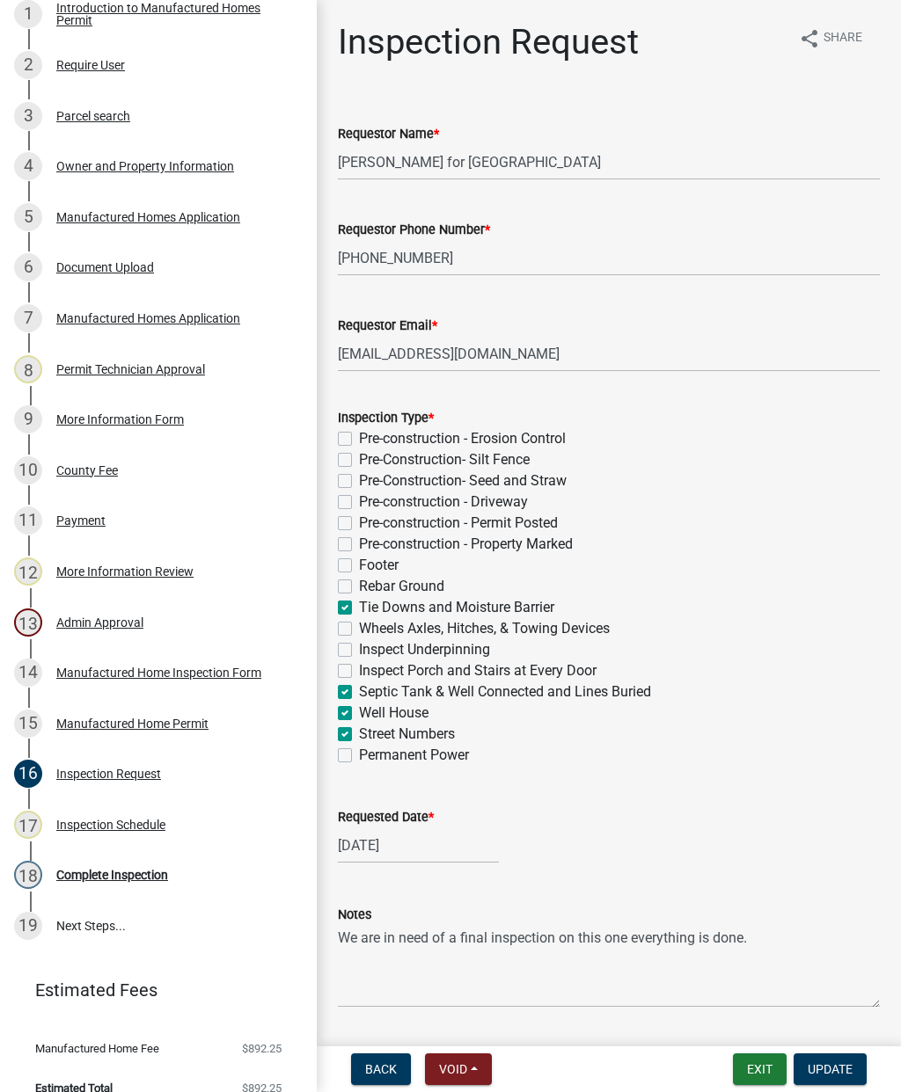
checkbox input "true"
checkbox input "false"
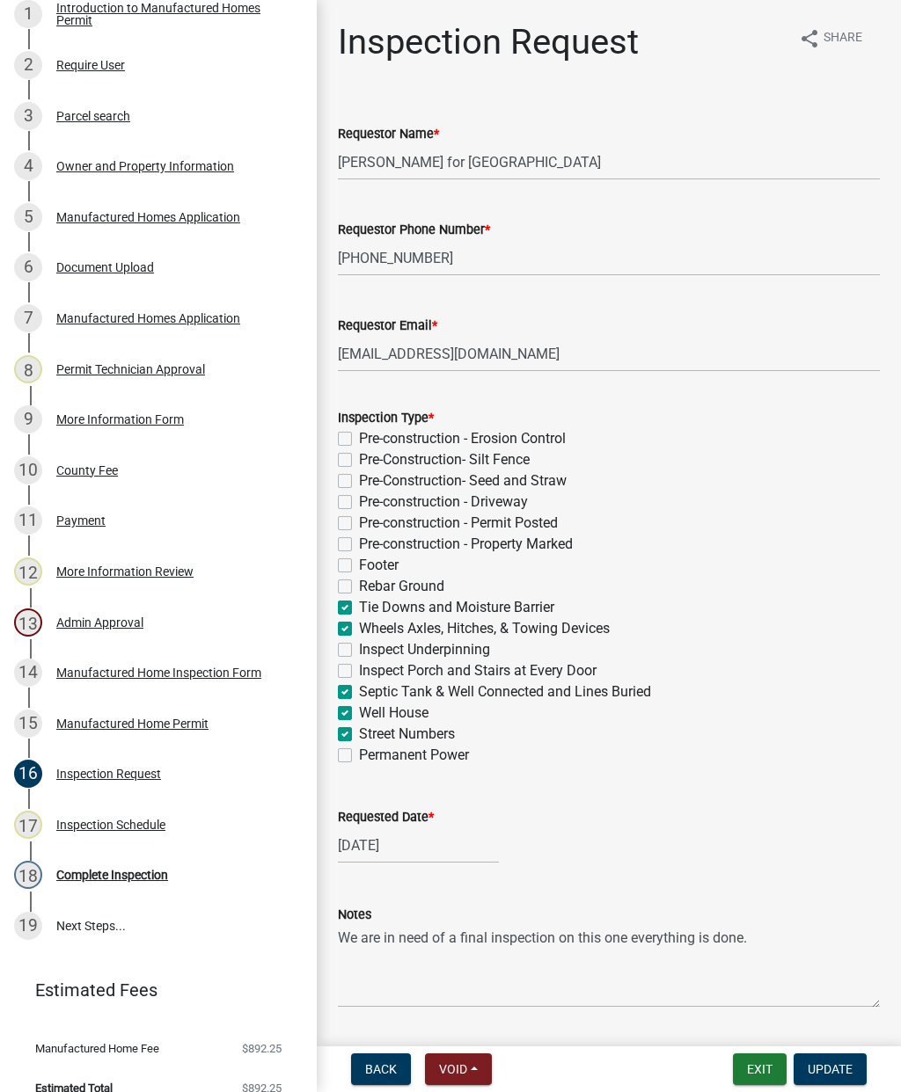
checkbox input "false"
checkbox input "true"
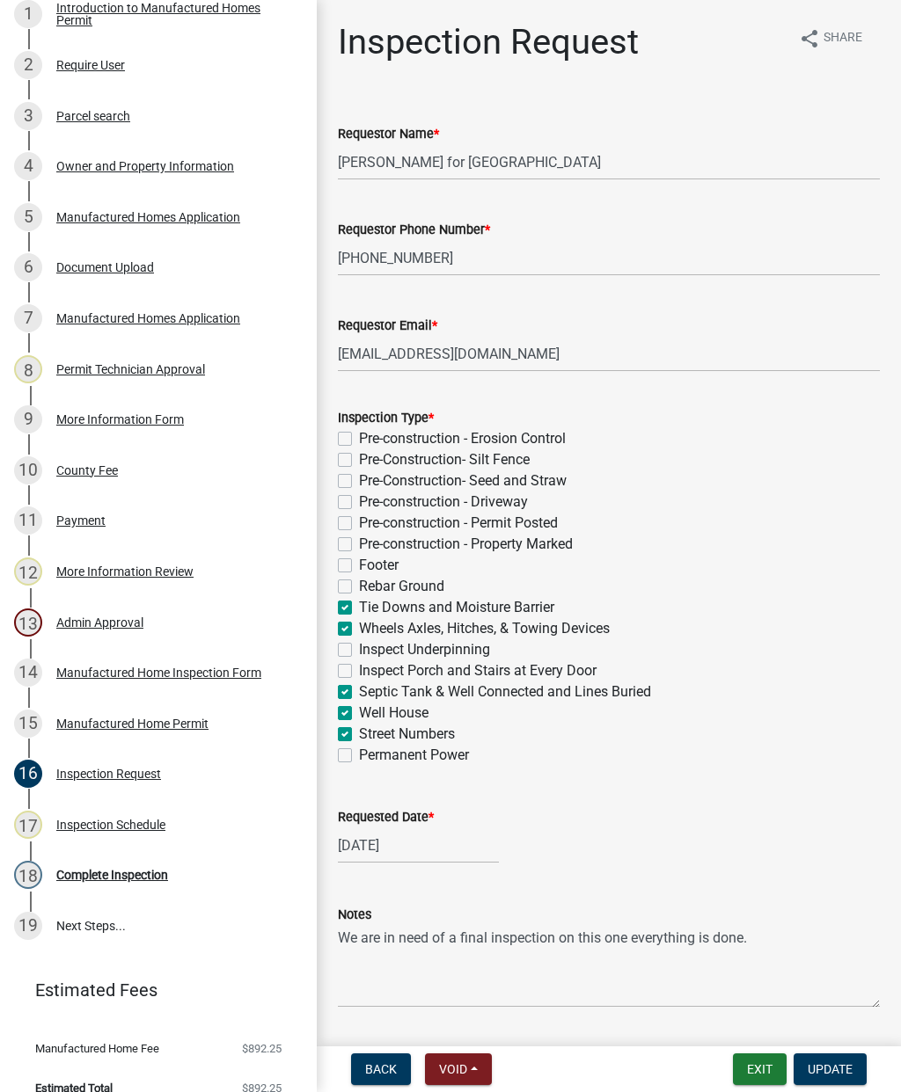
checkbox input "true"
checkbox input "false"
checkbox input "true"
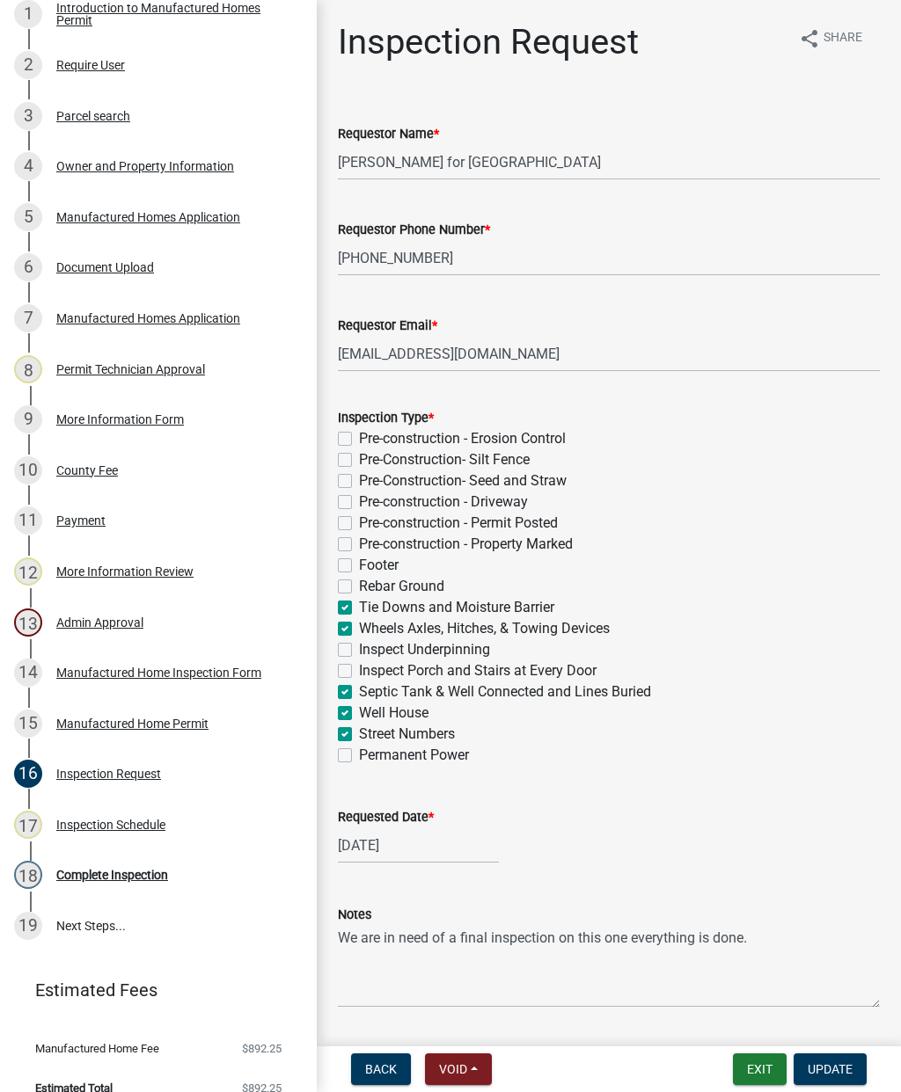
checkbox input "true"
checkbox input "false"
click at [359, 496] on label "Pre-construction - Driveway" at bounding box center [443, 502] width 169 height 21
click at [359, 496] on input "Pre-construction - Driveway" at bounding box center [364, 497] width 11 height 11
checkbox input "true"
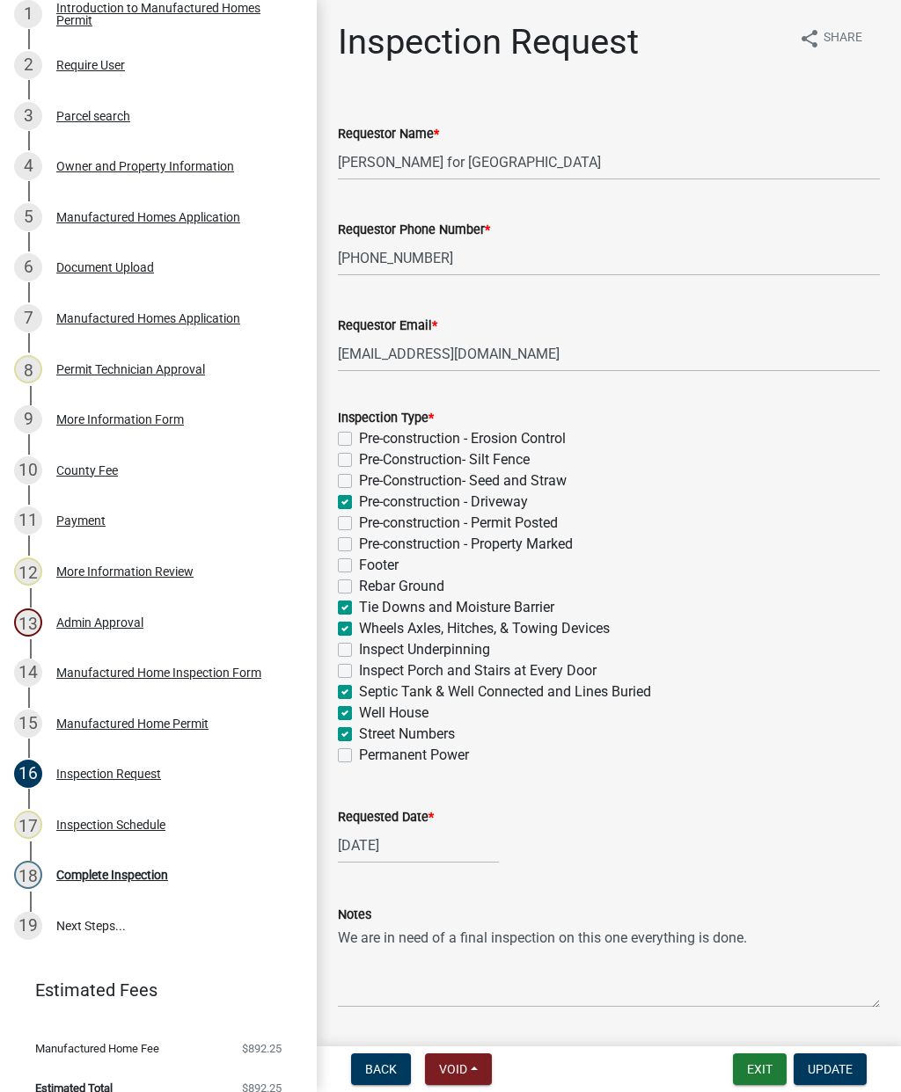
checkbox input "false"
checkbox input "true"
checkbox input "false"
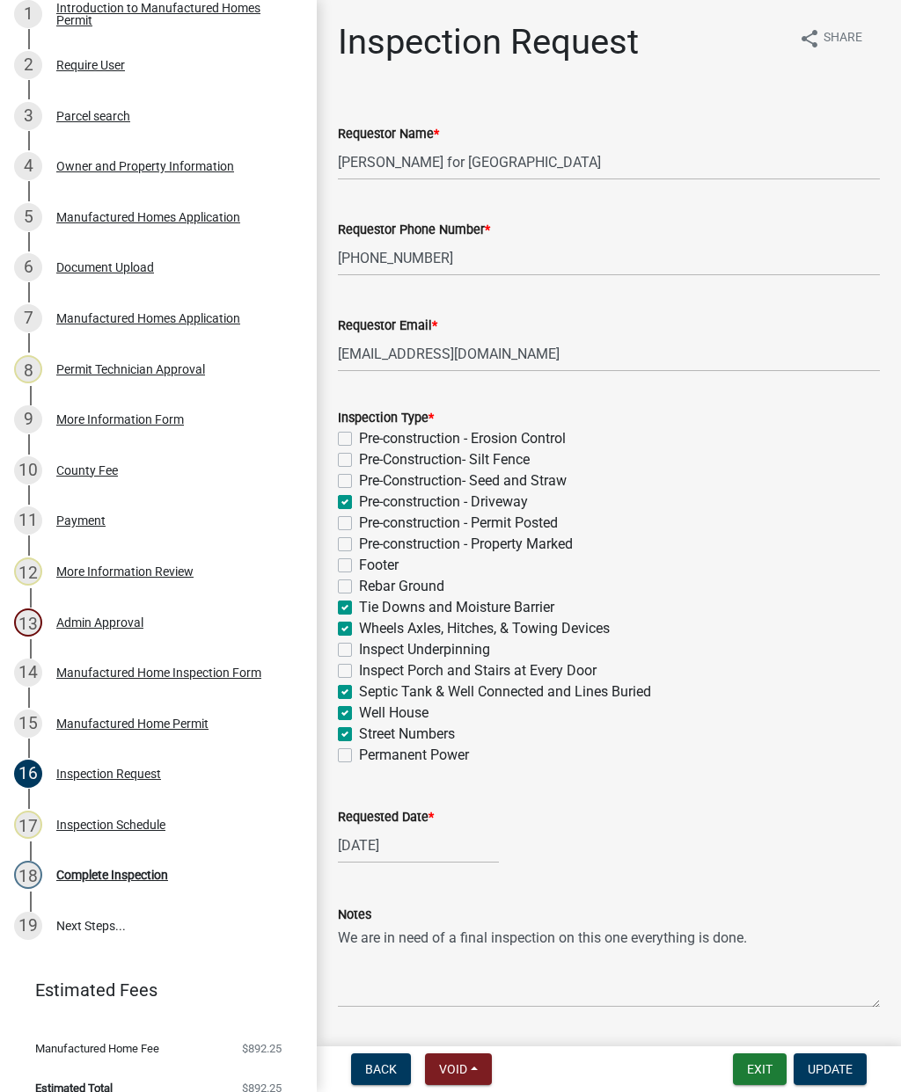
checkbox input "false"
checkbox input "true"
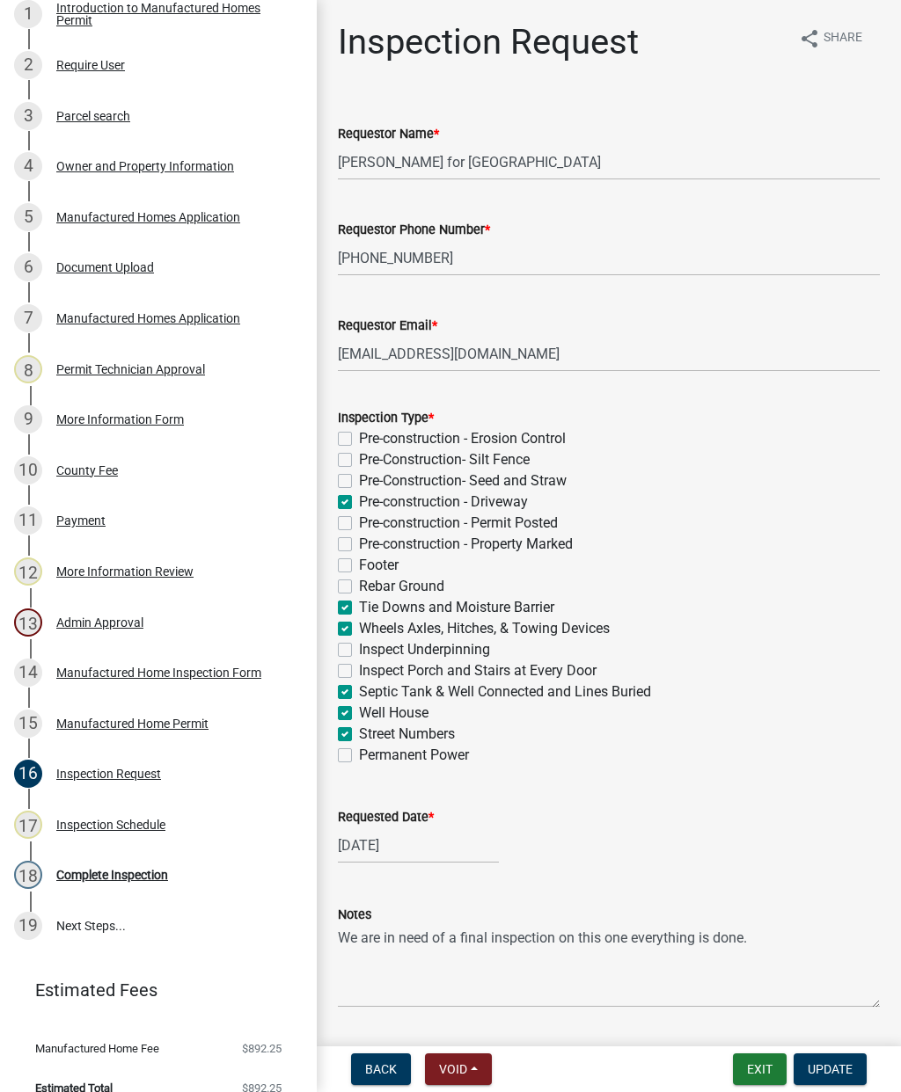
checkbox input "false"
checkbox input "true"
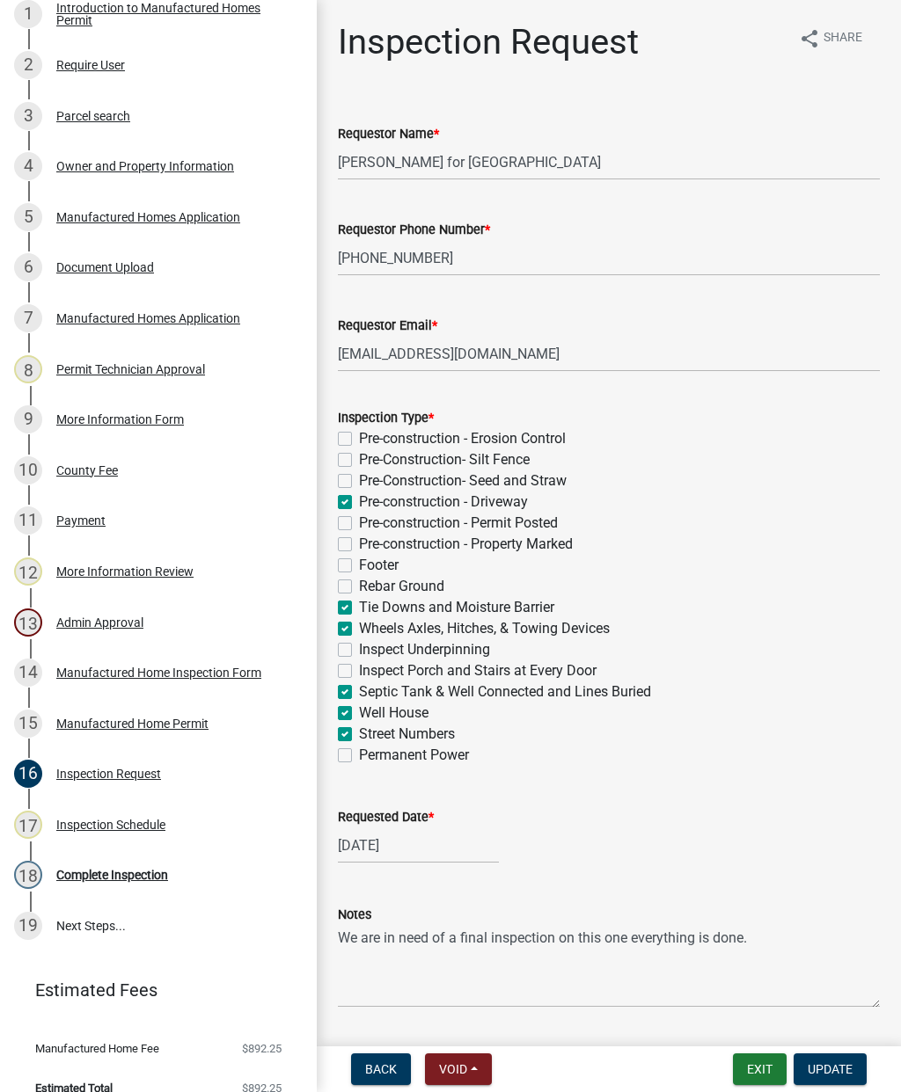
checkbox input "false"
click at [359, 548] on label "Pre-construction - Property Marked" at bounding box center [466, 544] width 214 height 21
click at [359, 545] on input "Pre-construction - Property Marked" at bounding box center [364, 539] width 11 height 11
checkbox input "true"
checkbox input "false"
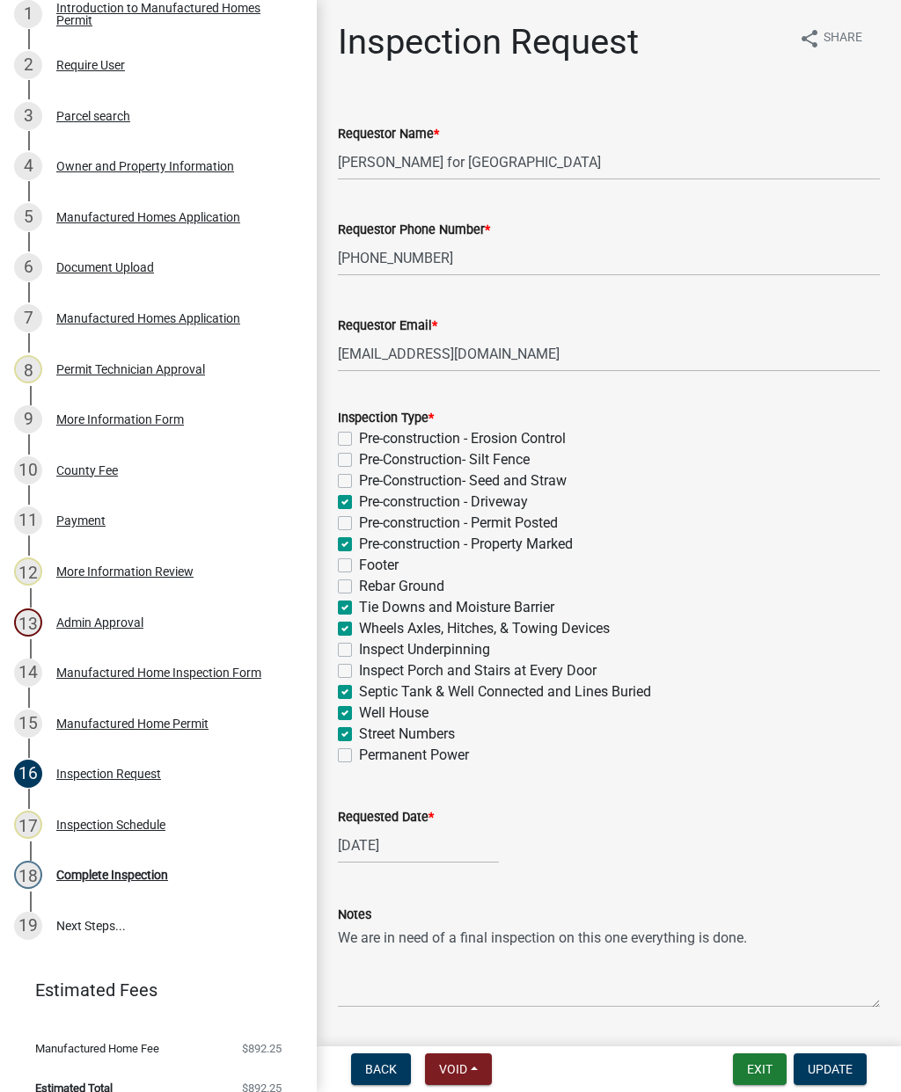
checkbox input "false"
checkbox input "true"
checkbox input "false"
checkbox input "true"
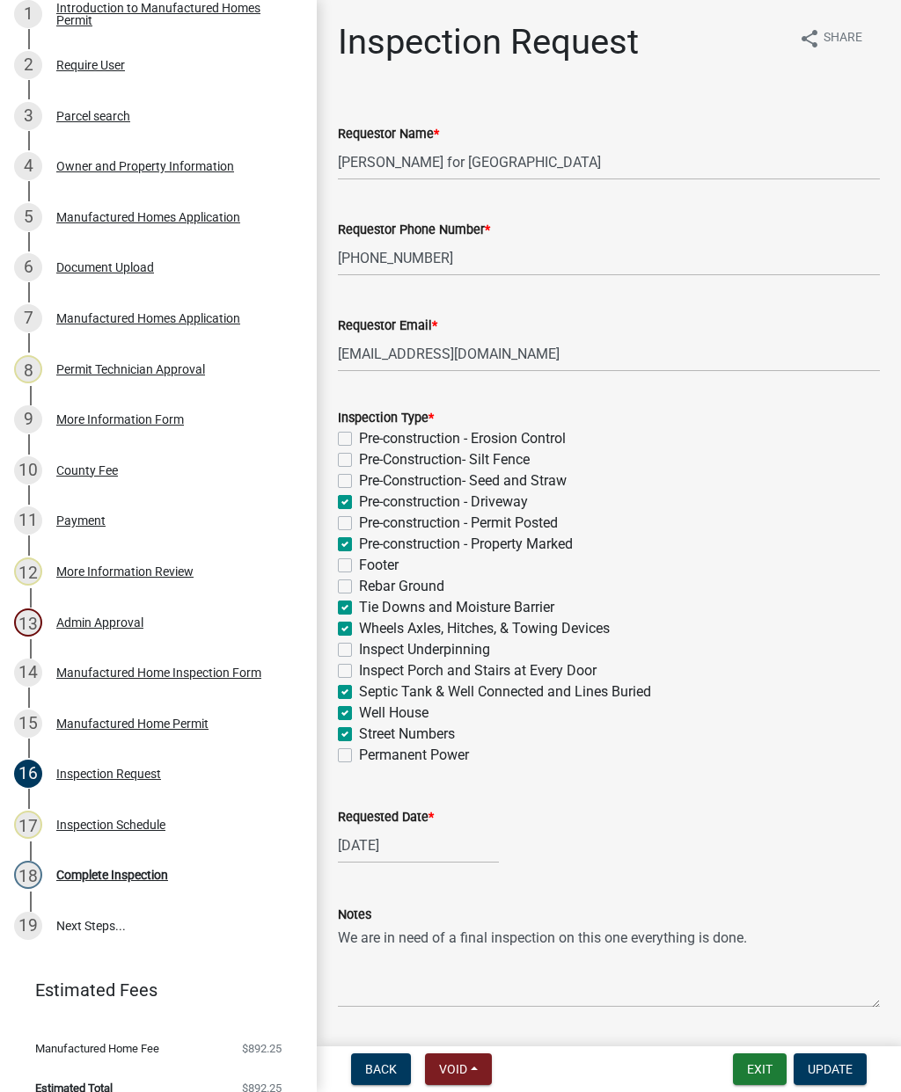
checkbox input "false"
checkbox input "true"
checkbox input "false"
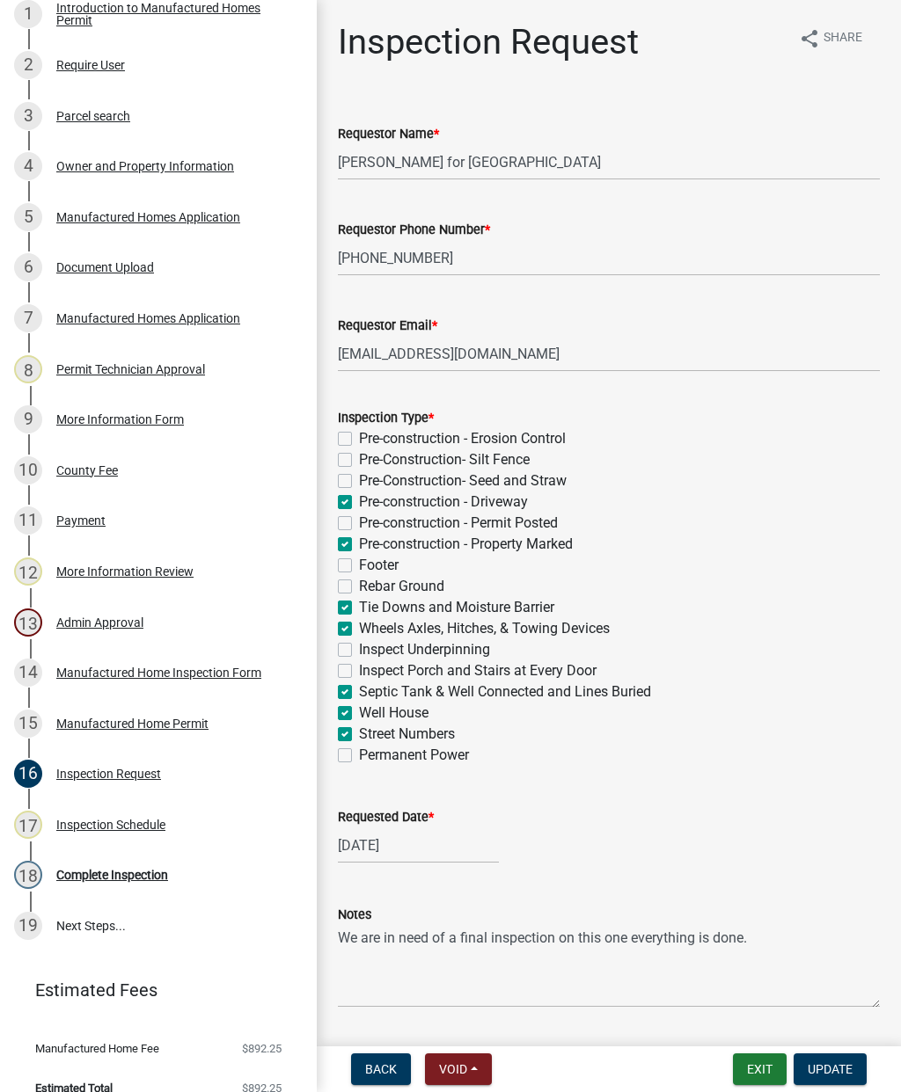
checkbox input "false"
checkbox input "true"
checkbox input "false"
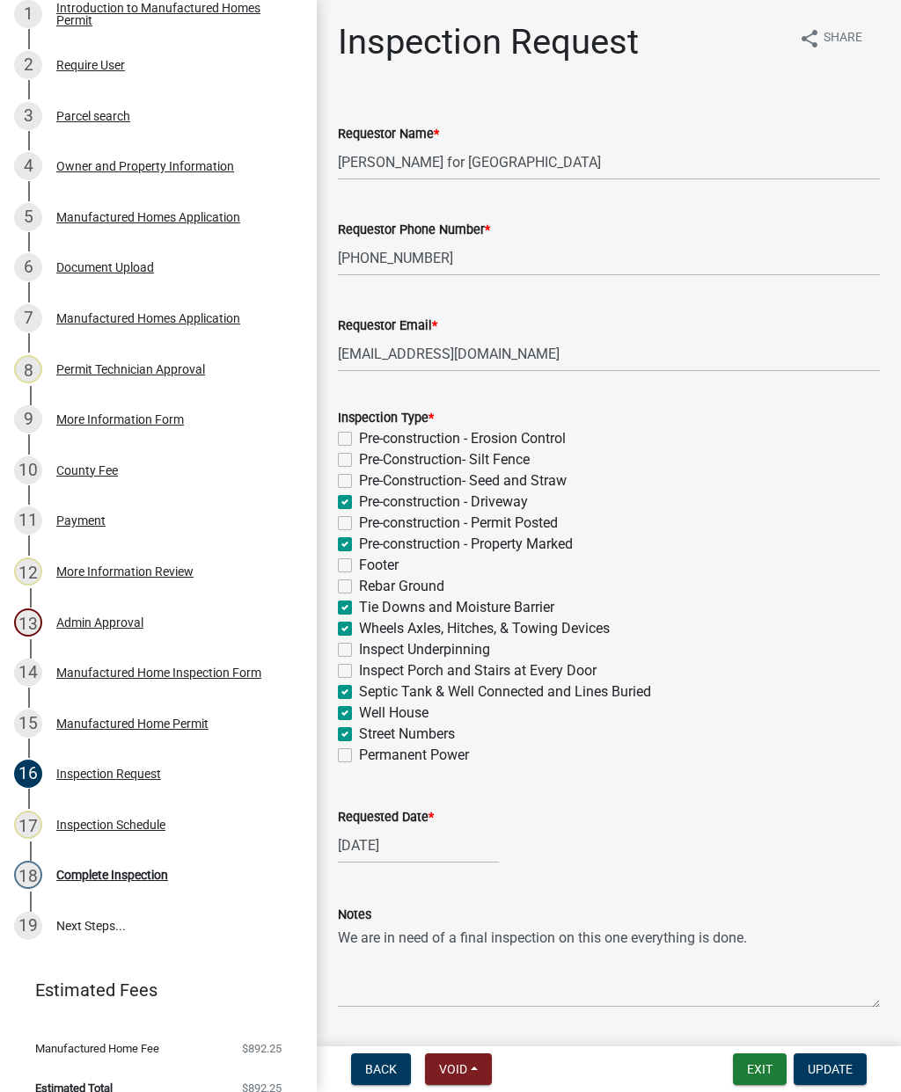
click at [359, 672] on label "Inspect Porch and Stairs at Every Door" at bounding box center [477, 671] width 237 height 21
click at [359, 672] on input "Inspect Porch and Stairs at Every Door" at bounding box center [364, 666] width 11 height 11
checkbox input "true"
checkbox input "false"
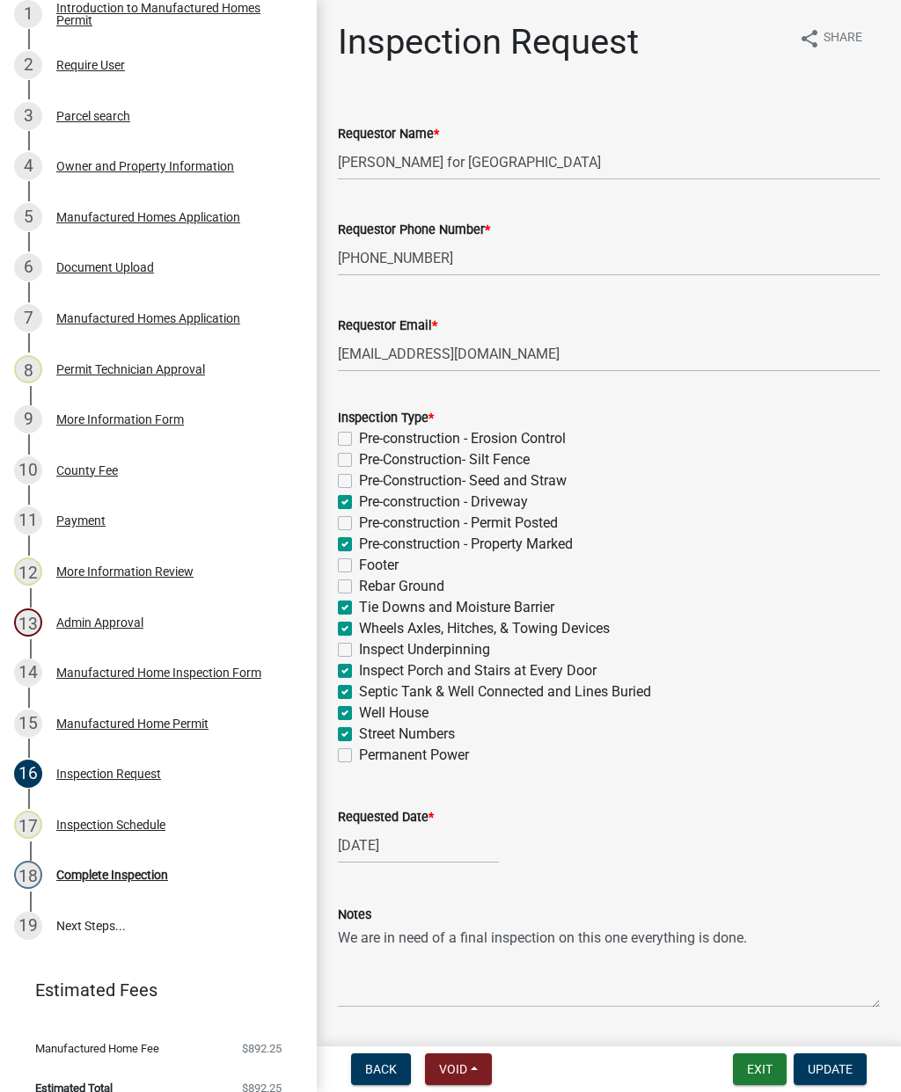
checkbox input "false"
checkbox input "true"
checkbox input "false"
checkbox input "true"
checkbox input "false"
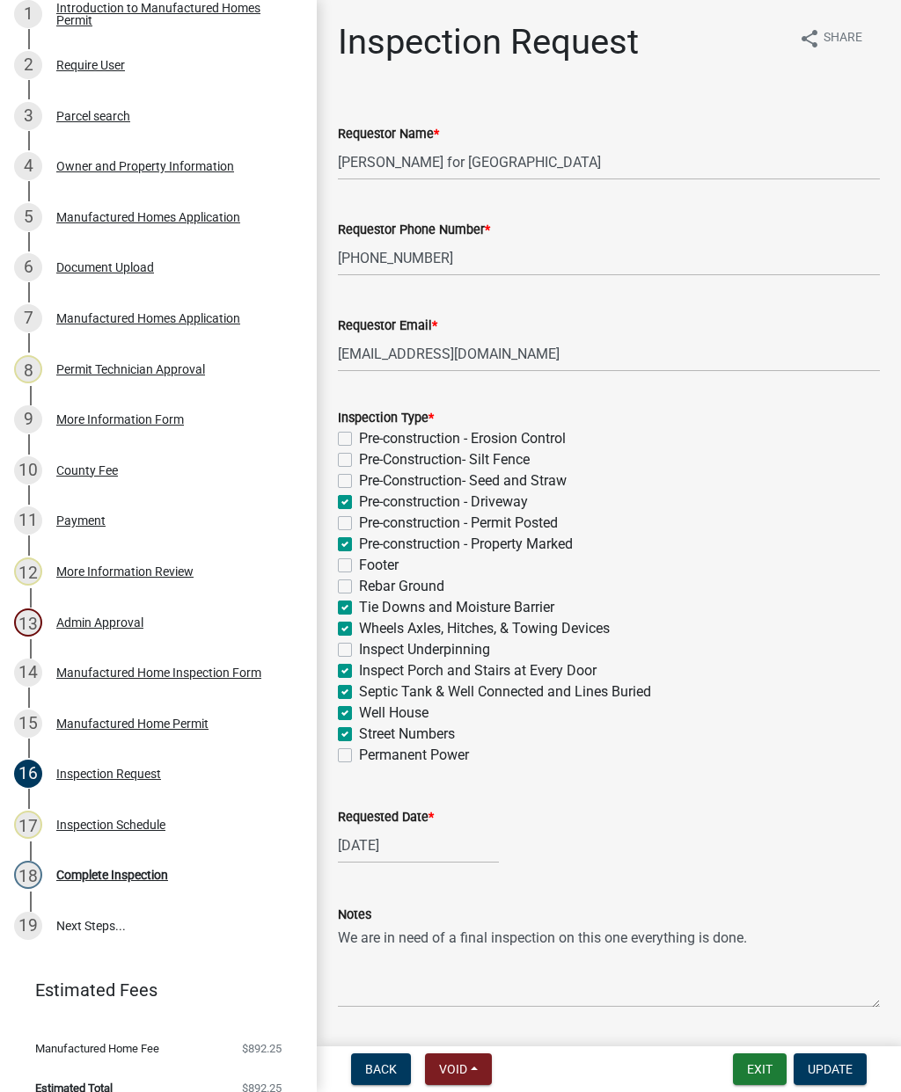
click at [843, 1065] on span "Update" at bounding box center [829, 1069] width 45 height 14
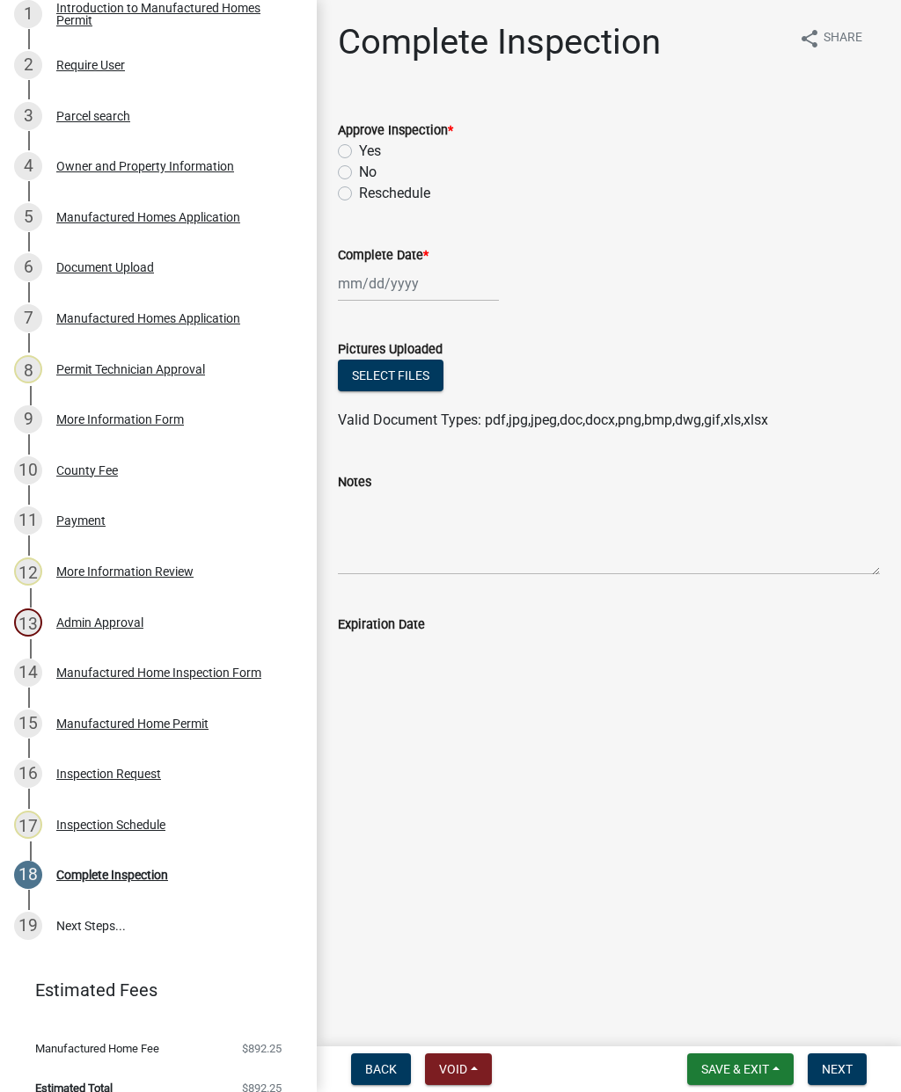
click at [359, 156] on label "Yes" at bounding box center [370, 151] width 22 height 21
click at [359, 152] on input "Yes" at bounding box center [364, 146] width 11 height 11
click at [372, 281] on div at bounding box center [418, 284] width 161 height 36
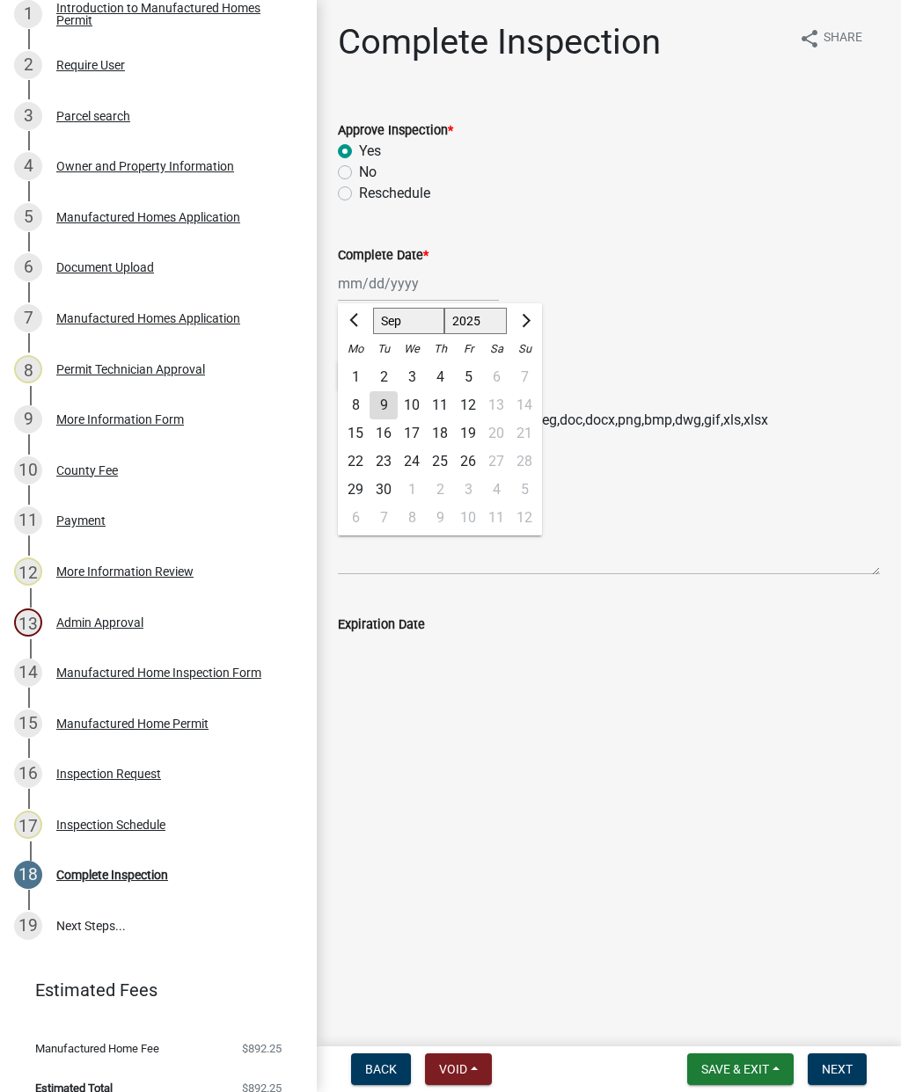
click at [391, 400] on div "9" at bounding box center [383, 405] width 28 height 28
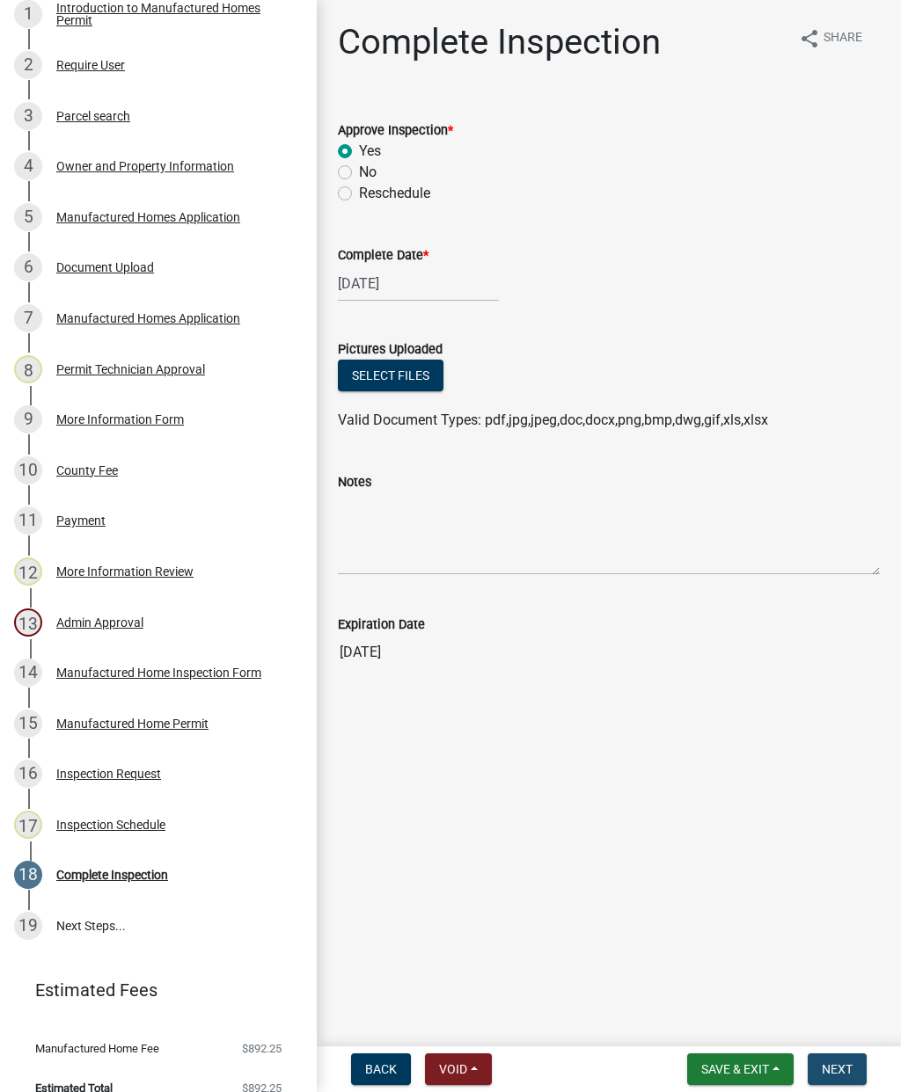
click at [839, 1066] on span "Next" at bounding box center [836, 1069] width 31 height 14
